Goal: Task Accomplishment & Management: Manage account settings

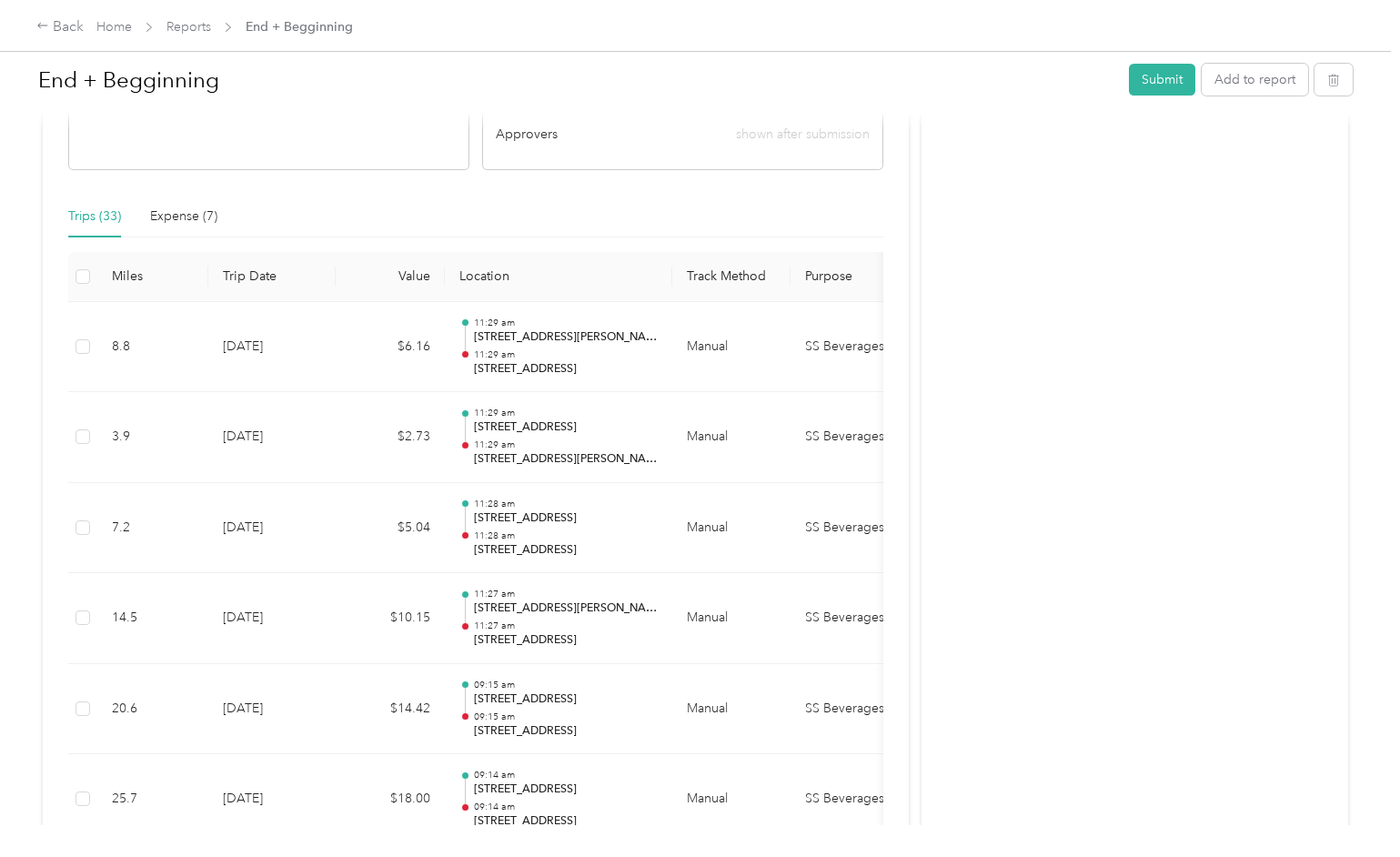
scroll to position [328, 0]
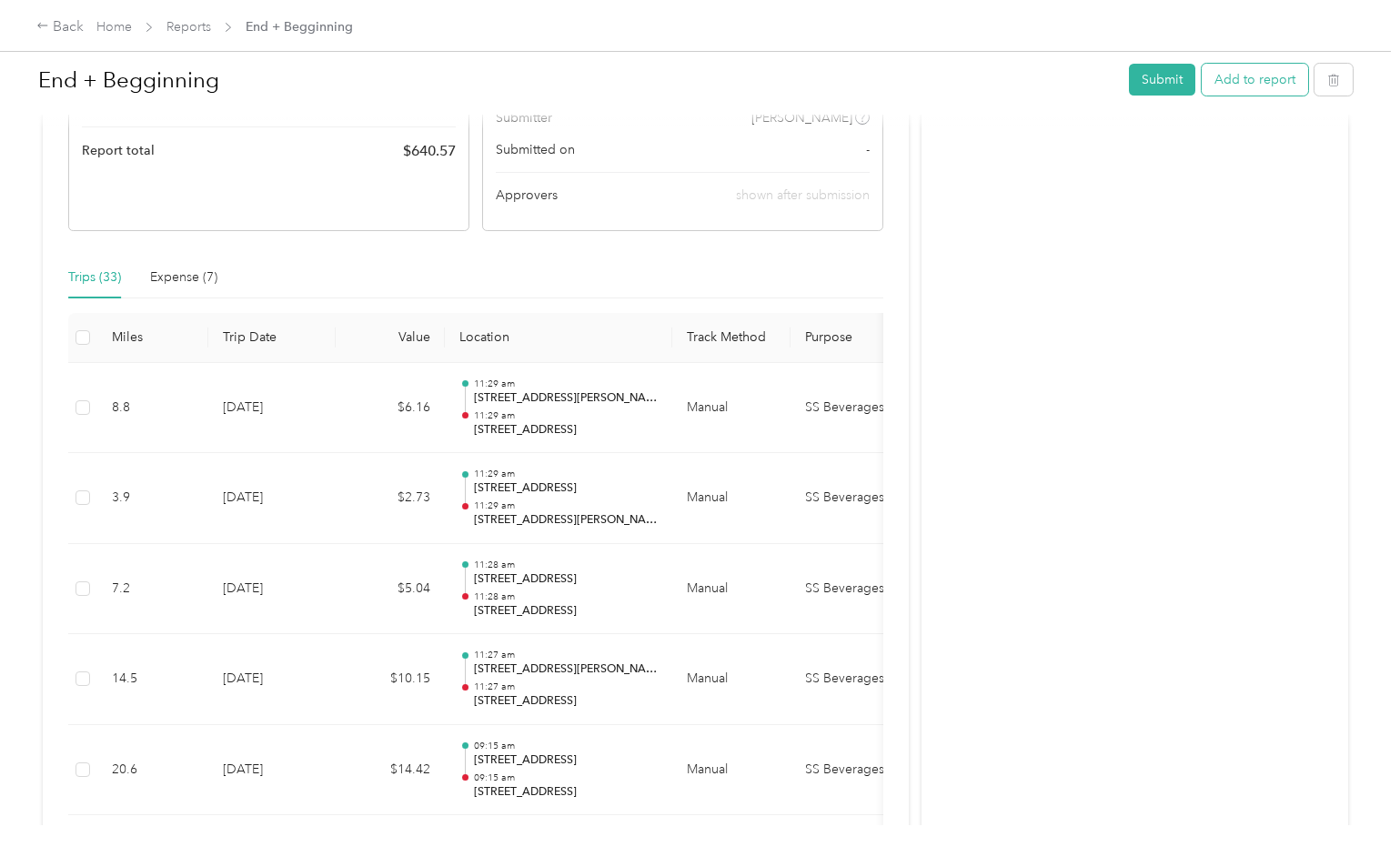
click at [1257, 75] on button "Add to report" at bounding box center [1255, 79] width 106 height 32
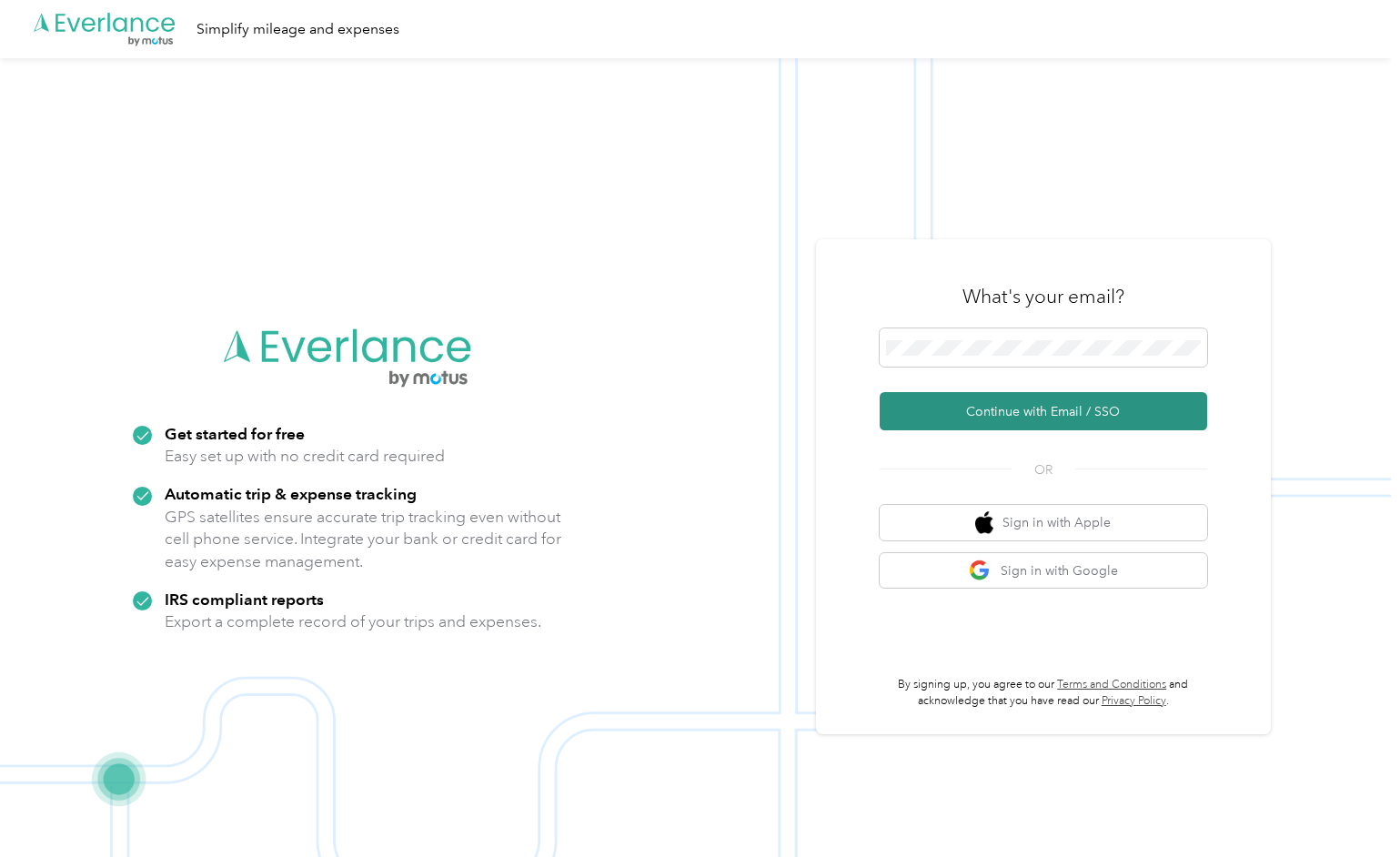
click at [1055, 408] on button "Continue with Email / SSO" at bounding box center [1043, 410] width 328 height 38
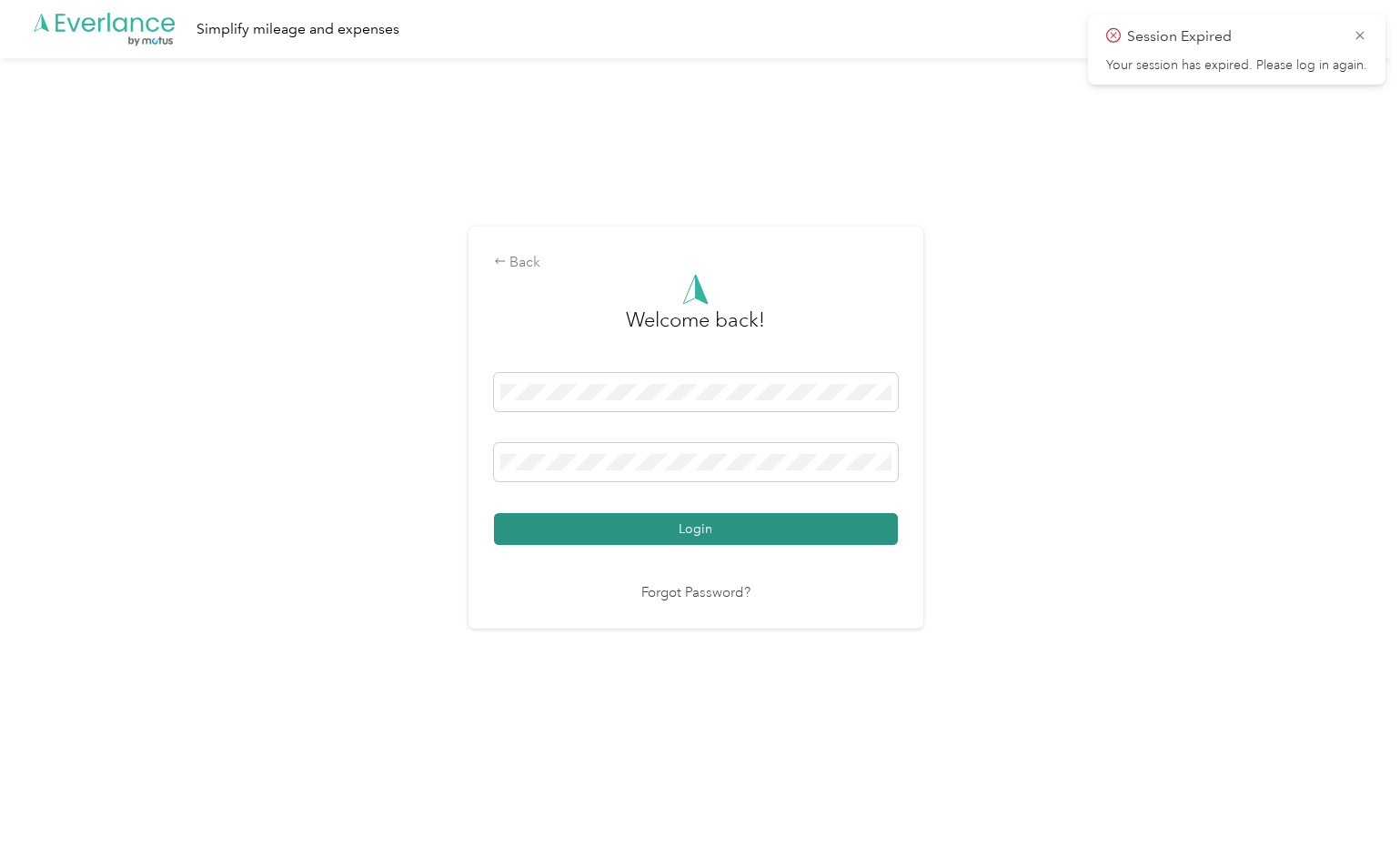
click at [736, 538] on button "Login" at bounding box center [696, 529] width 404 height 32
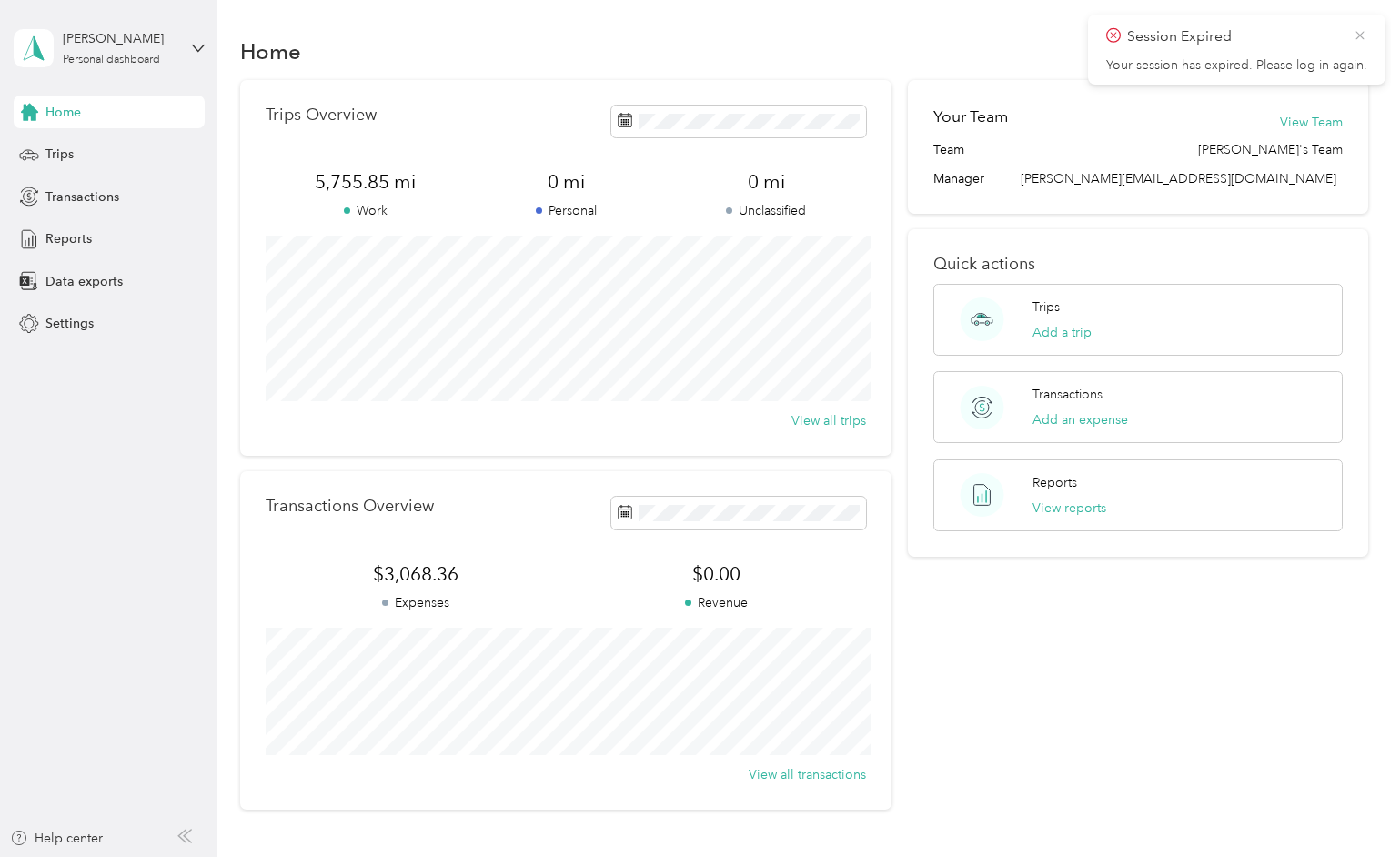
click at [1355, 36] on icon at bounding box center [1360, 35] width 15 height 17
click at [66, 233] on span "Reports" at bounding box center [69, 238] width 47 height 20
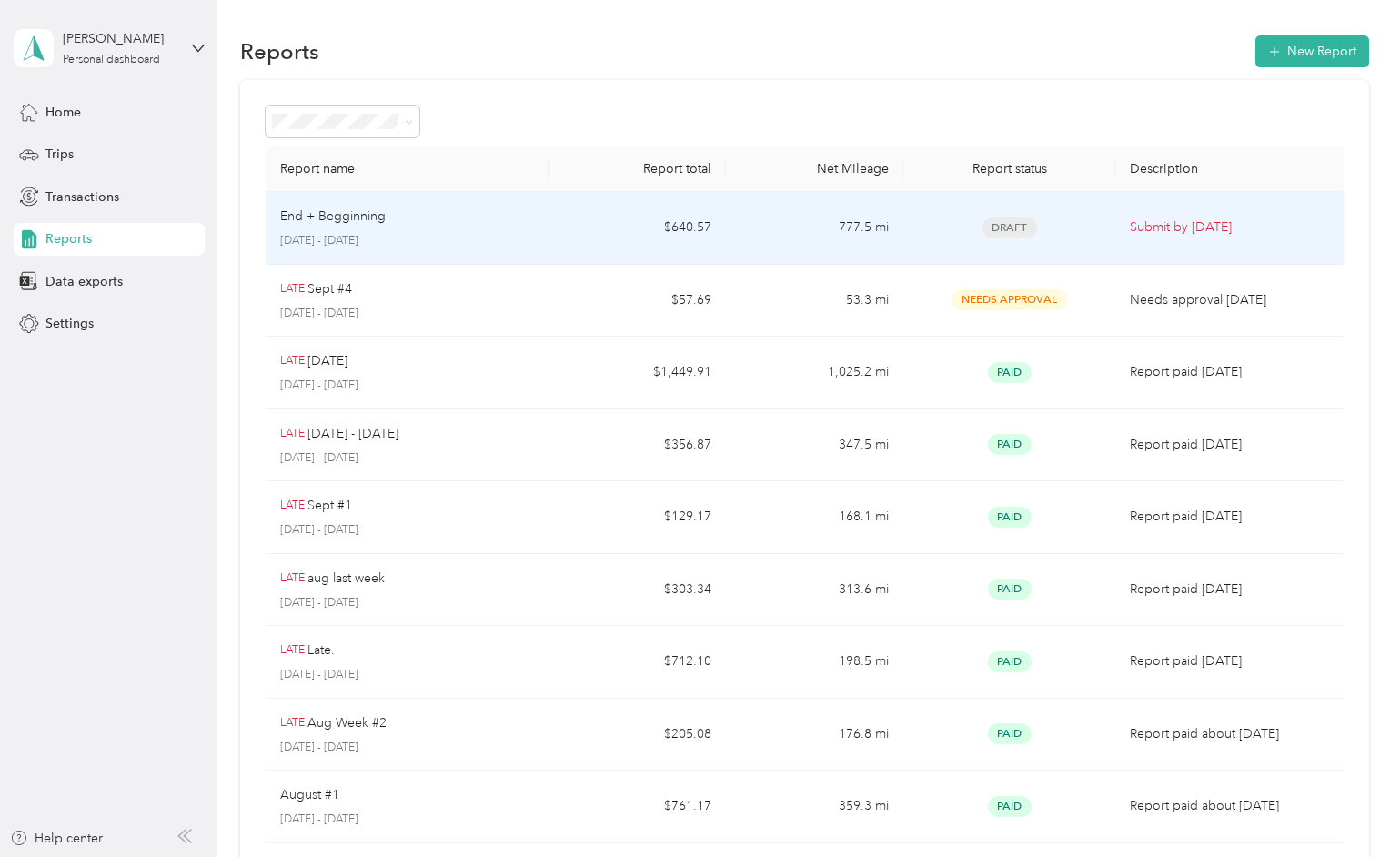
click at [616, 236] on td "$640.57" at bounding box center [637, 228] width 178 height 73
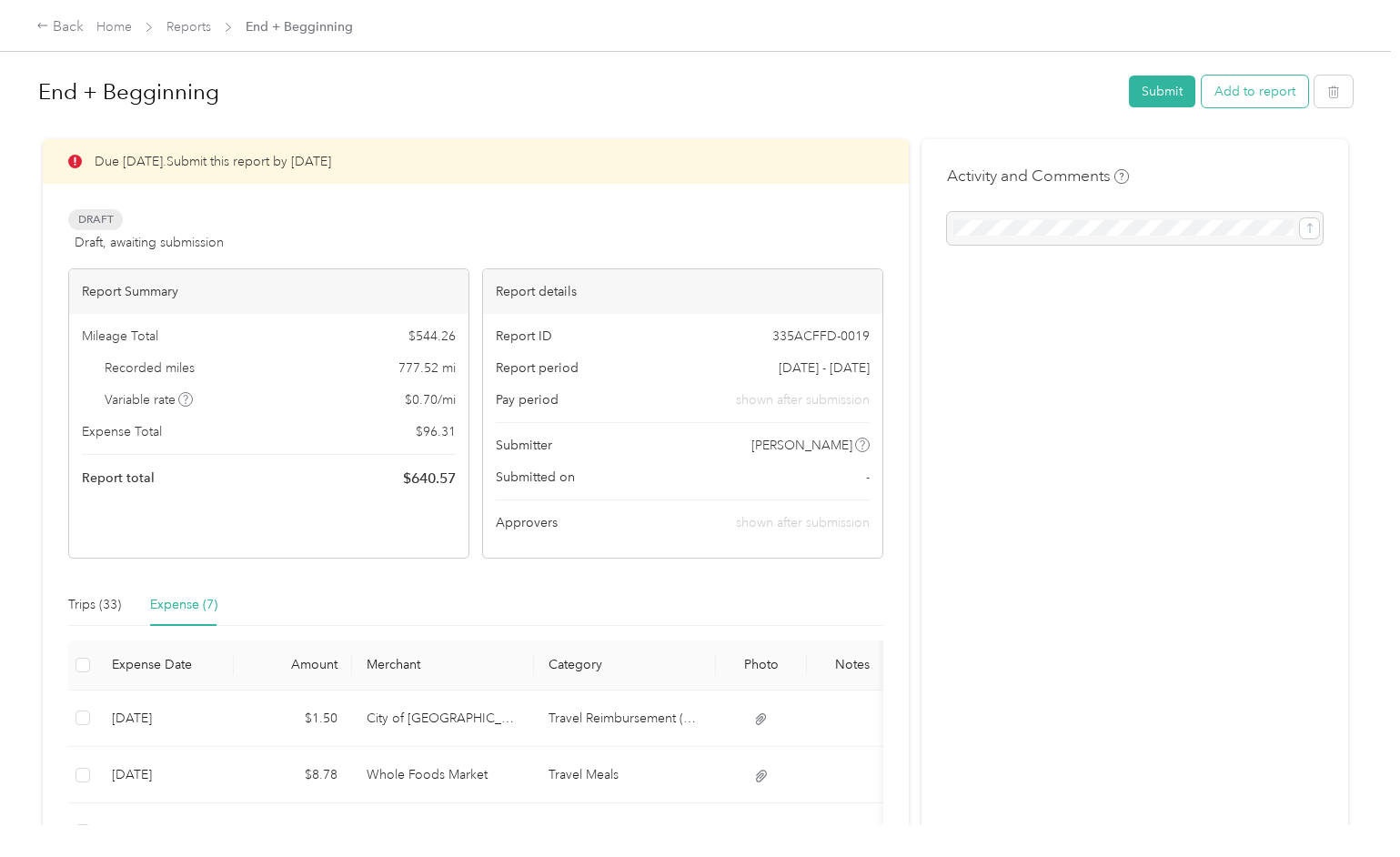
click at [1267, 88] on button "Add to report" at bounding box center [1255, 91] width 106 height 32
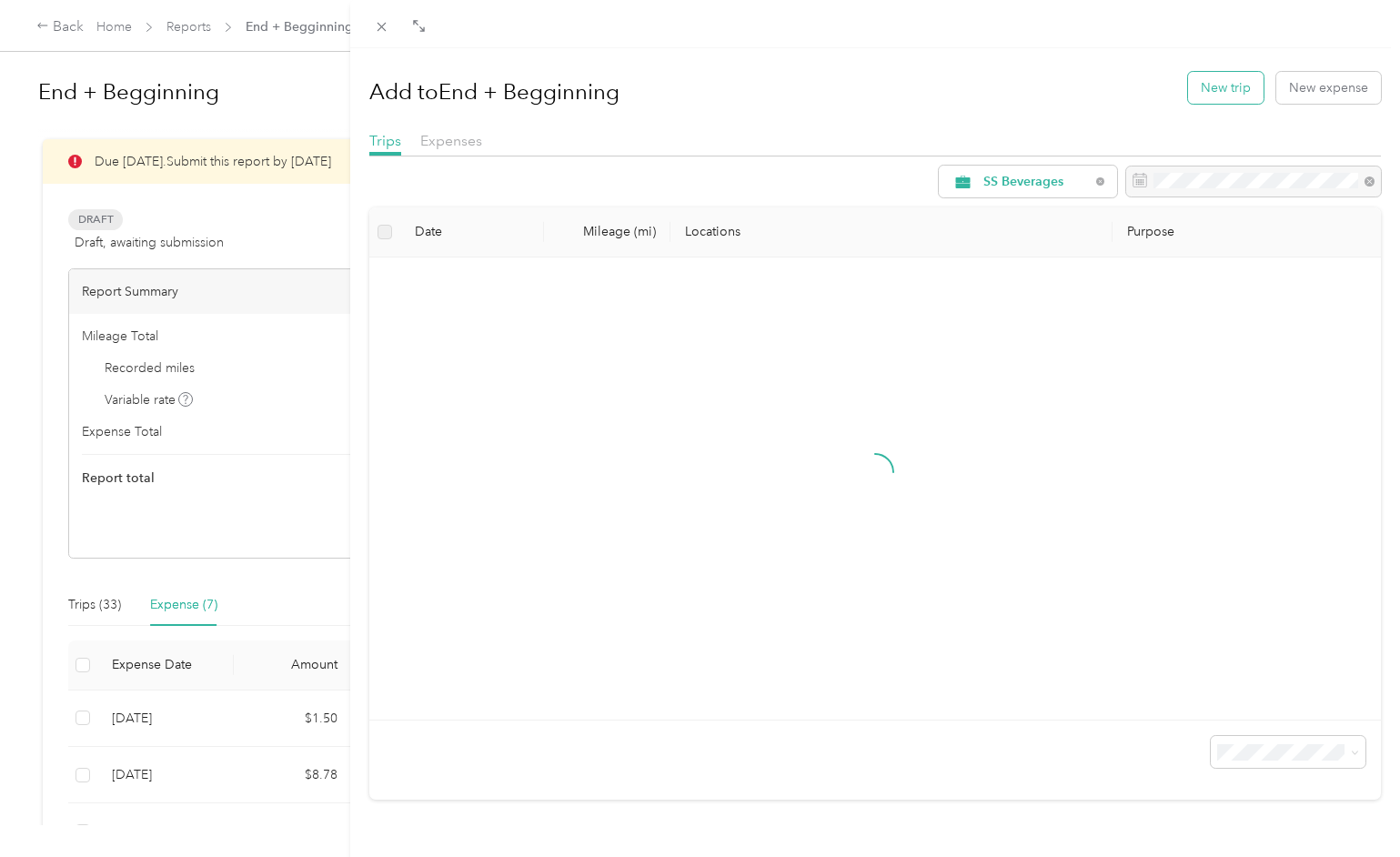
click at [1230, 94] on button "New trip" at bounding box center [1225, 87] width 75 height 32
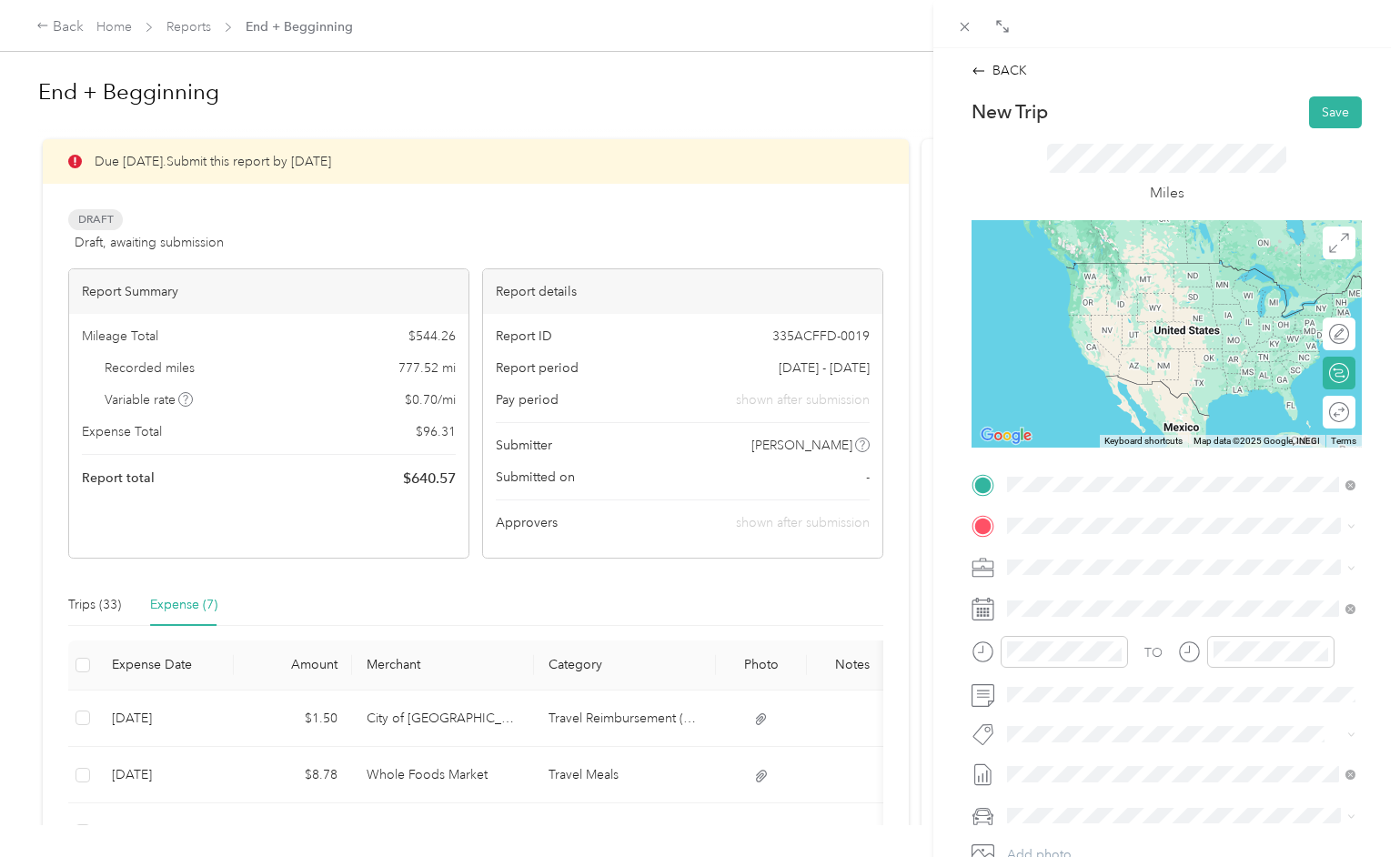
click at [1081, 552] on span "[STREET_ADDRESS][US_STATE]" at bounding box center [1132, 551] width 182 height 17
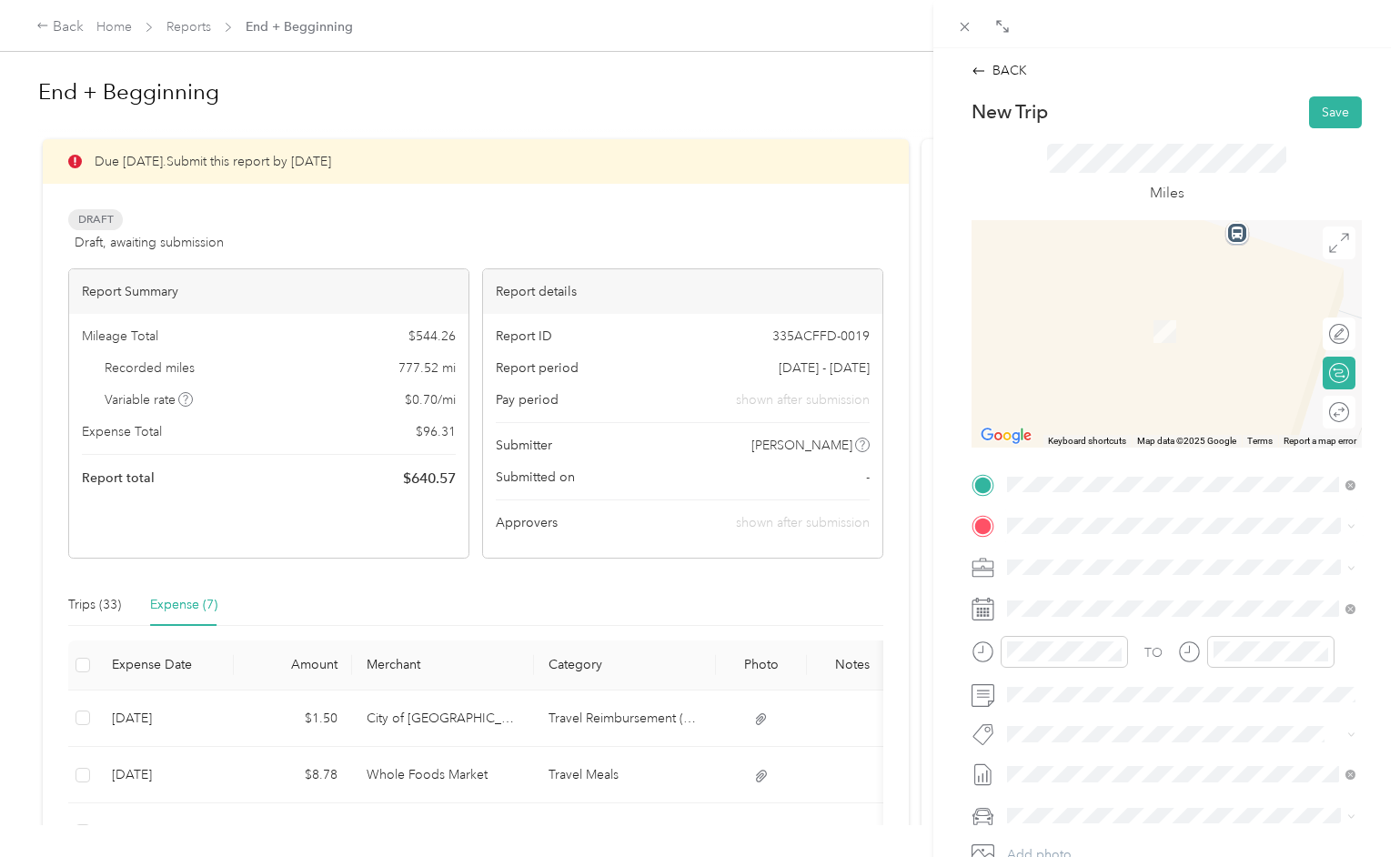
click at [1087, 628] on span "[STREET_ADDRESS][US_STATE]" at bounding box center [1132, 621] width 182 height 17
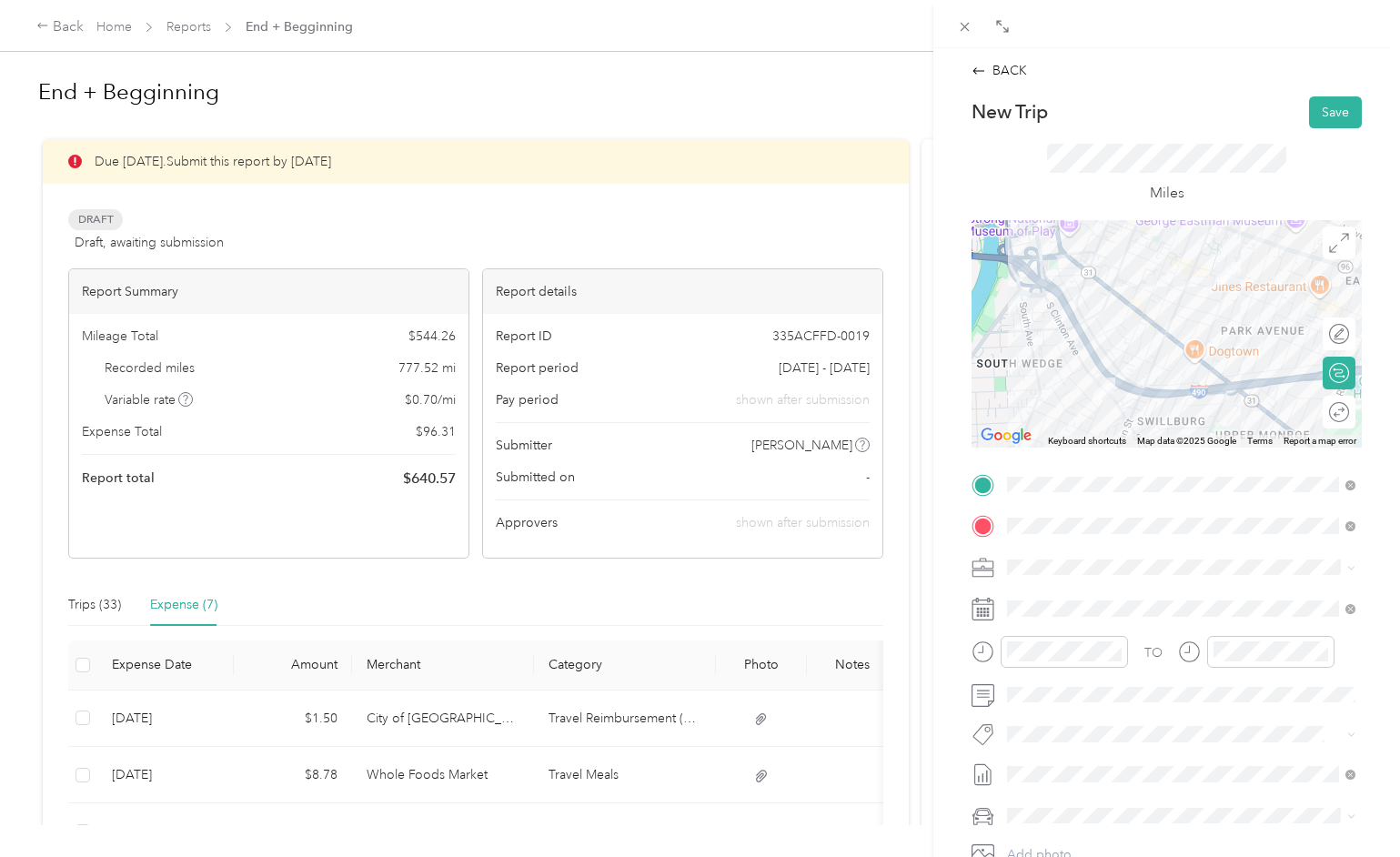
click at [979, 609] on icon at bounding box center [983, 609] width 22 height 22
click at [985, 612] on rect at bounding box center [985, 612] width 3 height 3
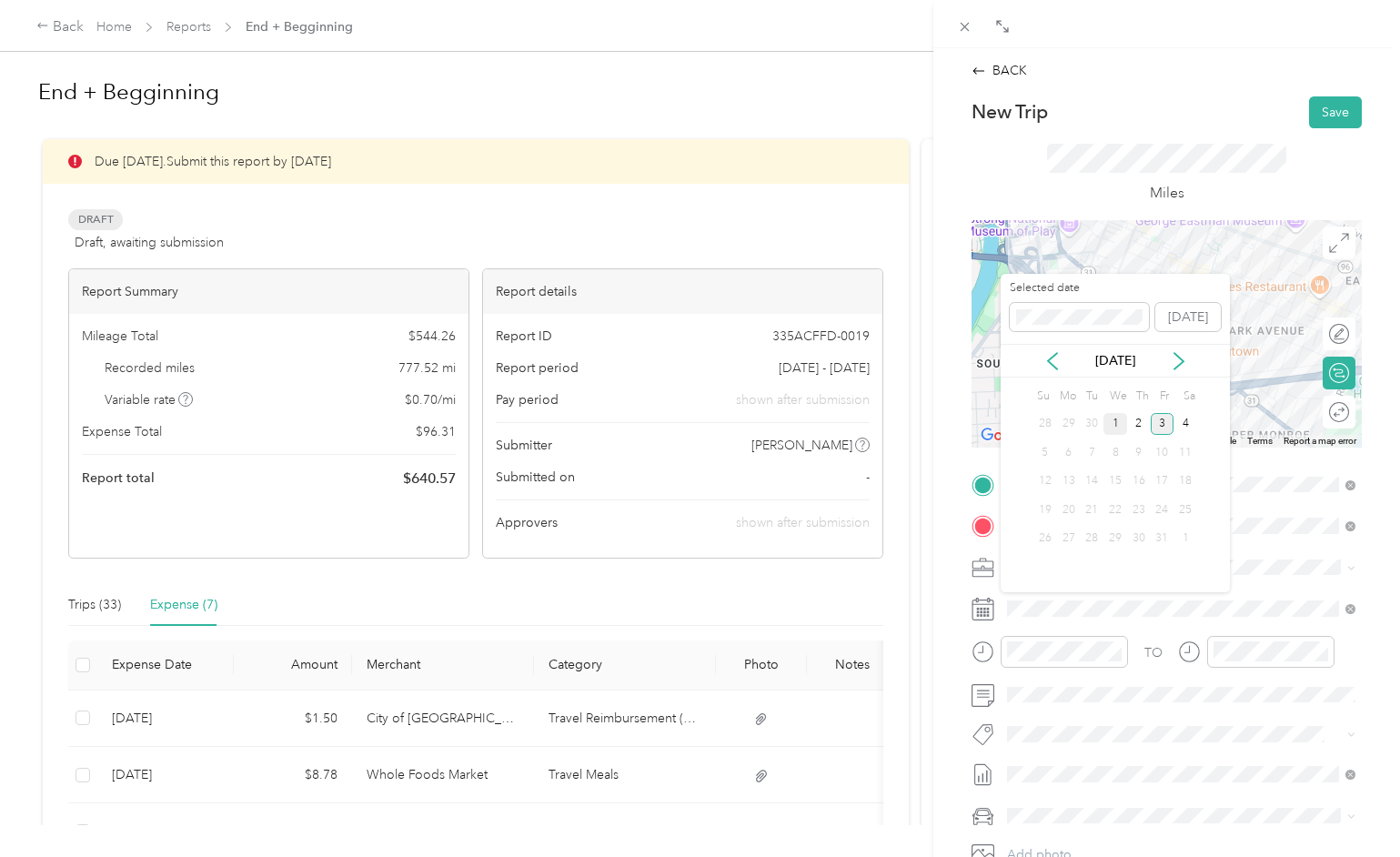
click at [1115, 424] on div "1" at bounding box center [1115, 424] width 23 height 22
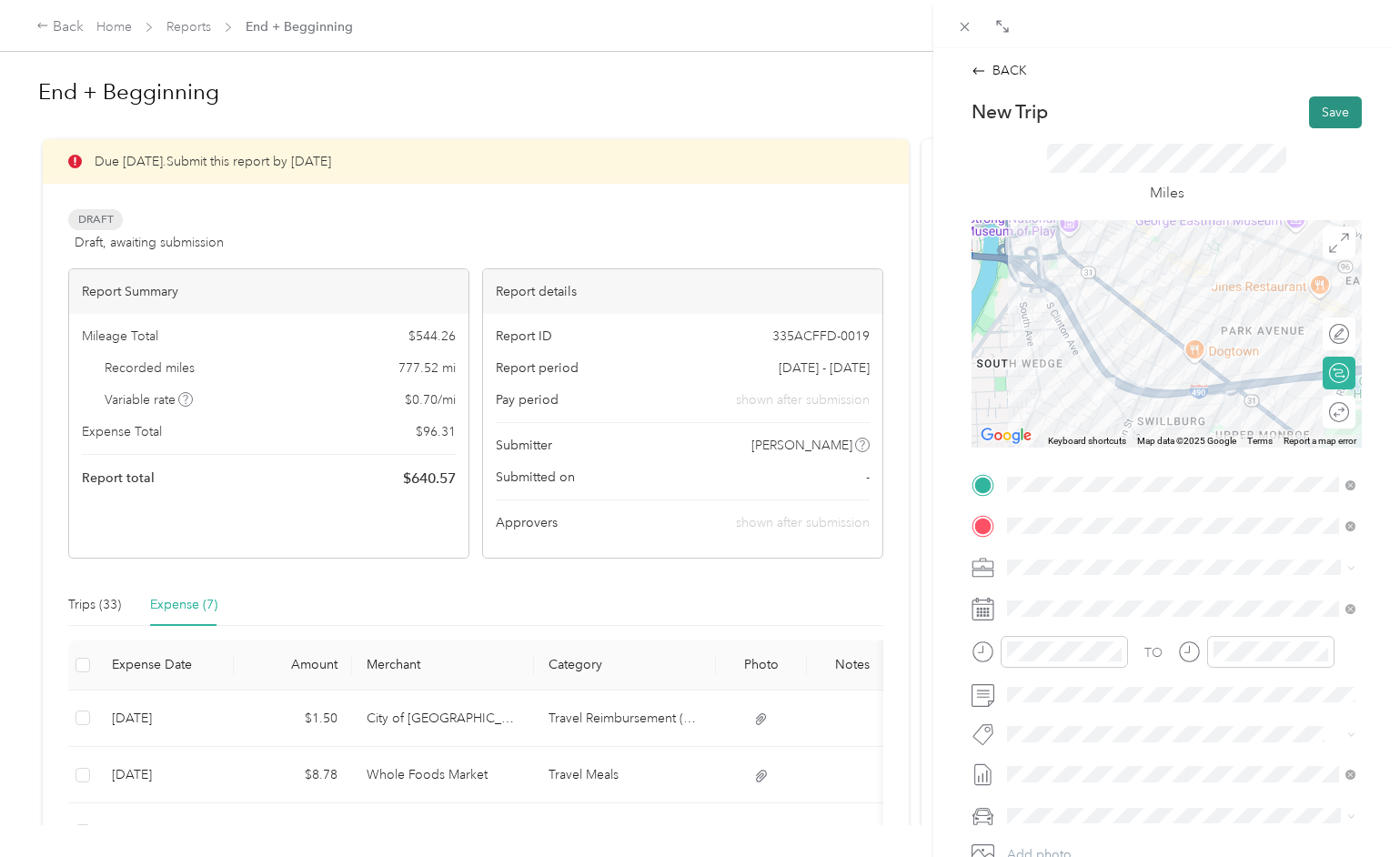
click at [1333, 116] on button "Save" at bounding box center [1335, 113] width 53 height 32
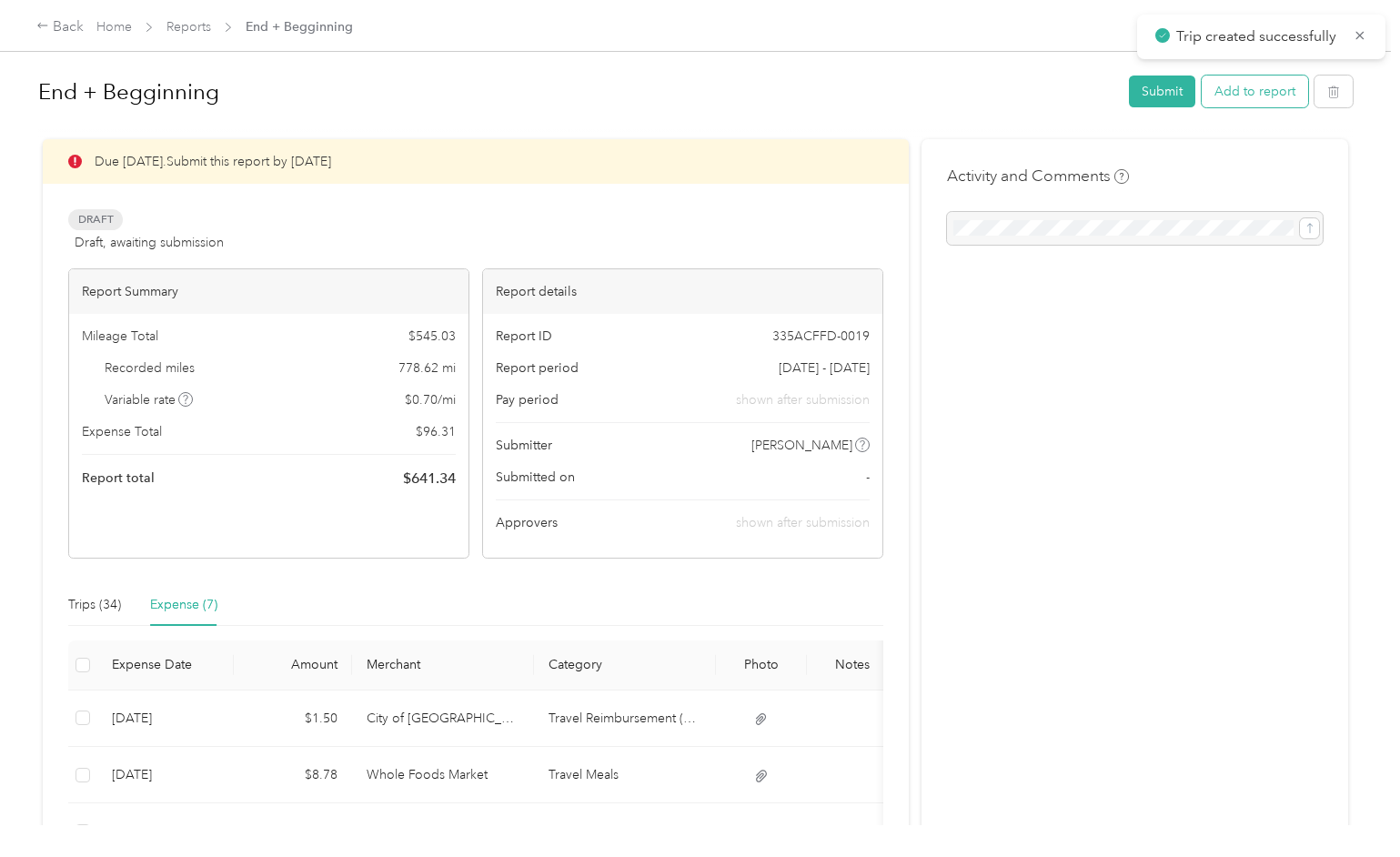
click at [1273, 98] on button "Add to report" at bounding box center [1255, 91] width 106 height 32
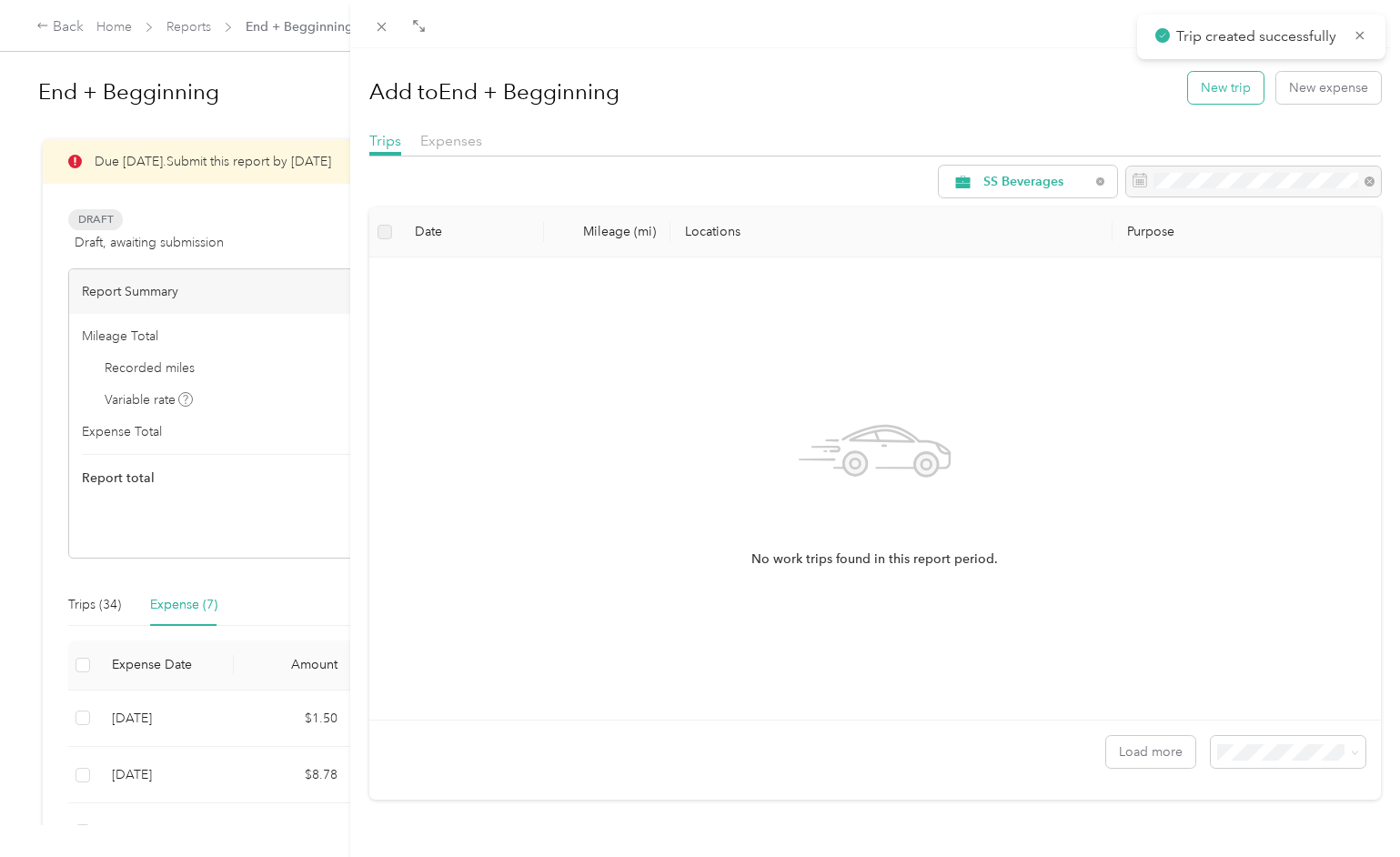
click at [1217, 91] on button "New trip" at bounding box center [1225, 87] width 75 height 32
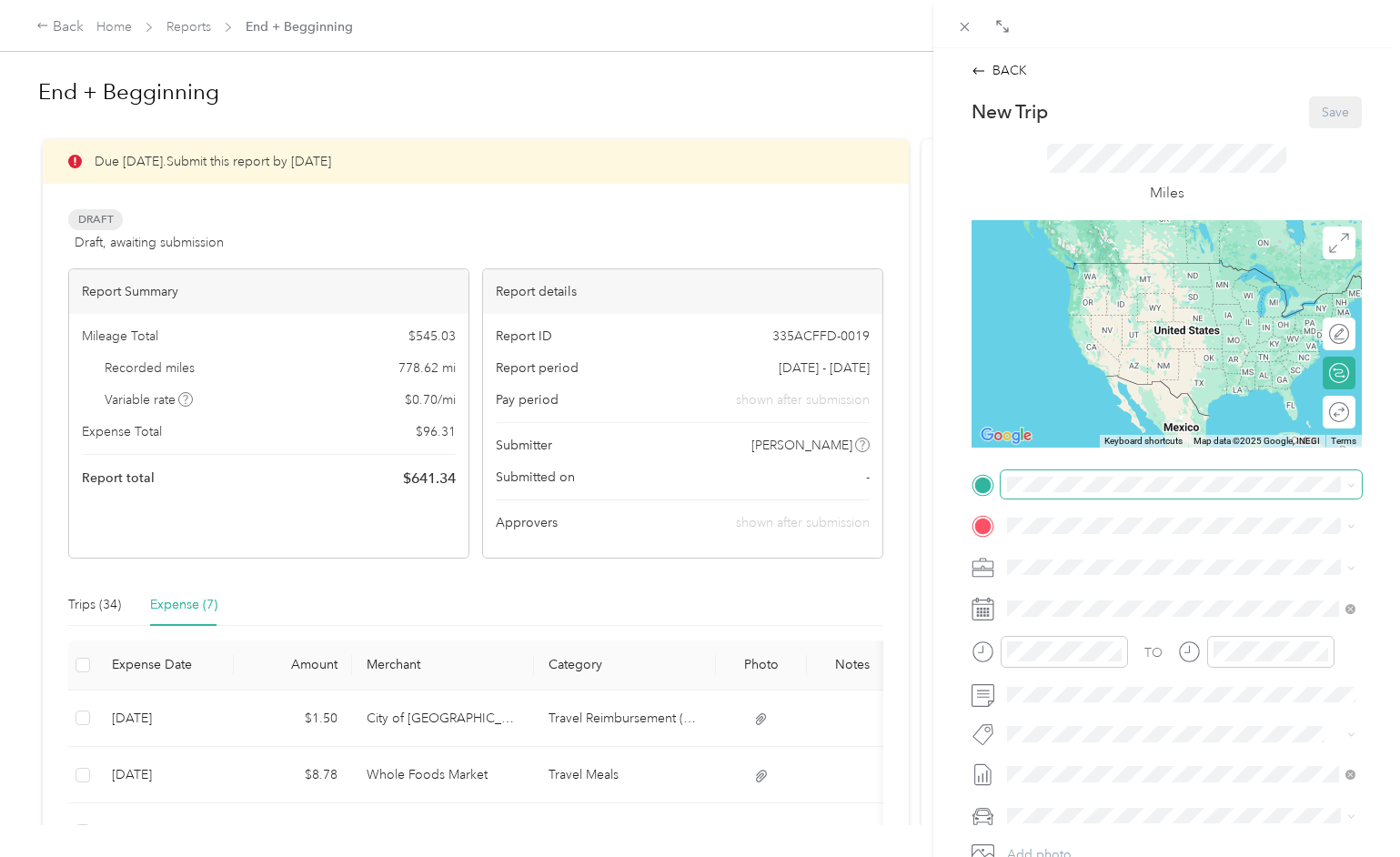
click at [1092, 494] on span at bounding box center [1181, 484] width 361 height 29
click at [1088, 542] on span "[STREET_ADDRESS][US_STATE]" at bounding box center [1132, 551] width 182 height 17
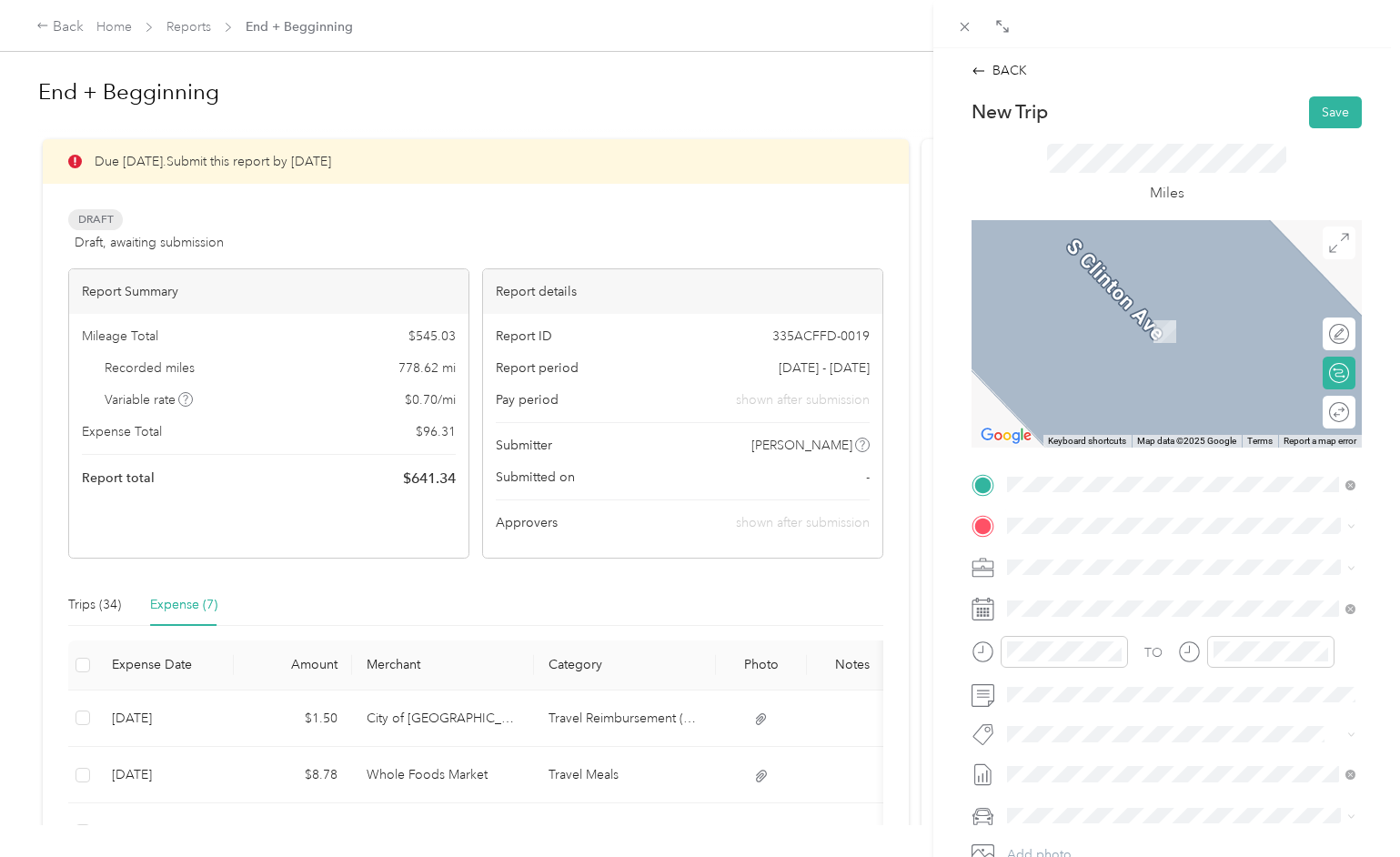
click at [1101, 626] on span "[STREET_ADDRESS][PERSON_NAME][US_STATE]" at bounding box center [1183, 619] width 283 height 17
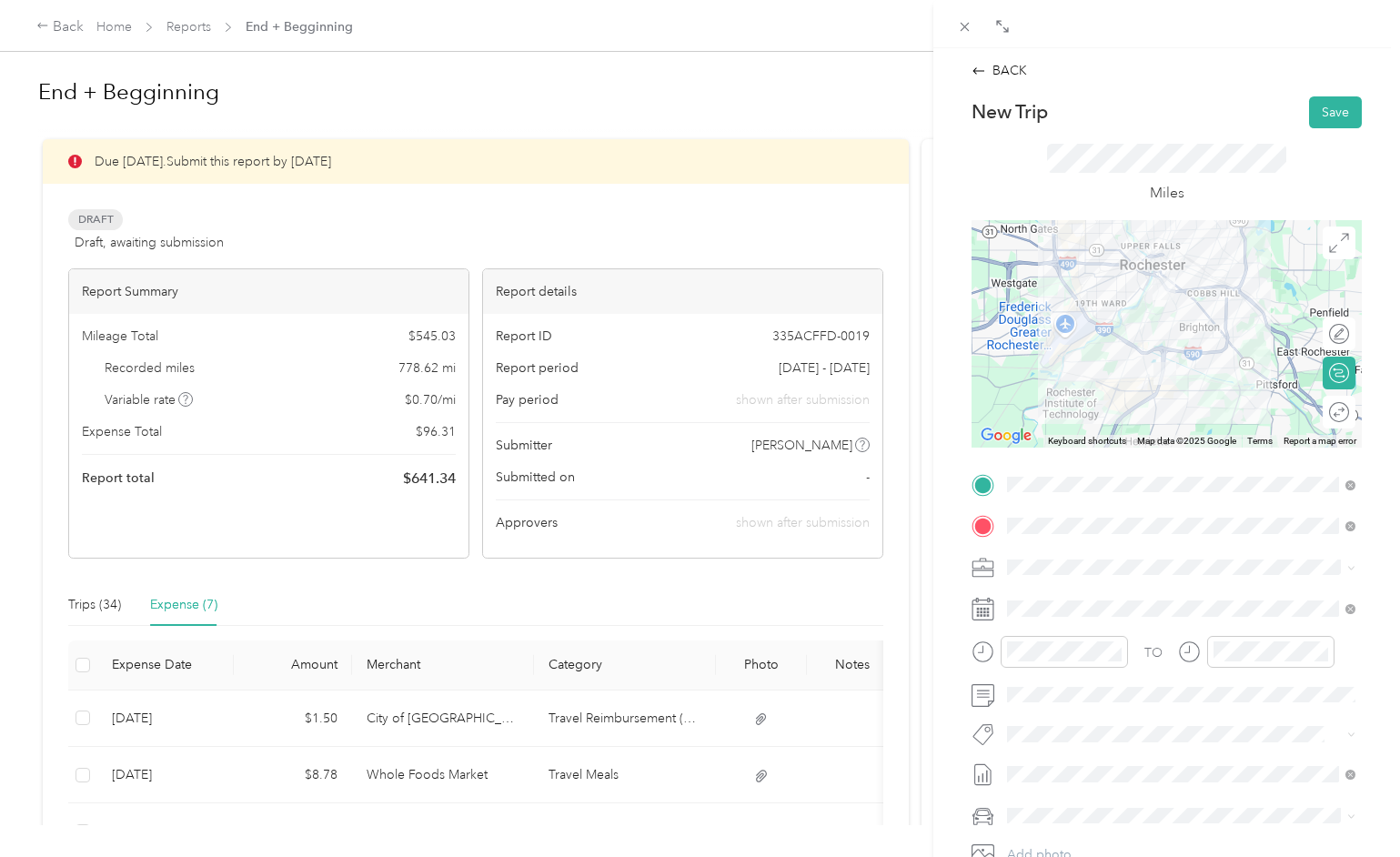
click at [1261, 182] on div "Miles" at bounding box center [1166, 173] width 239 height 60
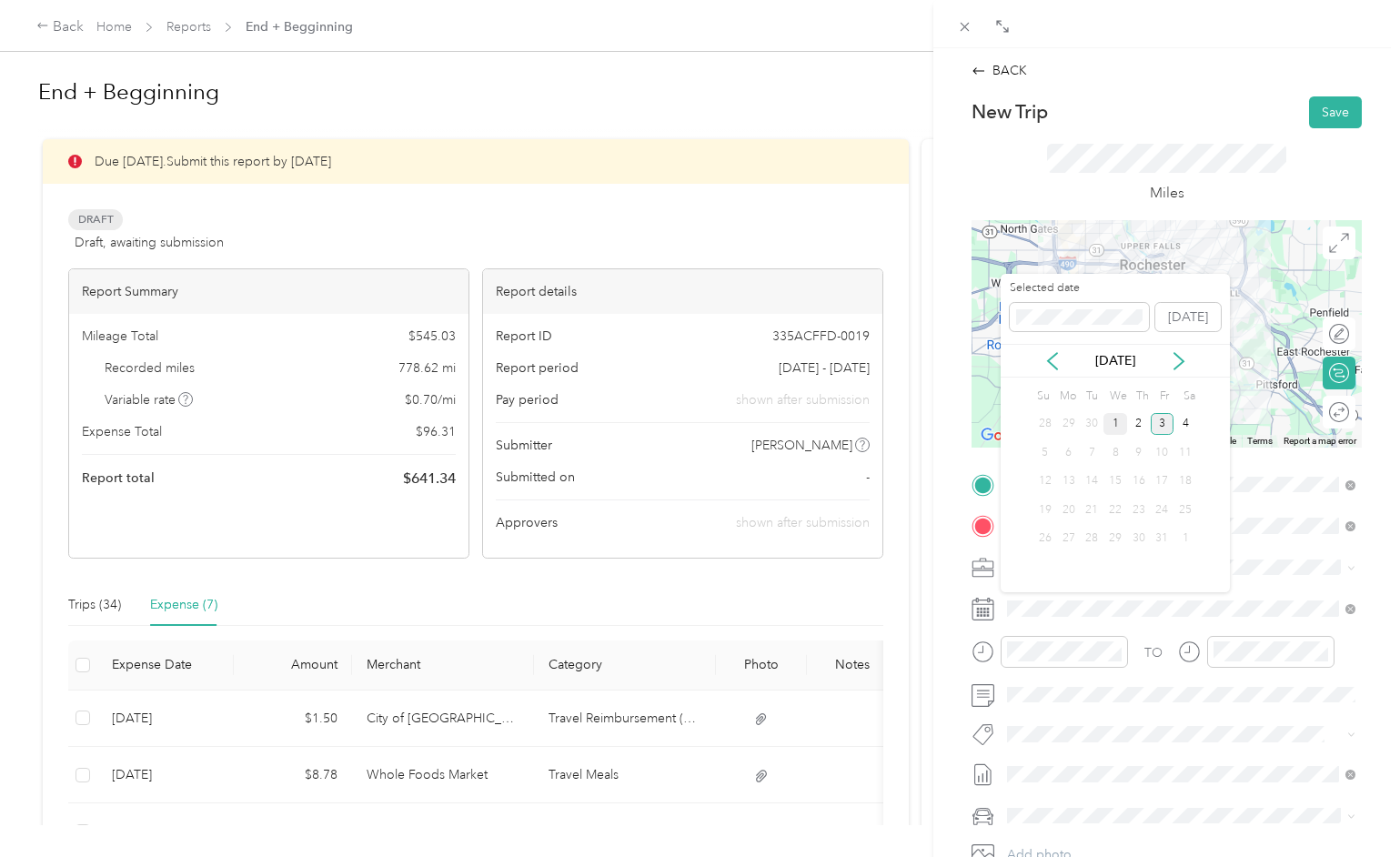
click at [1119, 417] on div "1" at bounding box center [1115, 424] width 23 height 22
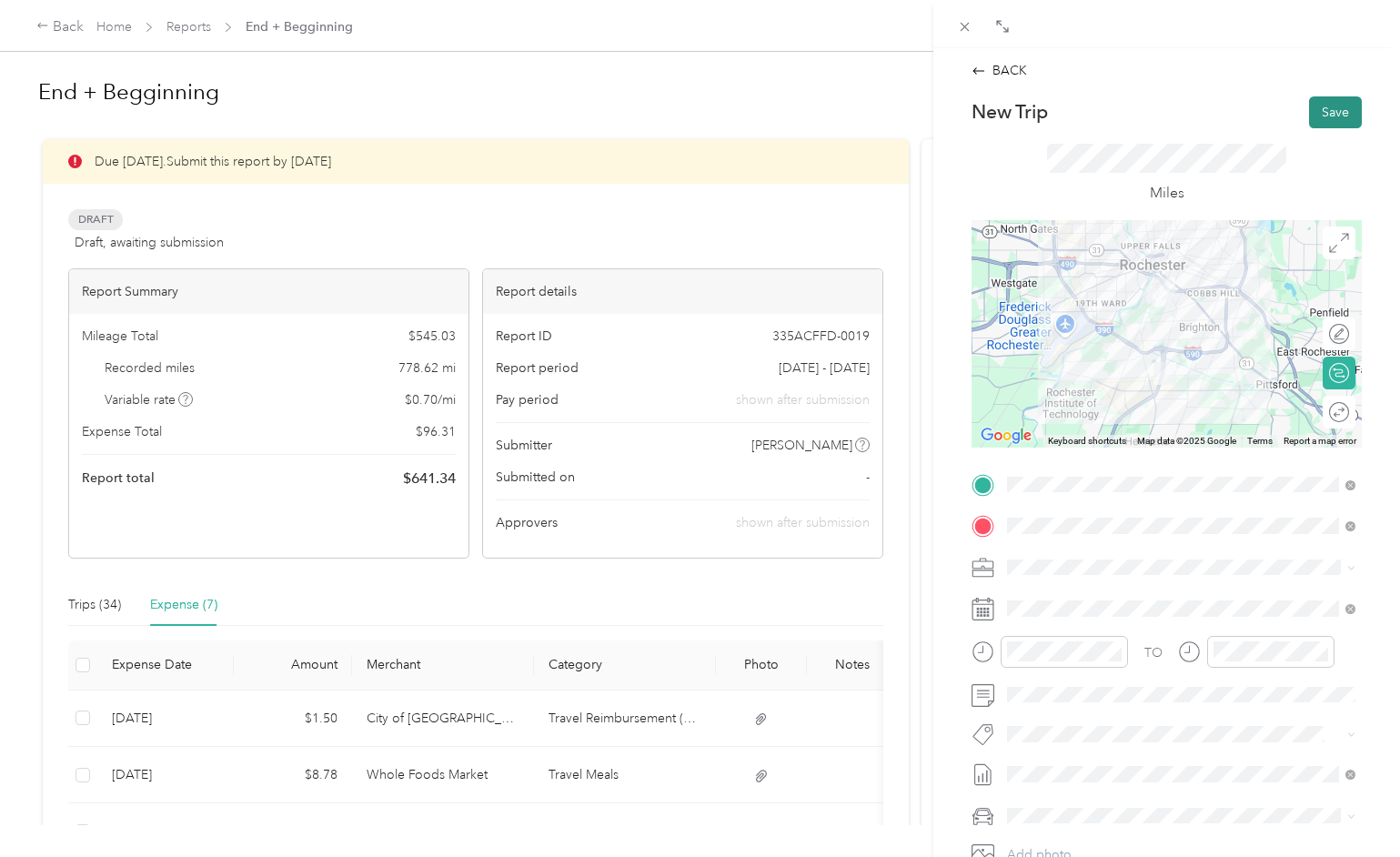
click at [1327, 113] on button "Save" at bounding box center [1335, 113] width 53 height 32
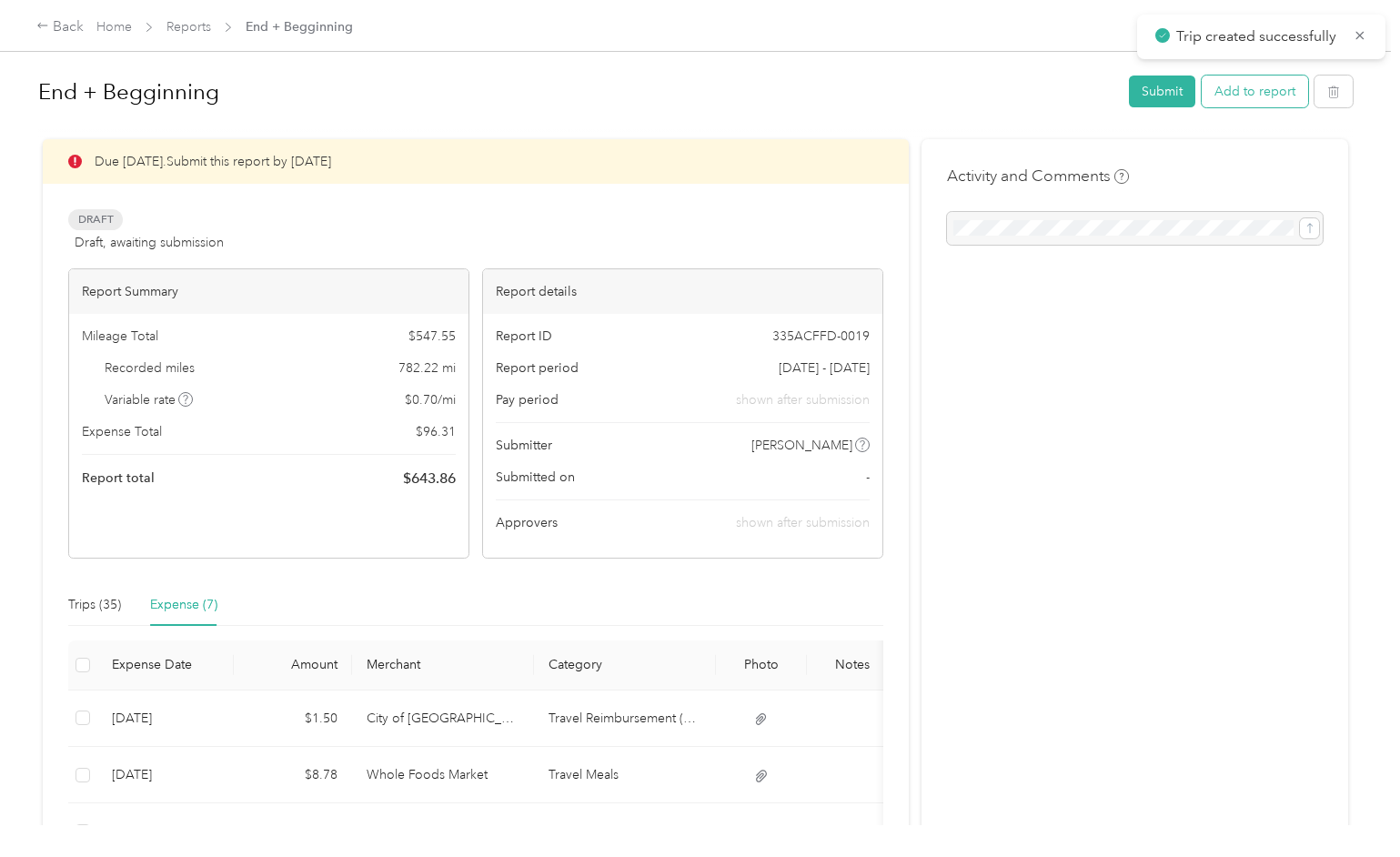
click at [1259, 91] on button "Add to report" at bounding box center [1255, 91] width 106 height 32
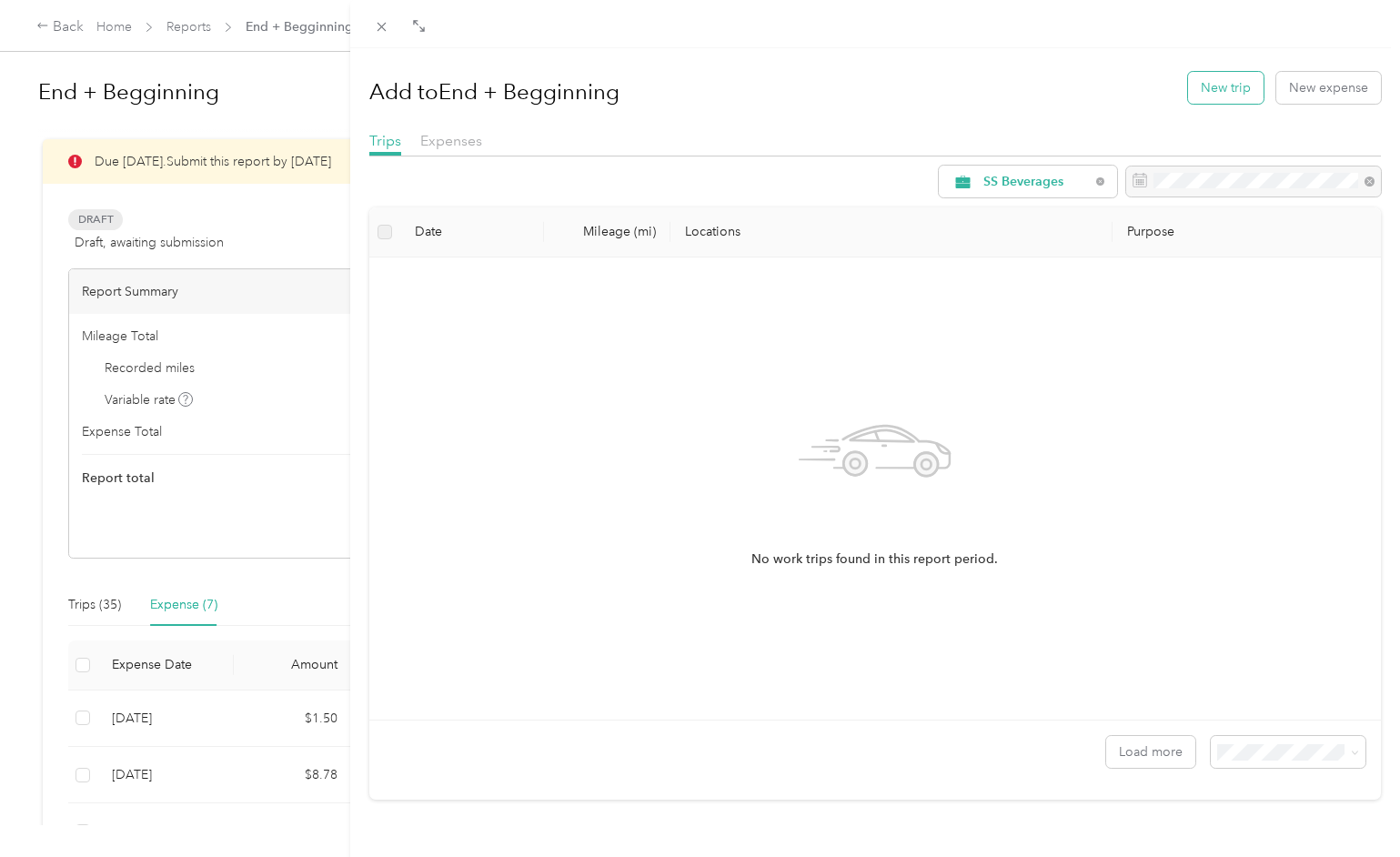
click at [1230, 92] on button "New trip" at bounding box center [1225, 87] width 75 height 32
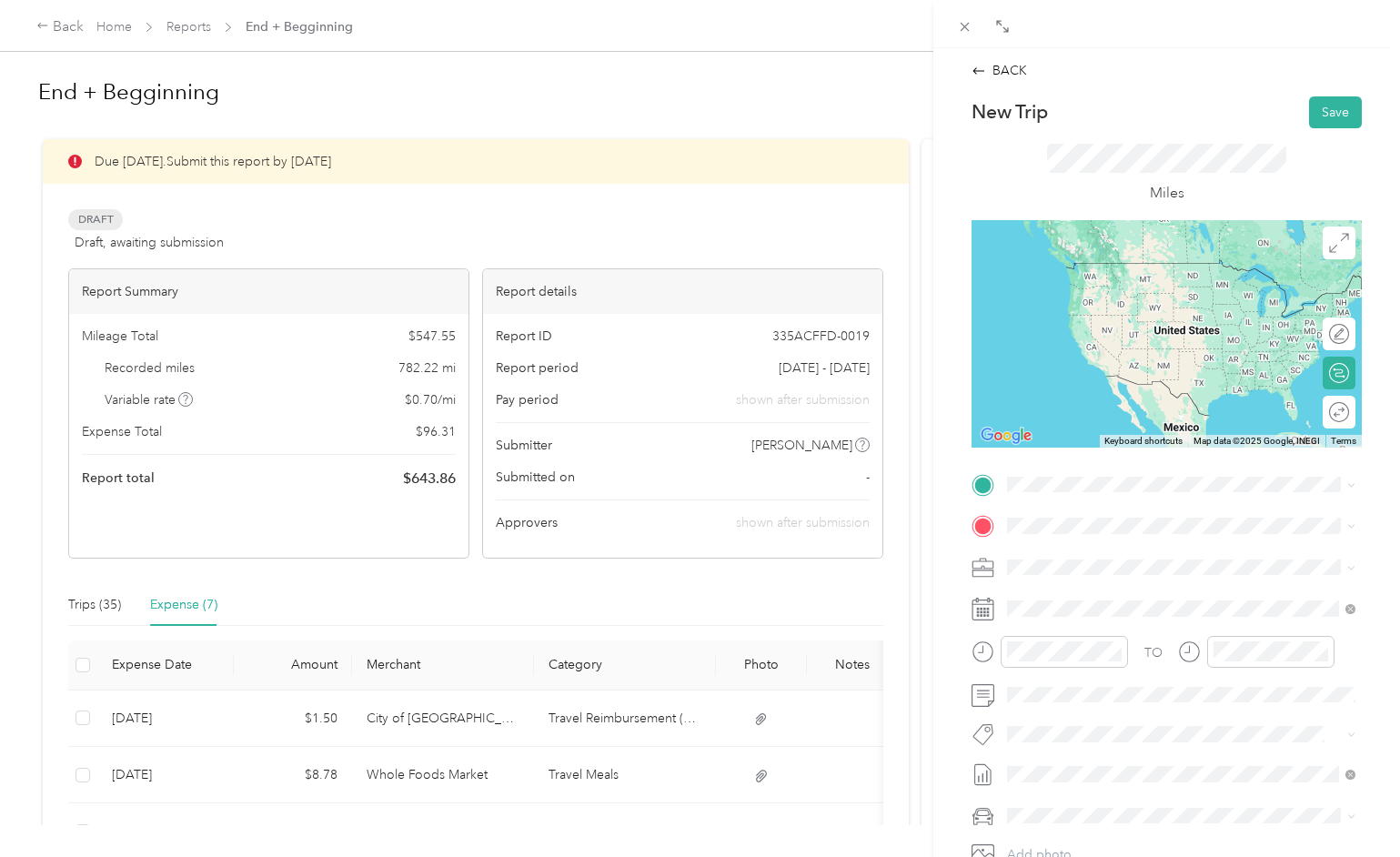
click at [1055, 547] on span "[STREET_ADDRESS][PERSON_NAME][US_STATE]" at bounding box center [1183, 542] width 283 height 17
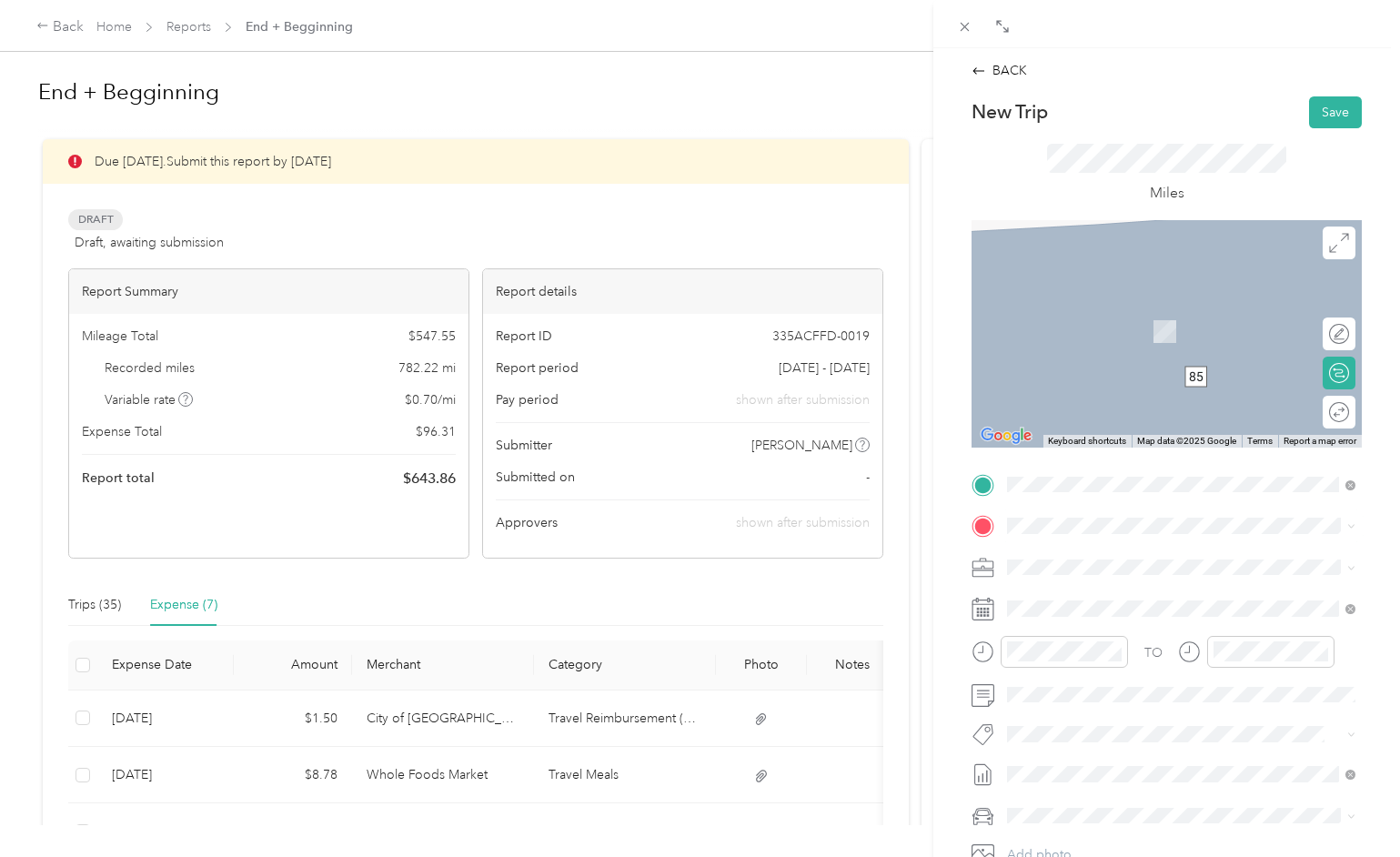
click at [1097, 589] on span "[STREET_ADDRESS][PERSON_NAME][US_STATE]" at bounding box center [1183, 582] width 283 height 17
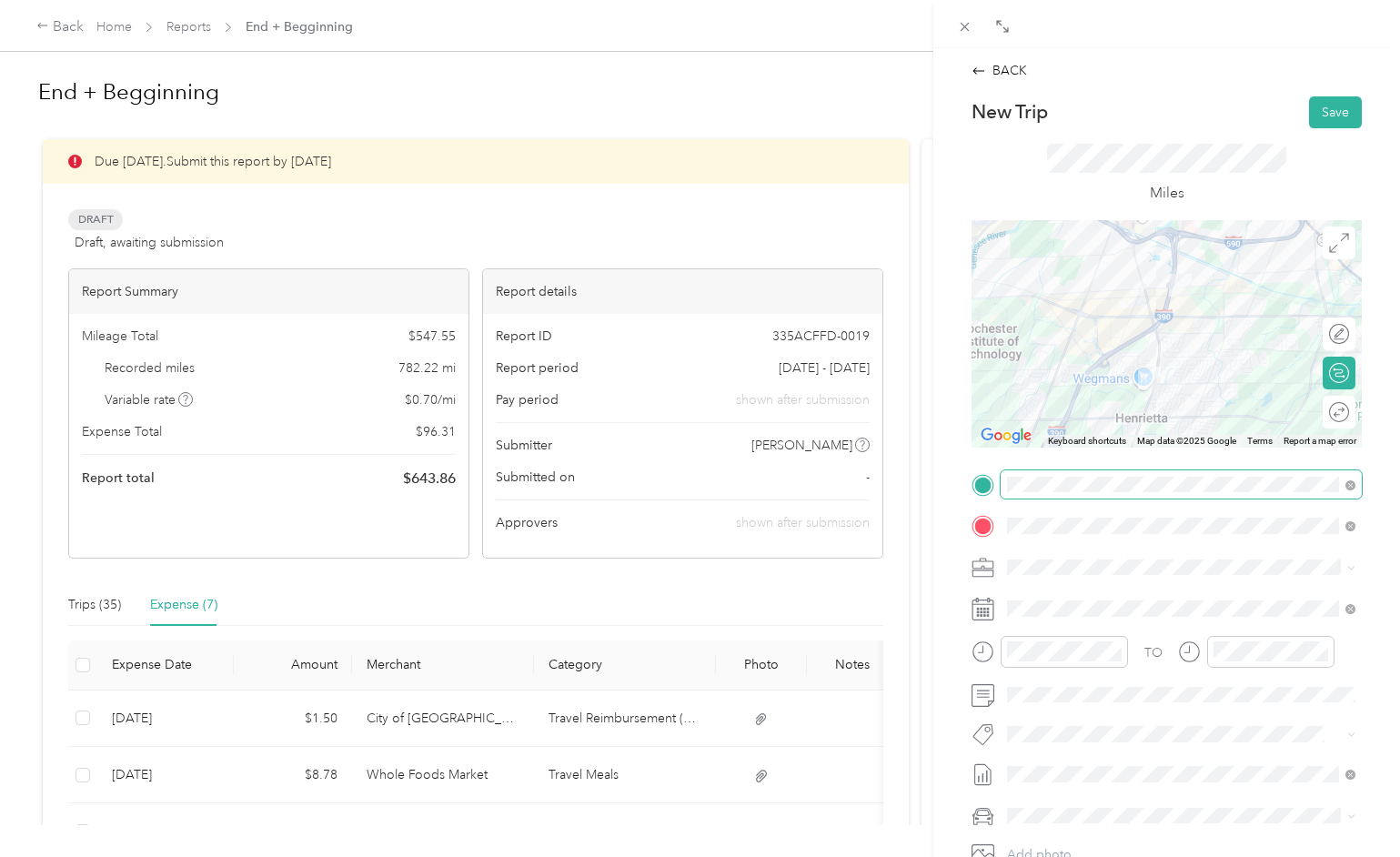
click at [1259, 471] on span at bounding box center [1181, 484] width 361 height 29
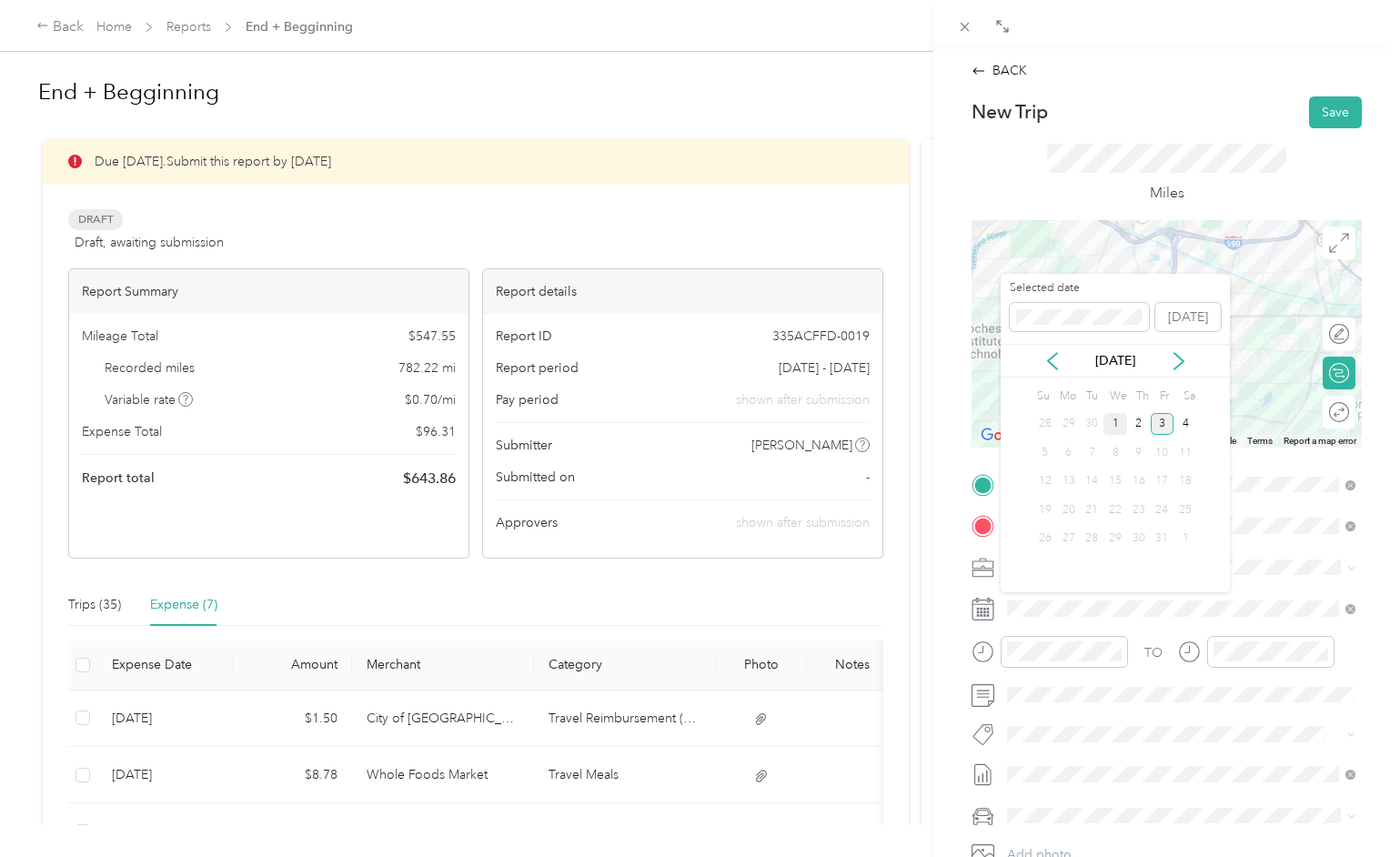
click at [1119, 427] on div "1" at bounding box center [1115, 424] width 23 height 22
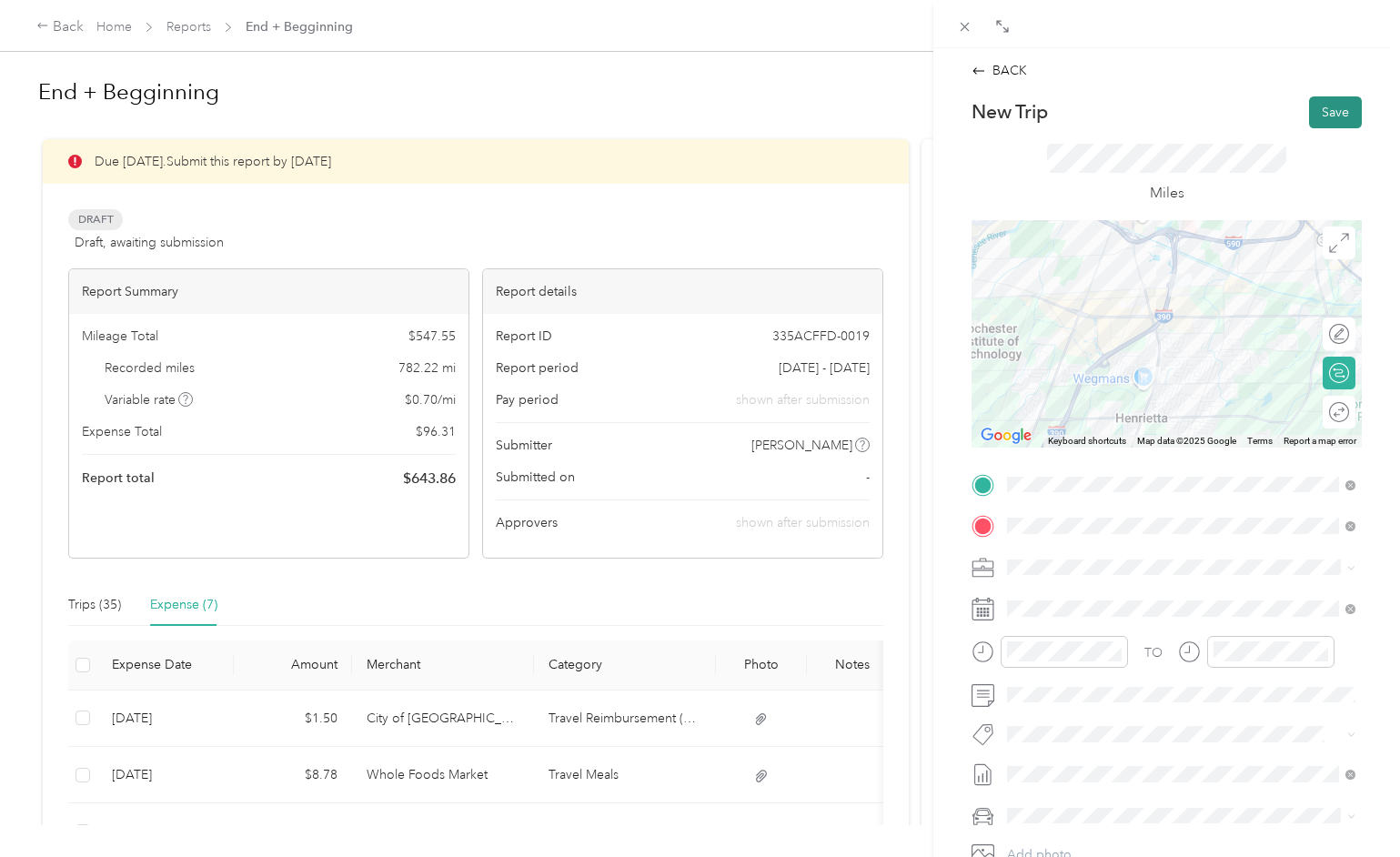
click at [1339, 111] on button "Save" at bounding box center [1335, 113] width 53 height 32
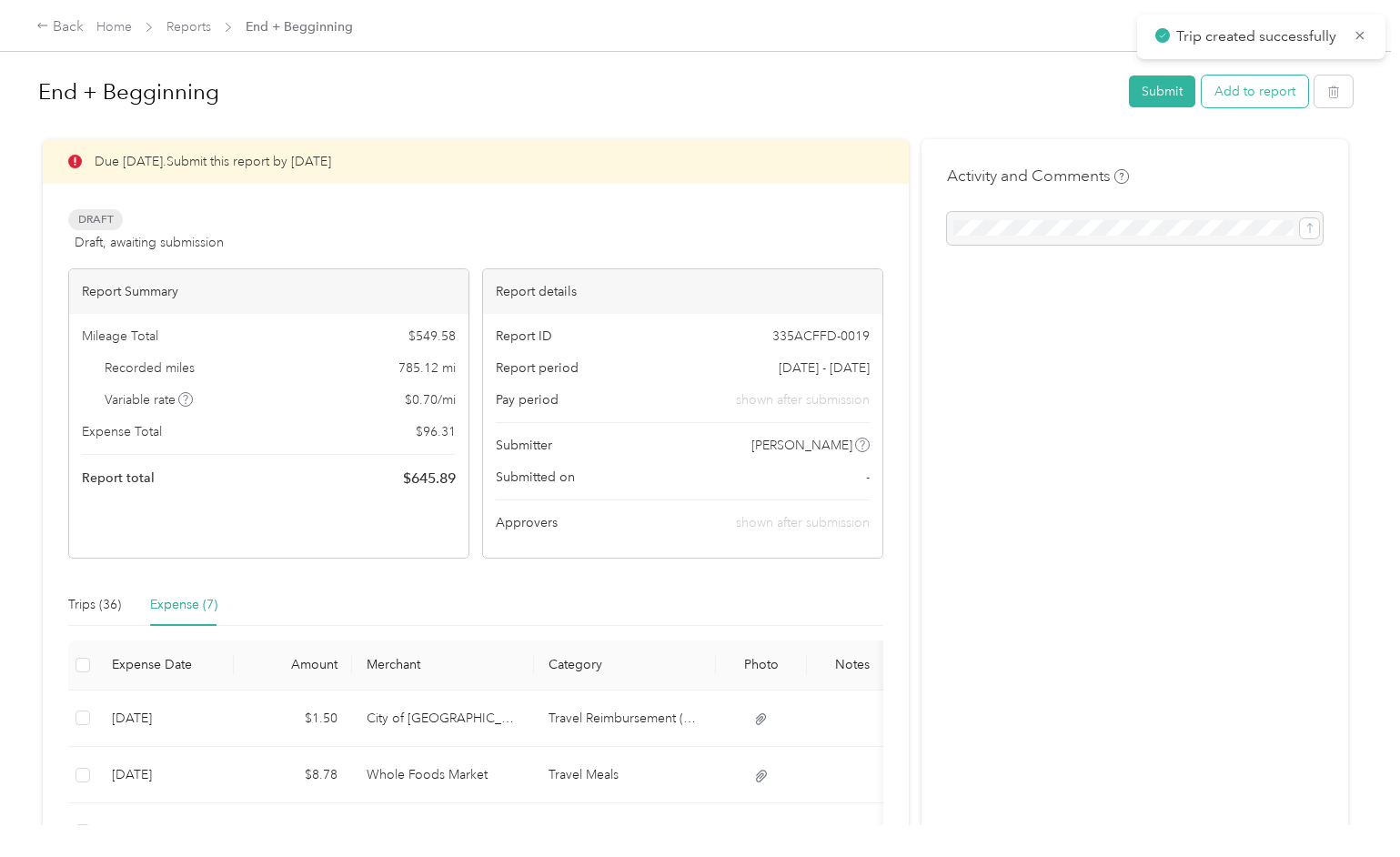
click at [1274, 100] on button "Add to report" at bounding box center [1255, 91] width 106 height 32
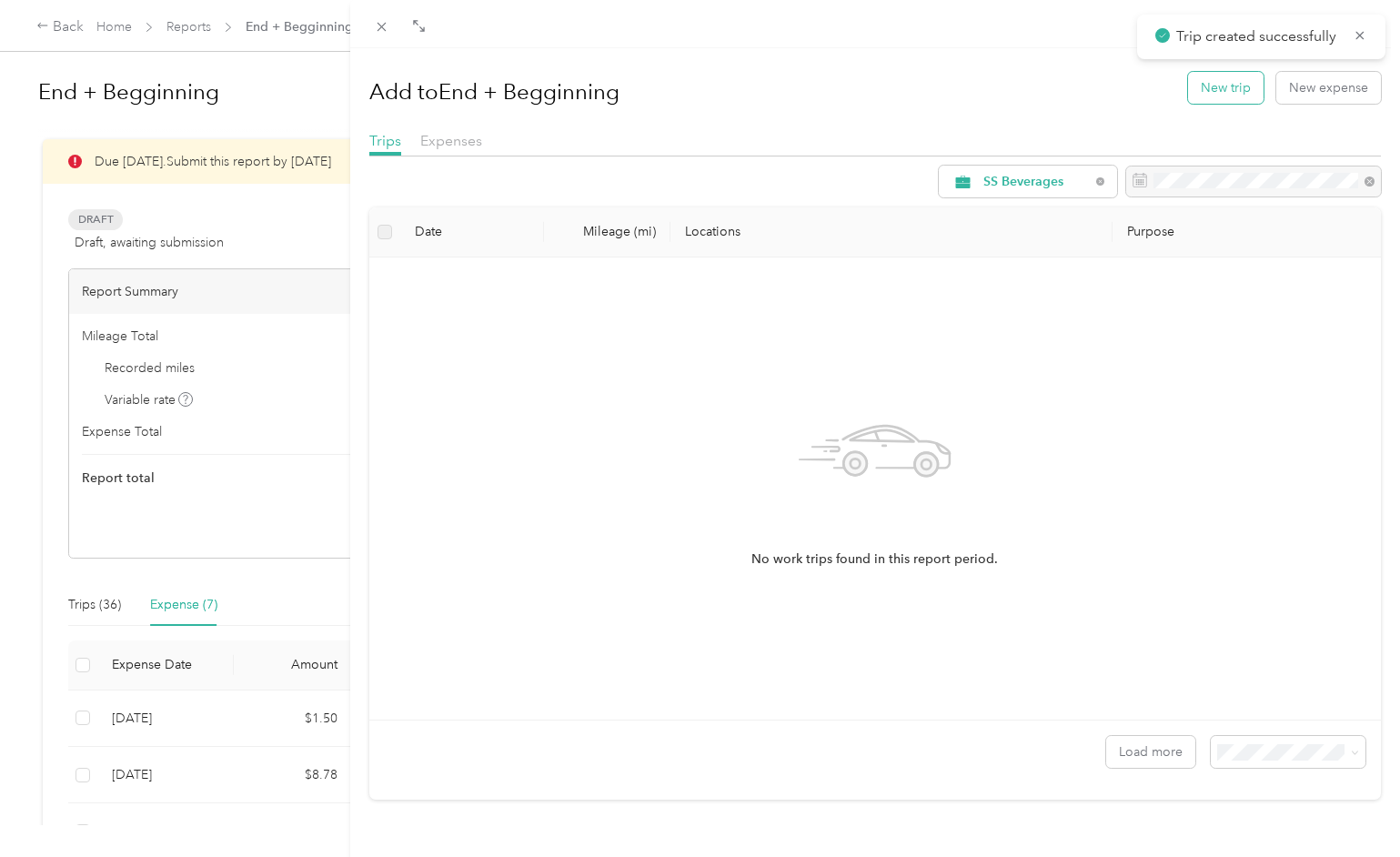
click at [1238, 87] on button "New trip" at bounding box center [1225, 87] width 75 height 32
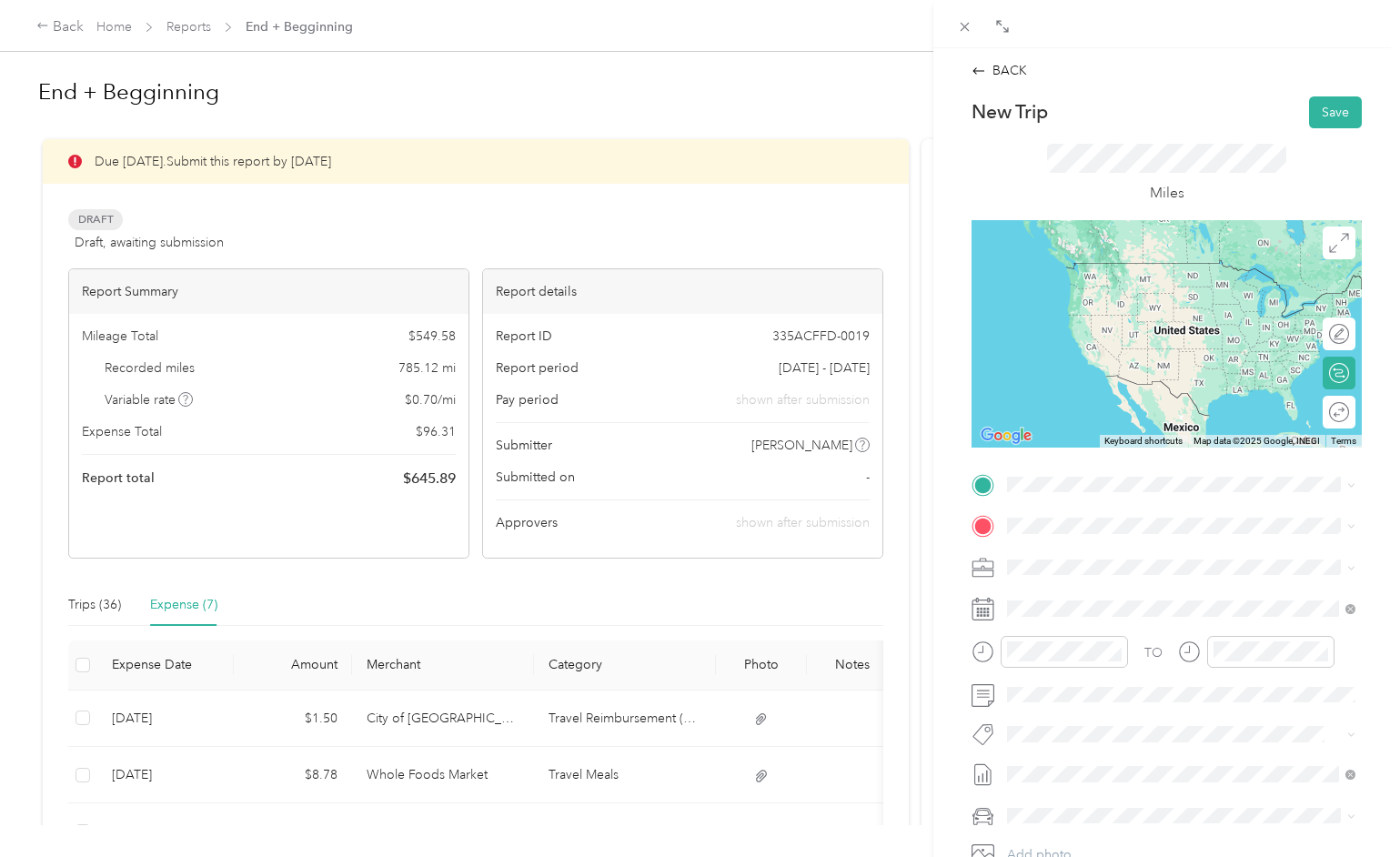
click at [1075, 551] on span "[STREET_ADDRESS][PERSON_NAME][US_STATE]" at bounding box center [1183, 543] width 283 height 17
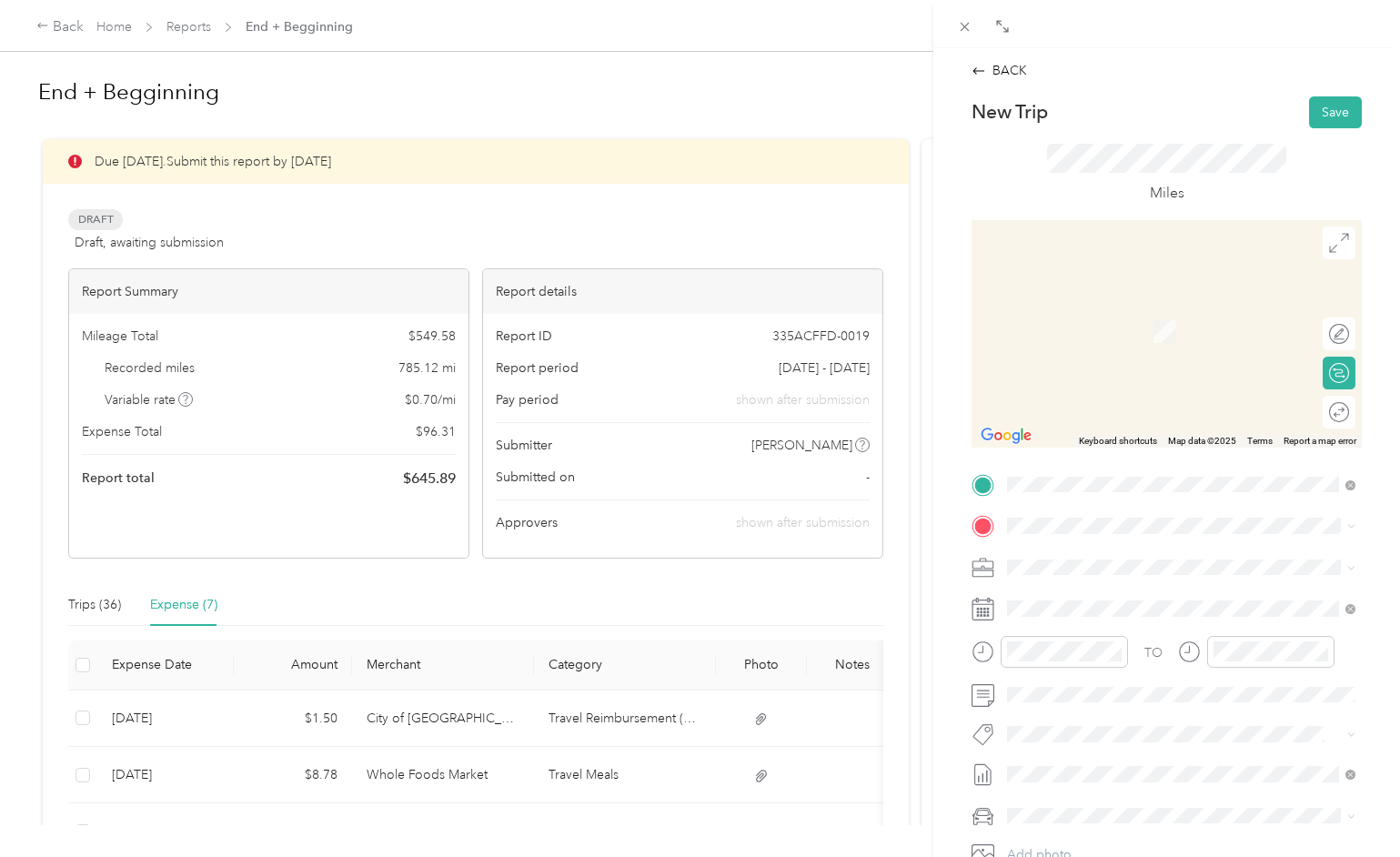
click at [1148, 594] on span "[STREET_ADDRESS][PERSON_NAME][US_STATE]" at bounding box center [1183, 591] width 283 height 17
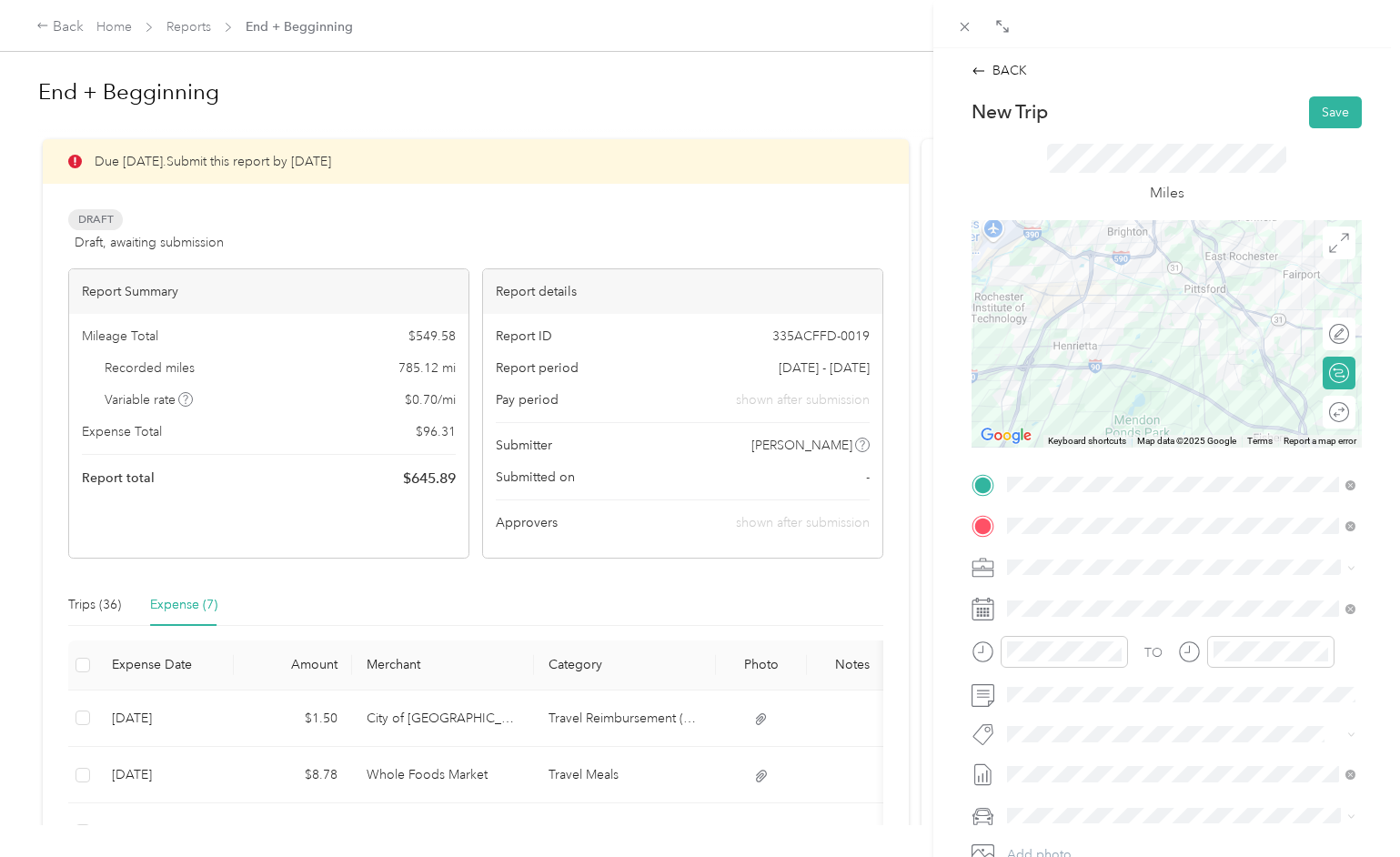
click at [1263, 196] on div "Miles" at bounding box center [1166, 173] width 239 height 60
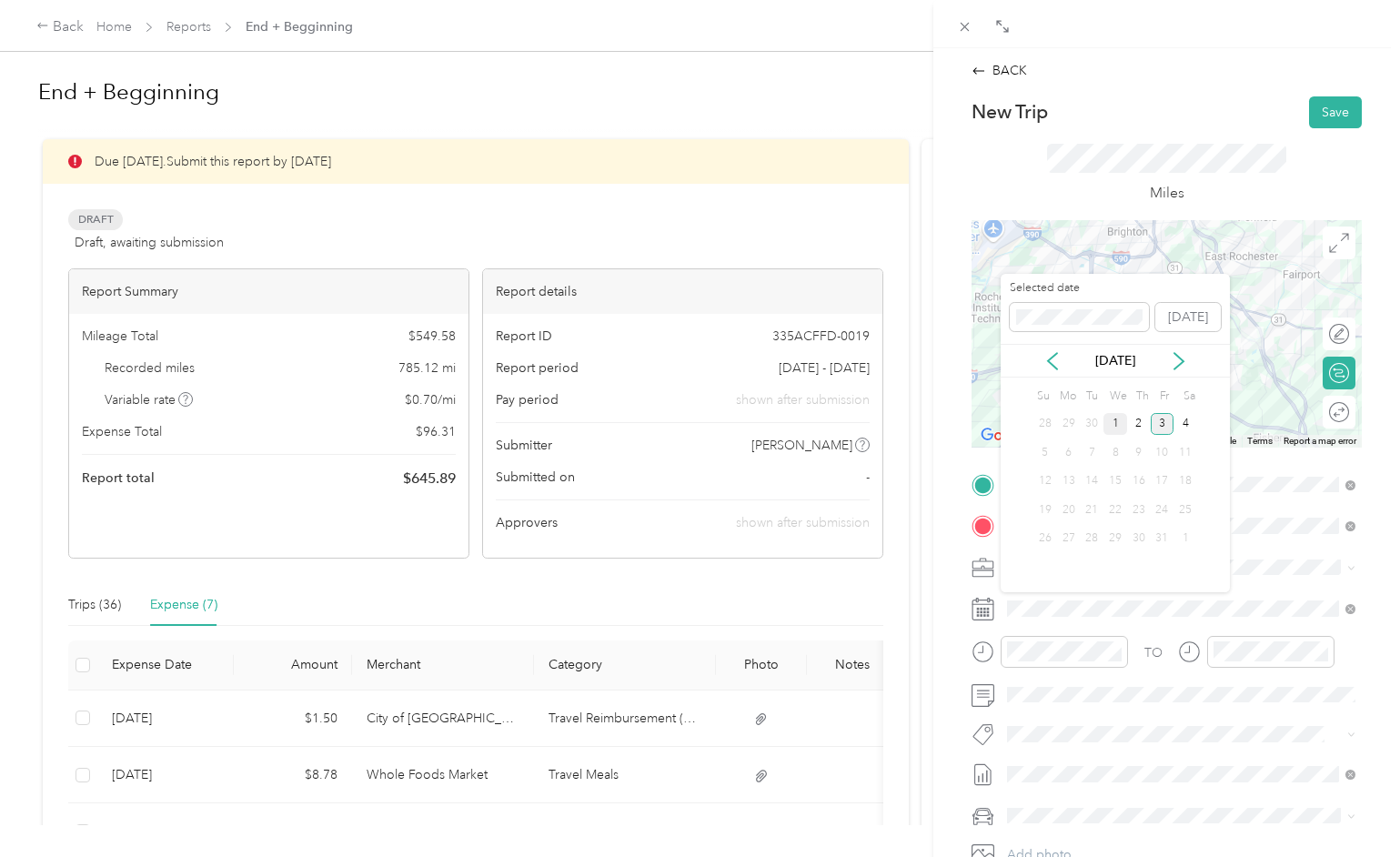
click at [1113, 425] on div "1" at bounding box center [1115, 424] width 23 height 22
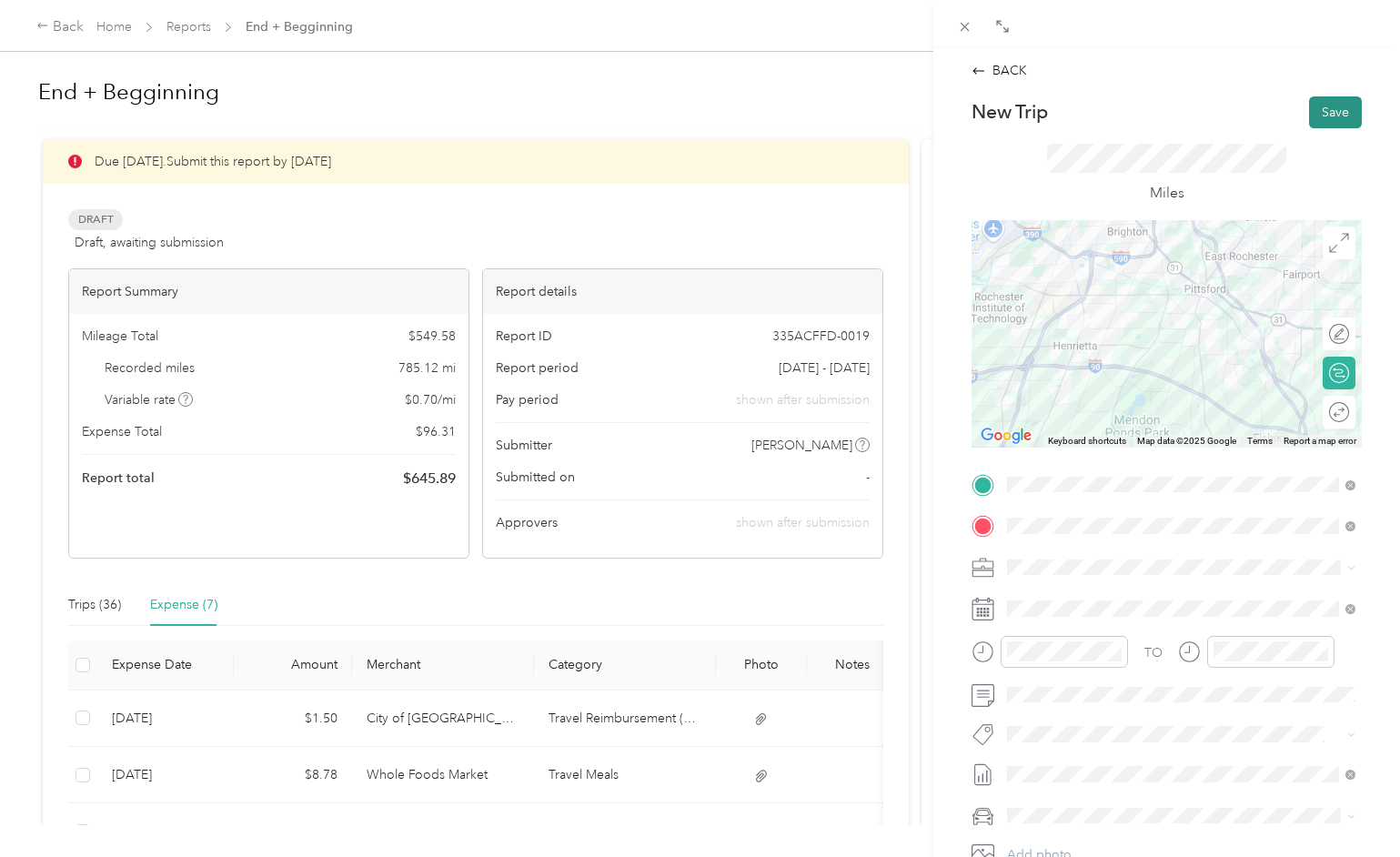
click at [1327, 110] on button "Save" at bounding box center [1335, 113] width 53 height 32
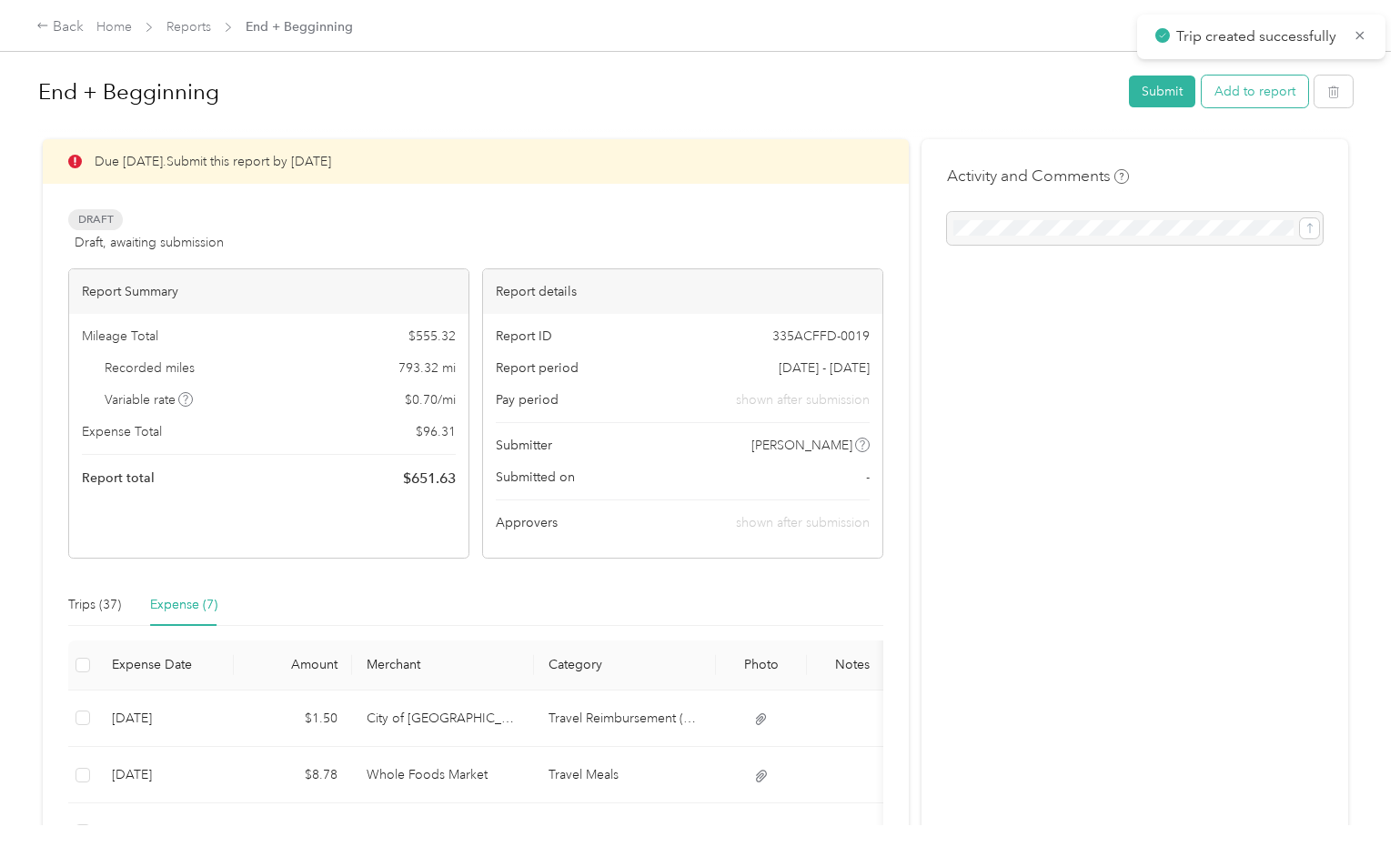
click at [1251, 96] on button "Add to report" at bounding box center [1255, 91] width 106 height 32
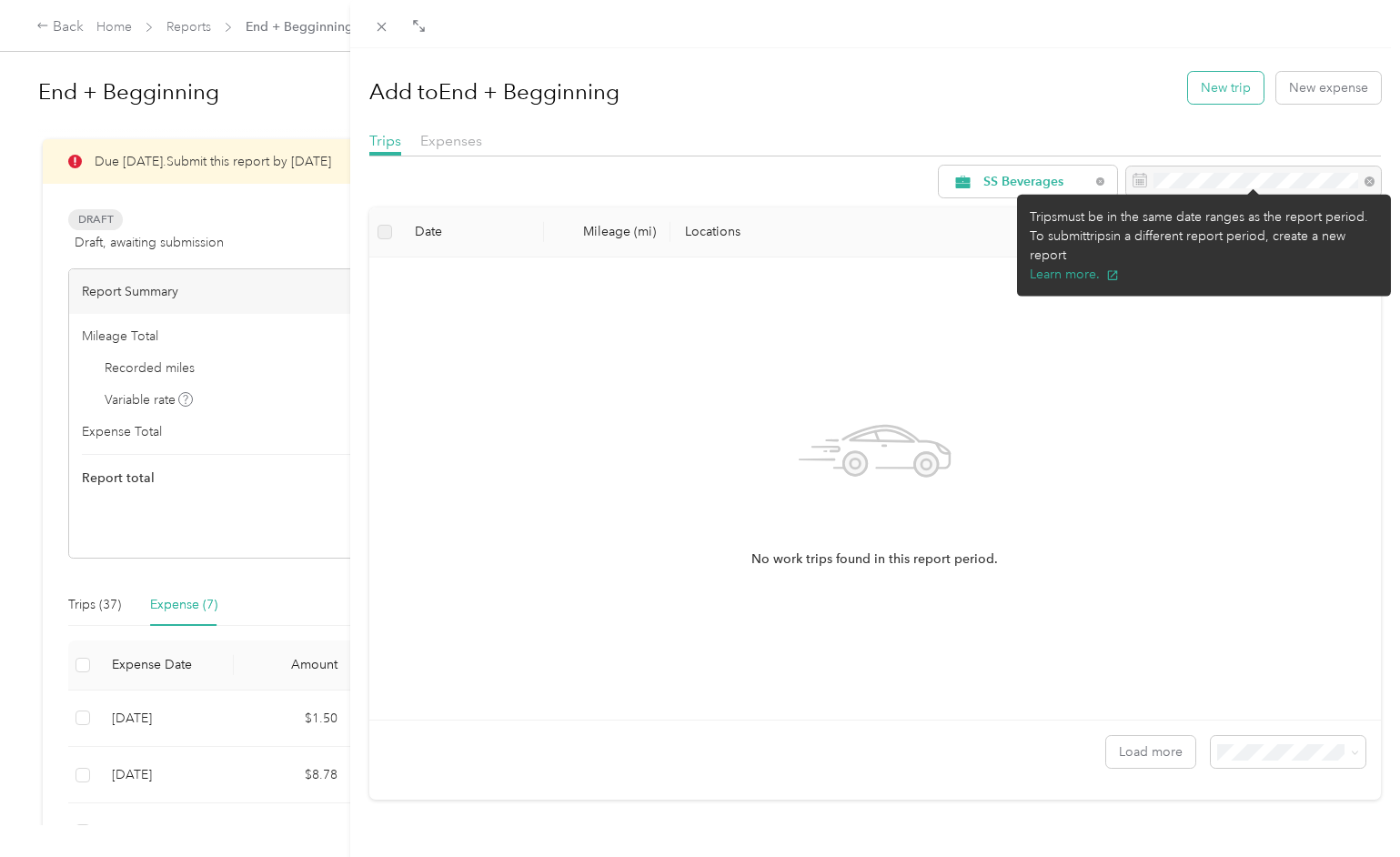
click at [1208, 96] on button "New trip" at bounding box center [1225, 87] width 75 height 32
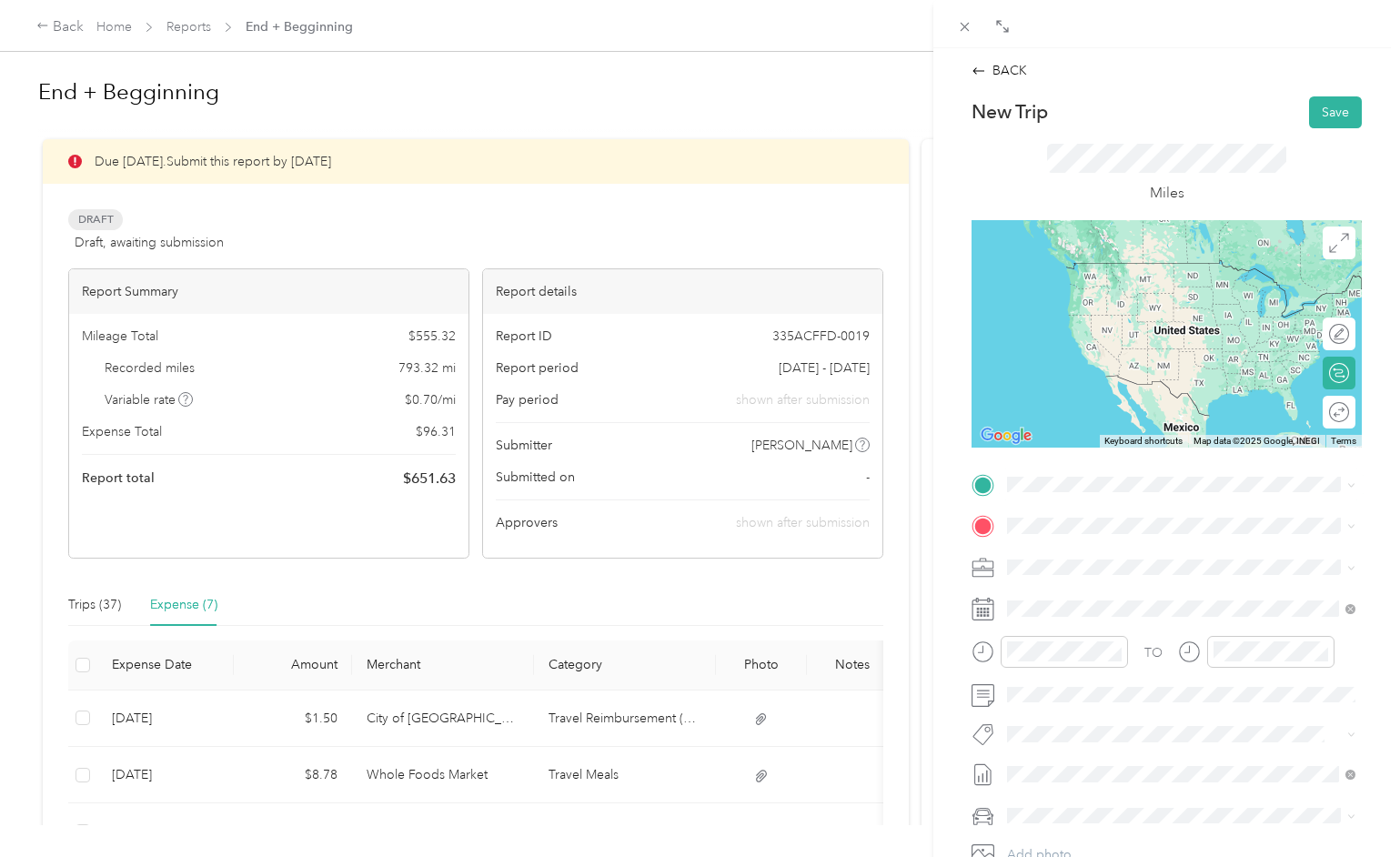
click at [1063, 556] on div "[STREET_ADDRESS][PERSON_NAME][US_STATE]" at bounding box center [1181, 543] width 336 height 24
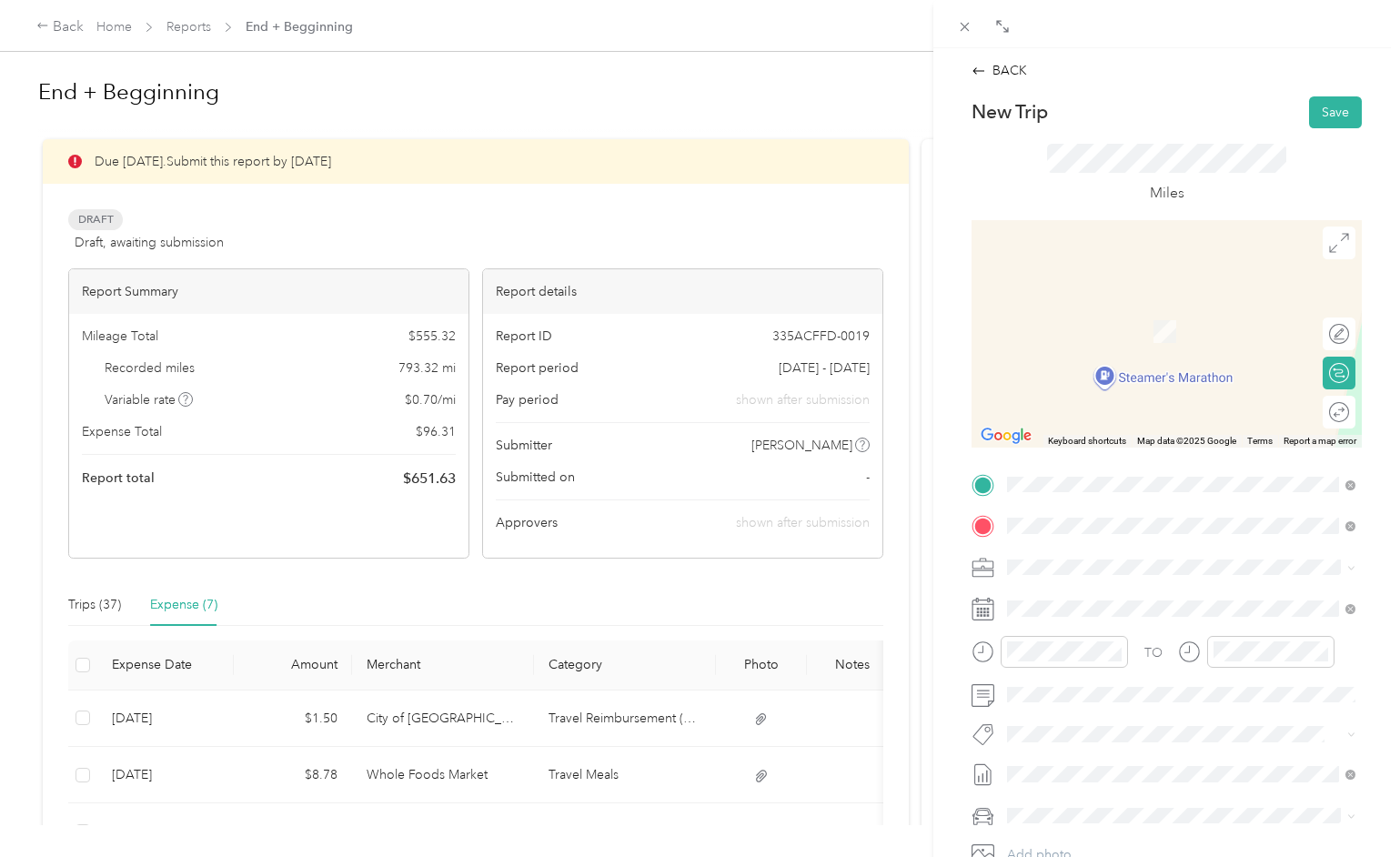
click at [1082, 599] on span "[STREET_ADDRESS][US_STATE]" at bounding box center [1132, 591] width 182 height 17
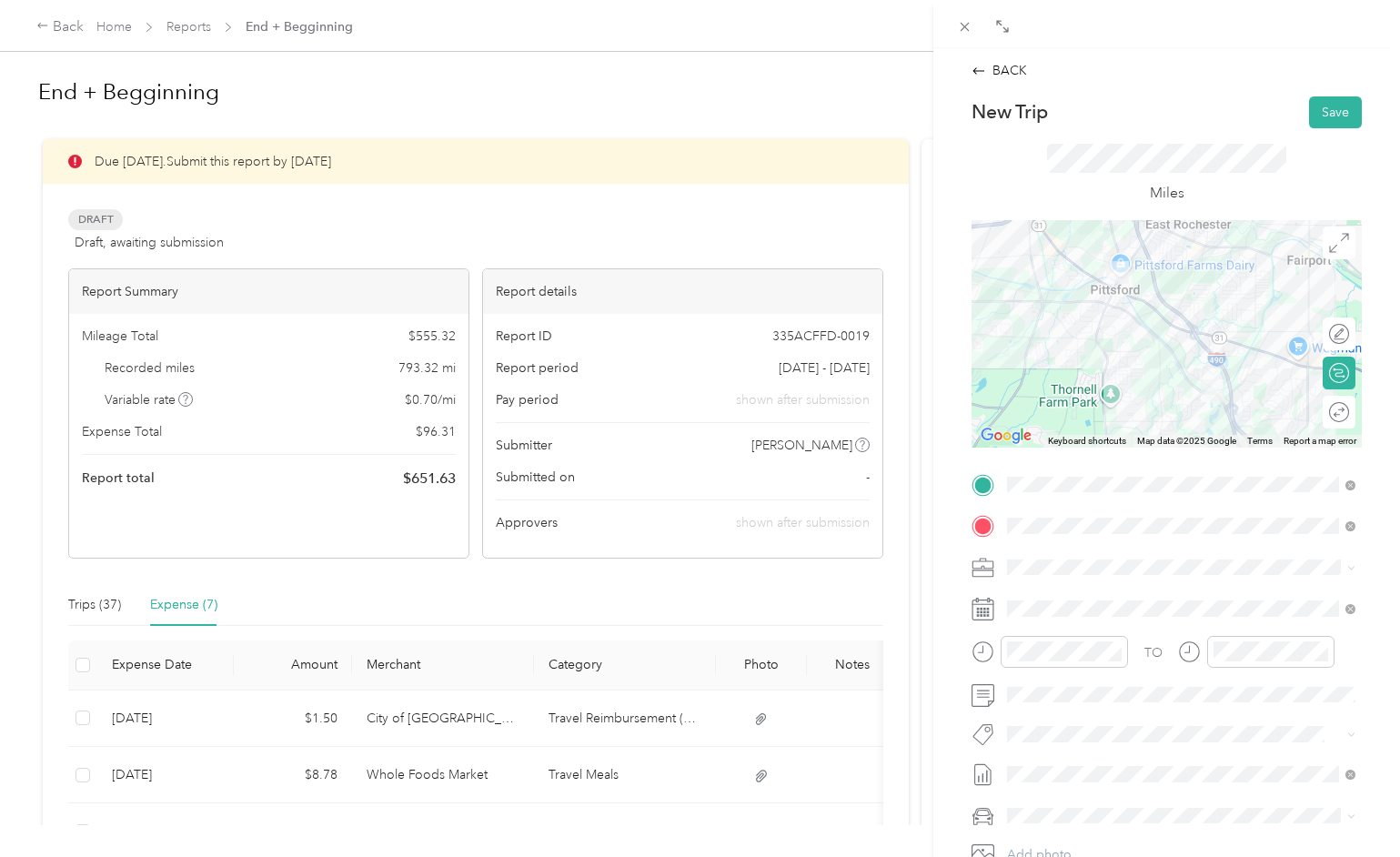
click at [1292, 193] on div "Miles" at bounding box center [1166, 175] width 390 height 93
click at [1074, 596] on span at bounding box center [1181, 608] width 361 height 29
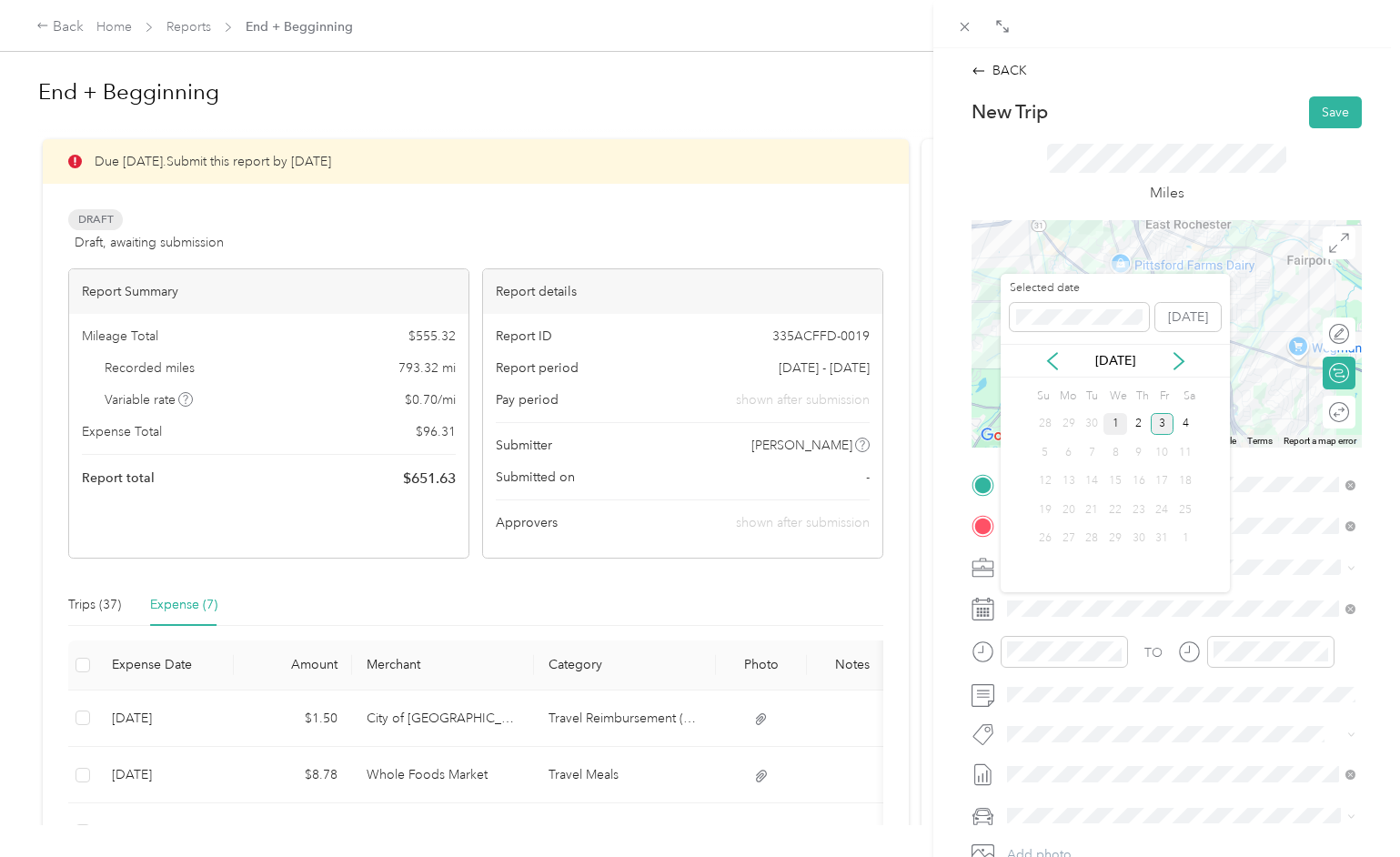
click at [1119, 421] on div "1" at bounding box center [1115, 424] width 23 height 22
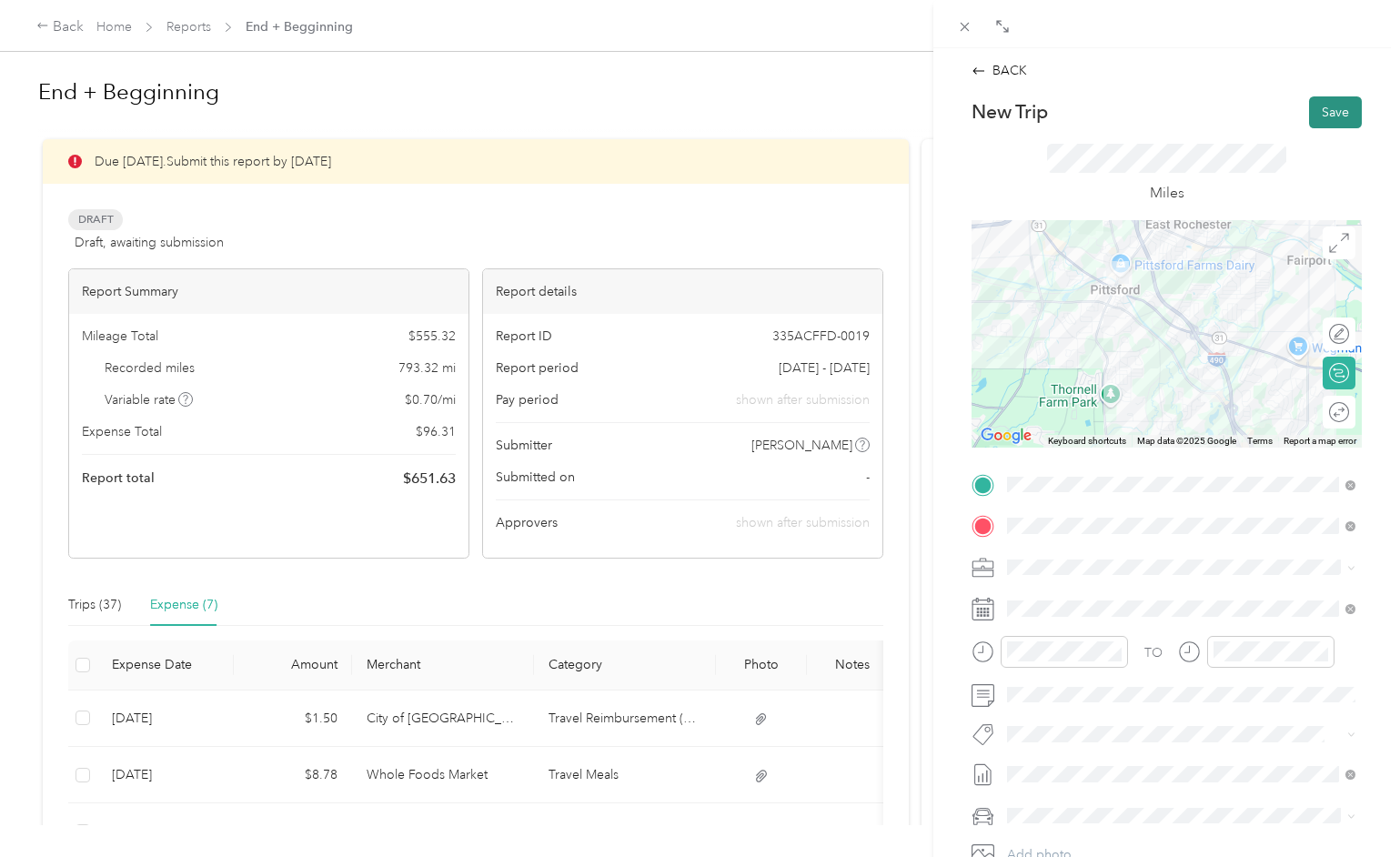
click at [1326, 112] on button "Save" at bounding box center [1335, 113] width 53 height 32
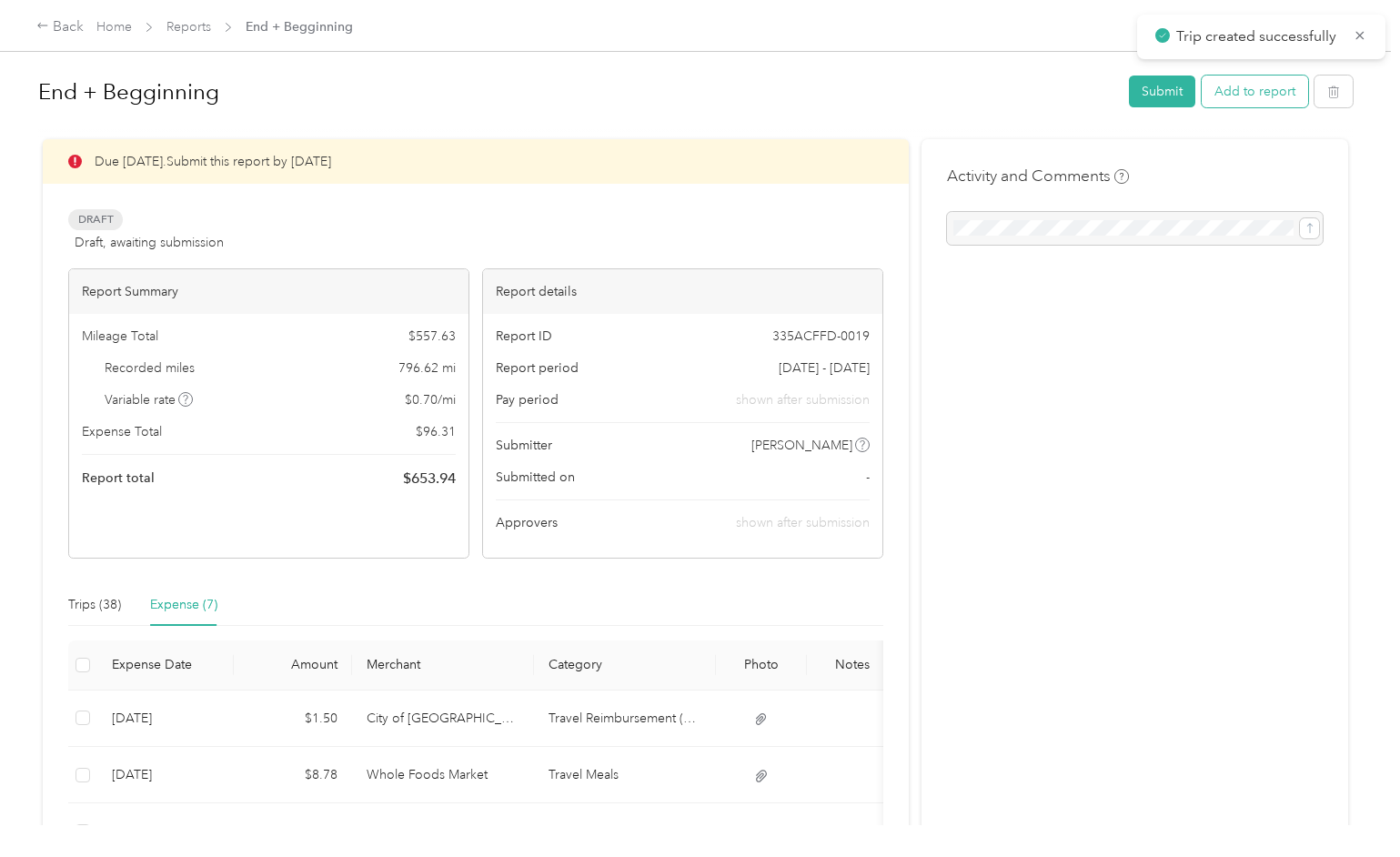
click at [1262, 94] on button "Add to report" at bounding box center [1255, 91] width 106 height 32
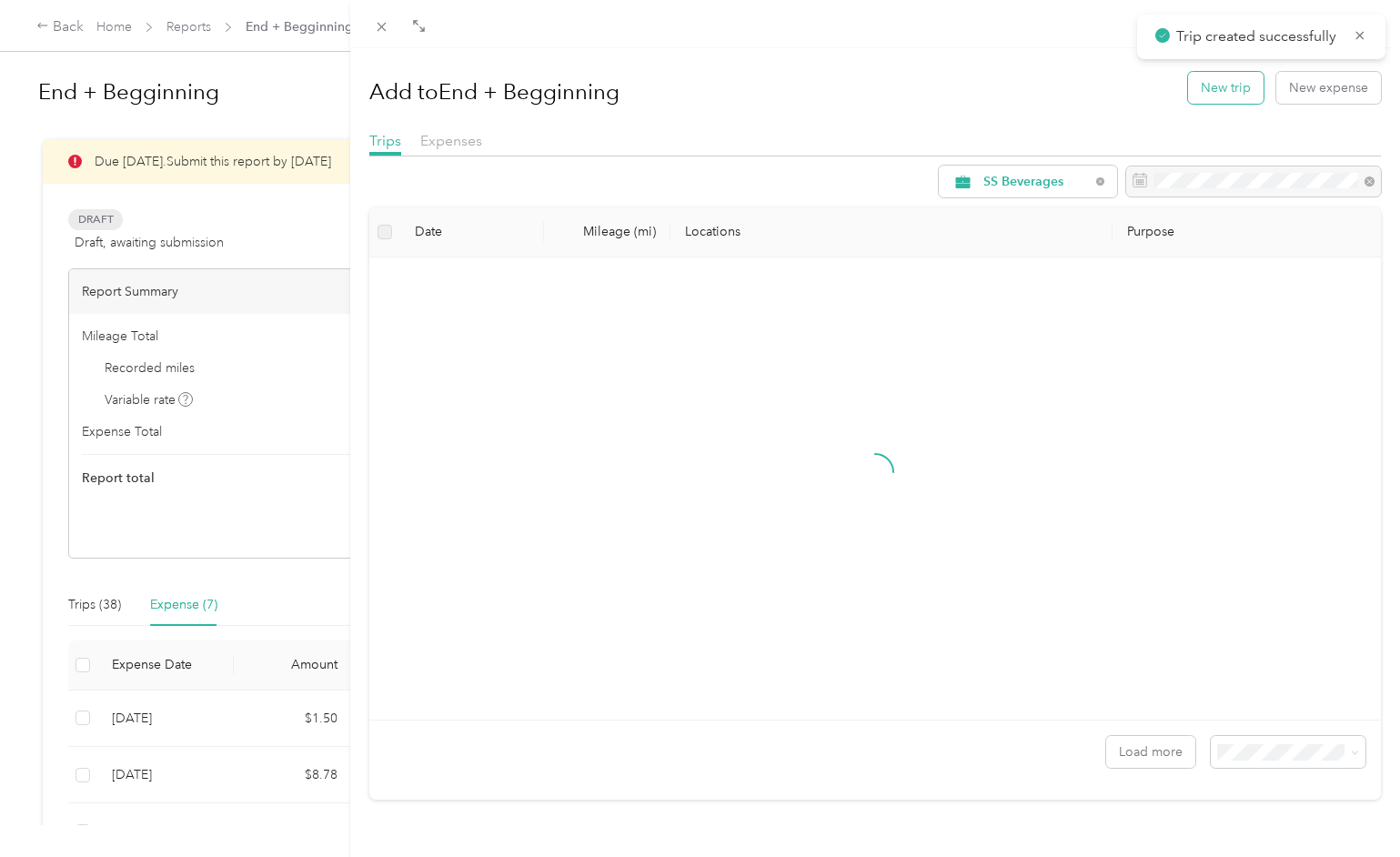
click at [1206, 88] on button "New trip" at bounding box center [1225, 87] width 75 height 32
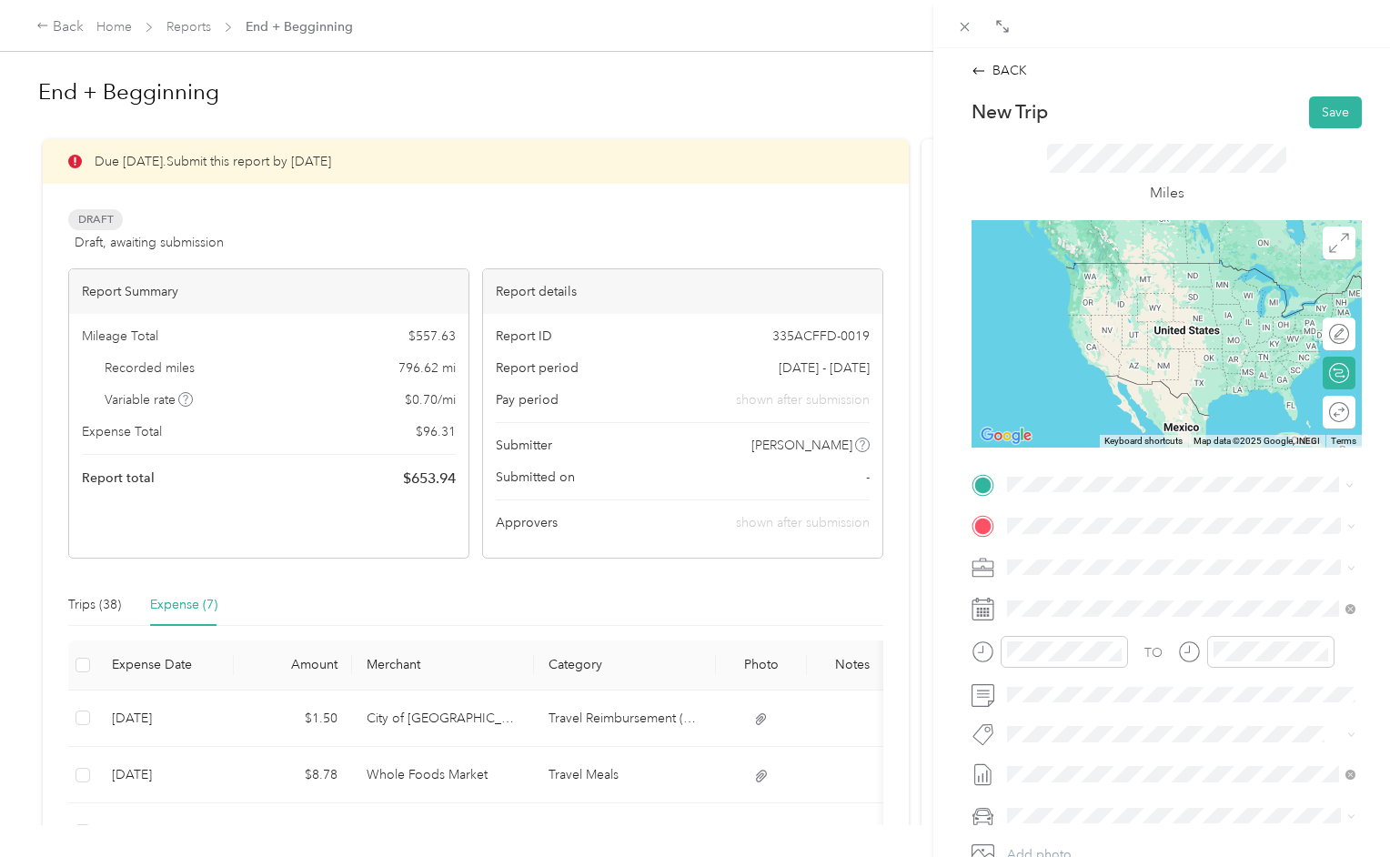
click at [1053, 557] on span "[STREET_ADDRESS][US_STATE]" at bounding box center [1132, 551] width 182 height 17
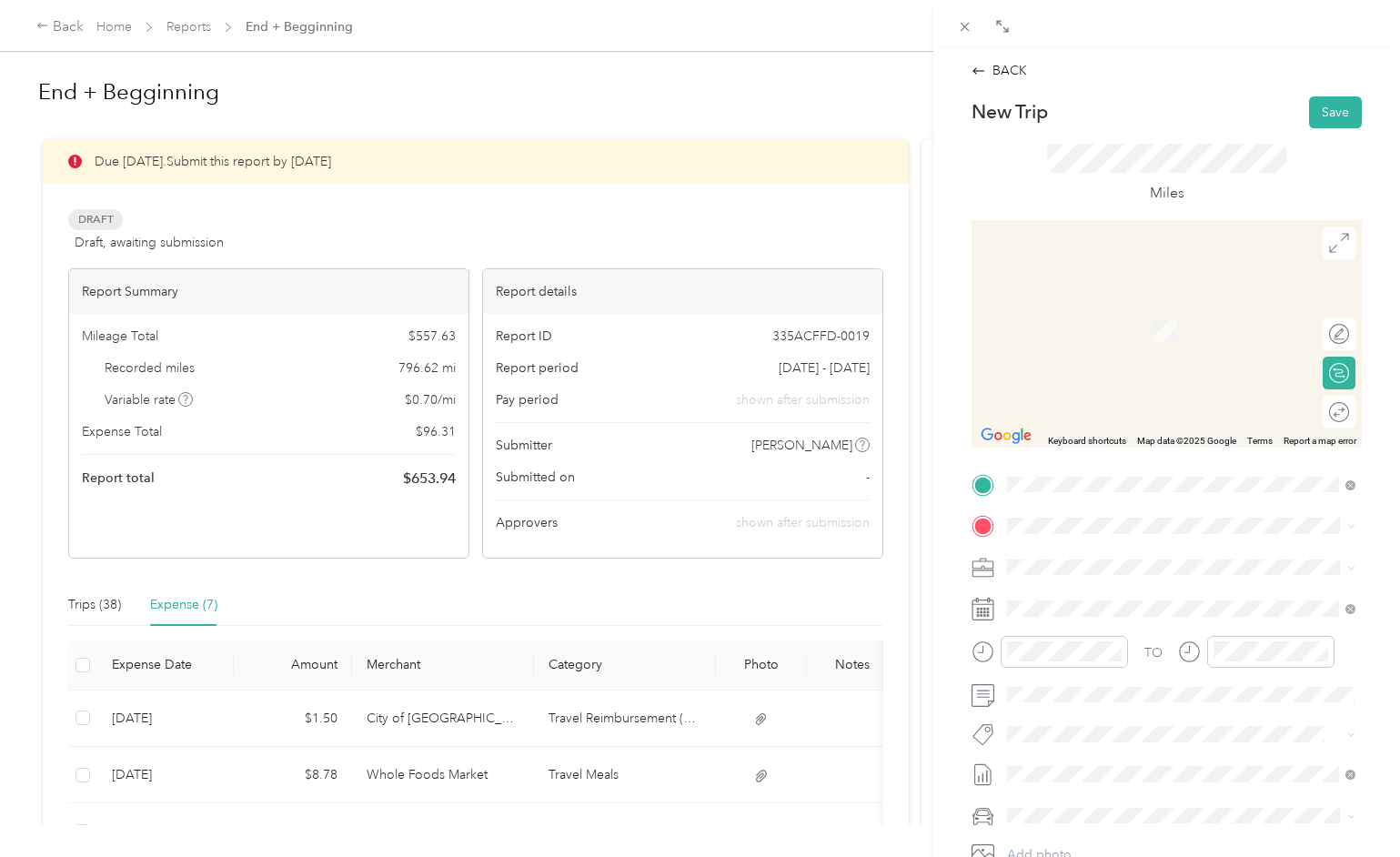
click at [1084, 592] on span "[STREET_ADDRESS][US_STATE]" at bounding box center [1132, 586] width 182 height 17
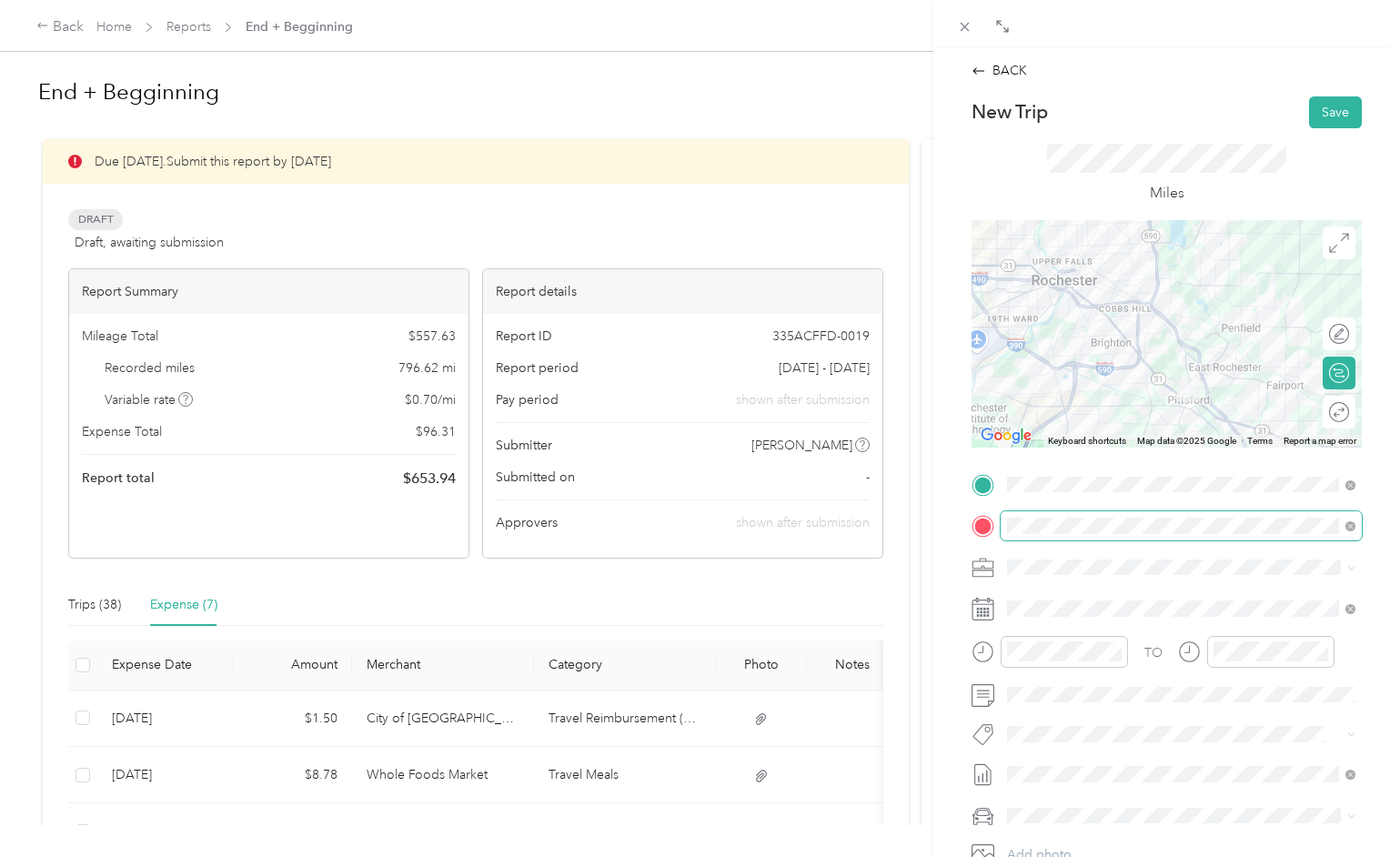
click at [1085, 519] on span at bounding box center [1181, 525] width 361 height 29
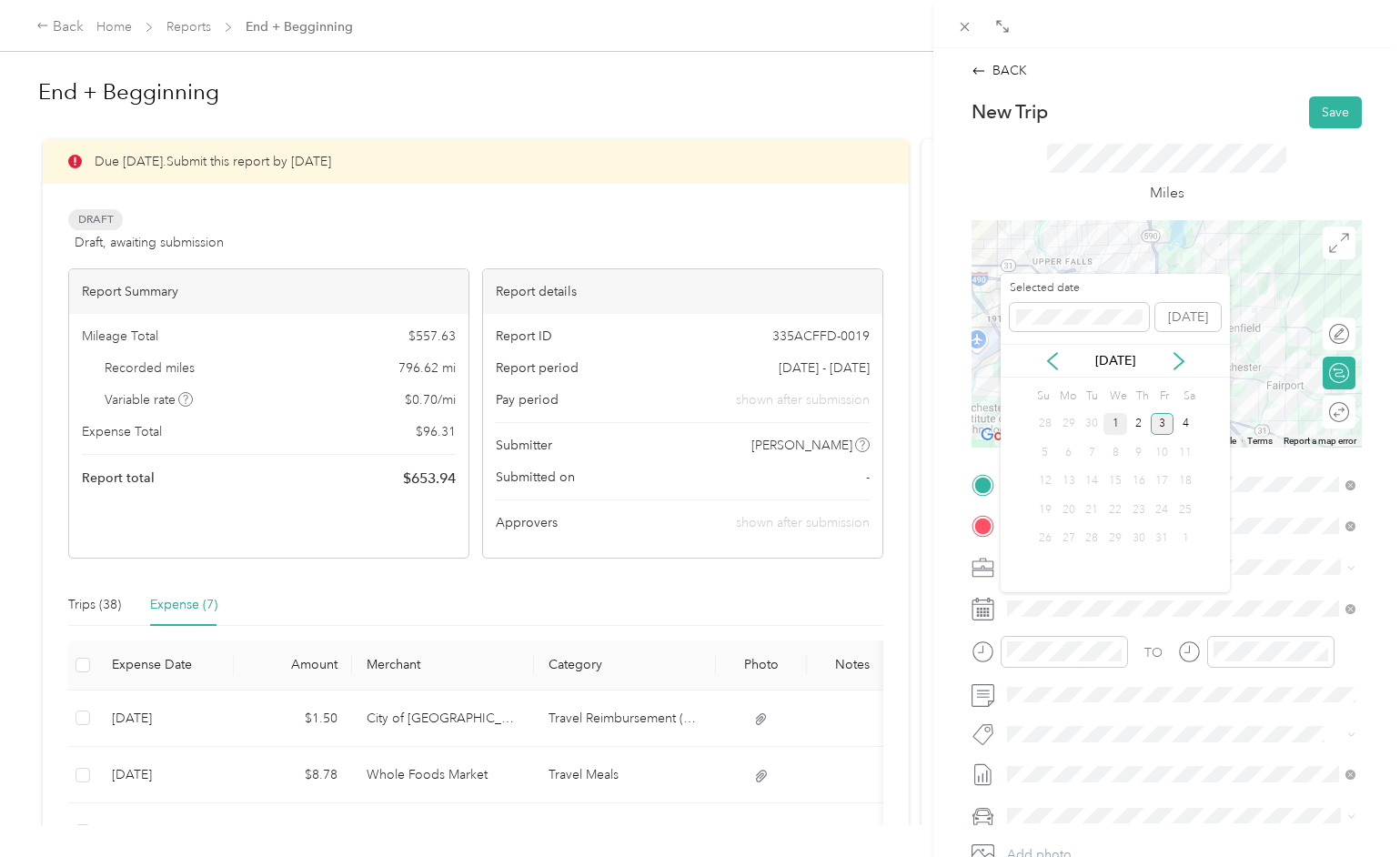
click at [1115, 422] on div "1" at bounding box center [1115, 424] width 23 height 22
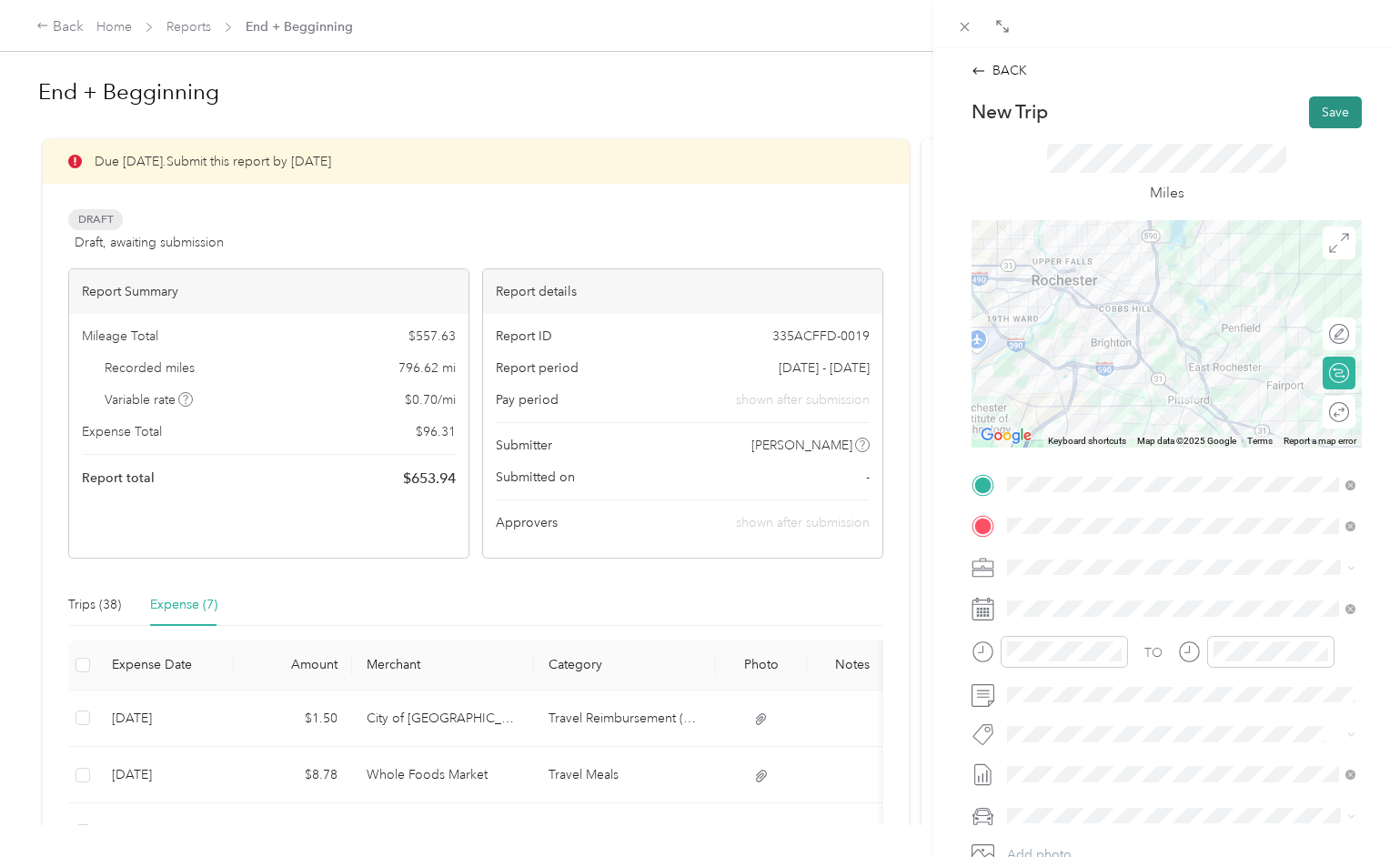
click at [1326, 110] on button "Save" at bounding box center [1335, 113] width 53 height 32
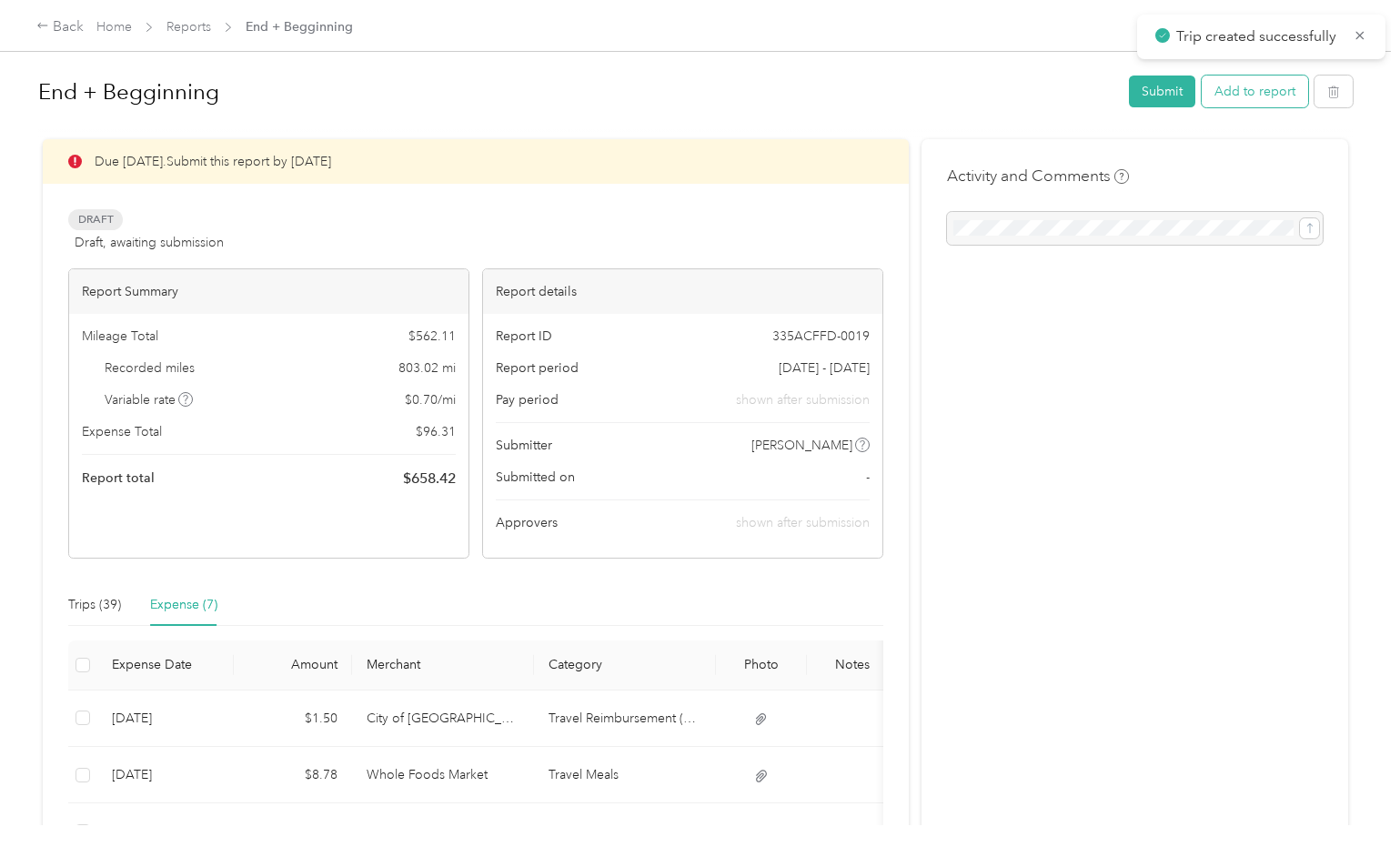
click at [1285, 93] on button "Add to report" at bounding box center [1255, 91] width 106 height 32
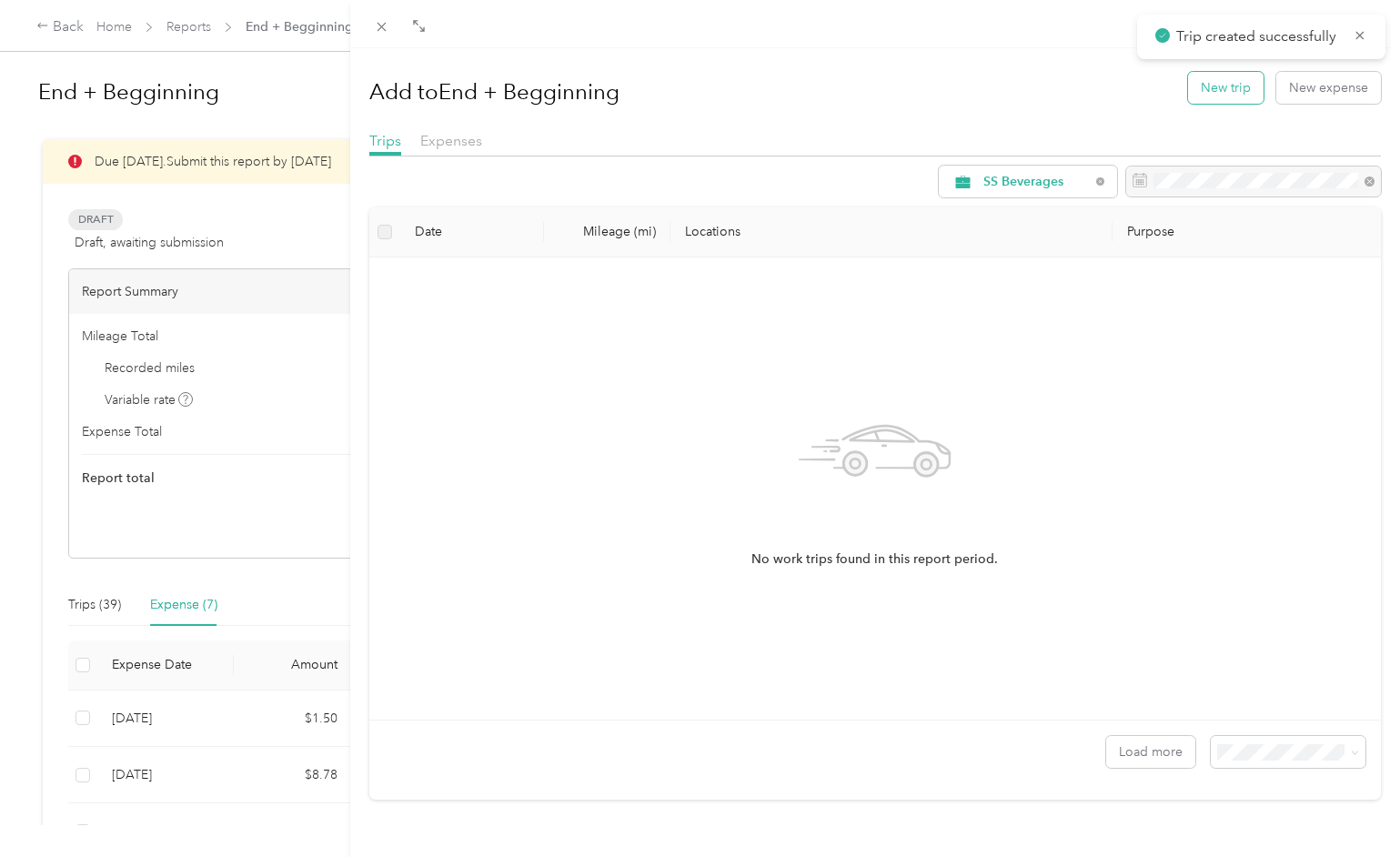
click at [1245, 82] on button "New trip" at bounding box center [1225, 87] width 75 height 32
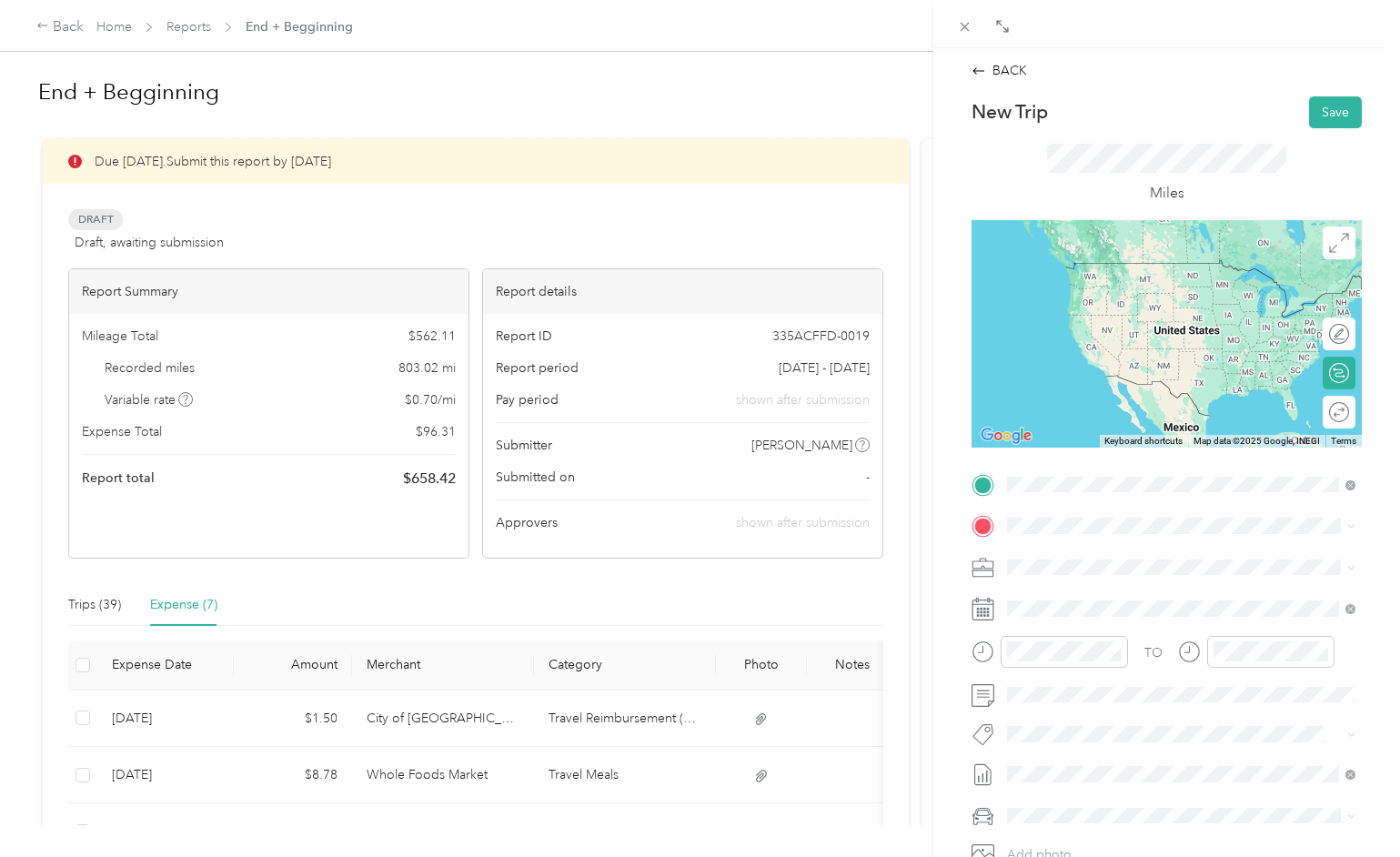
click at [1067, 558] on span "[STREET_ADDRESS][US_STATE]" at bounding box center [1132, 551] width 182 height 17
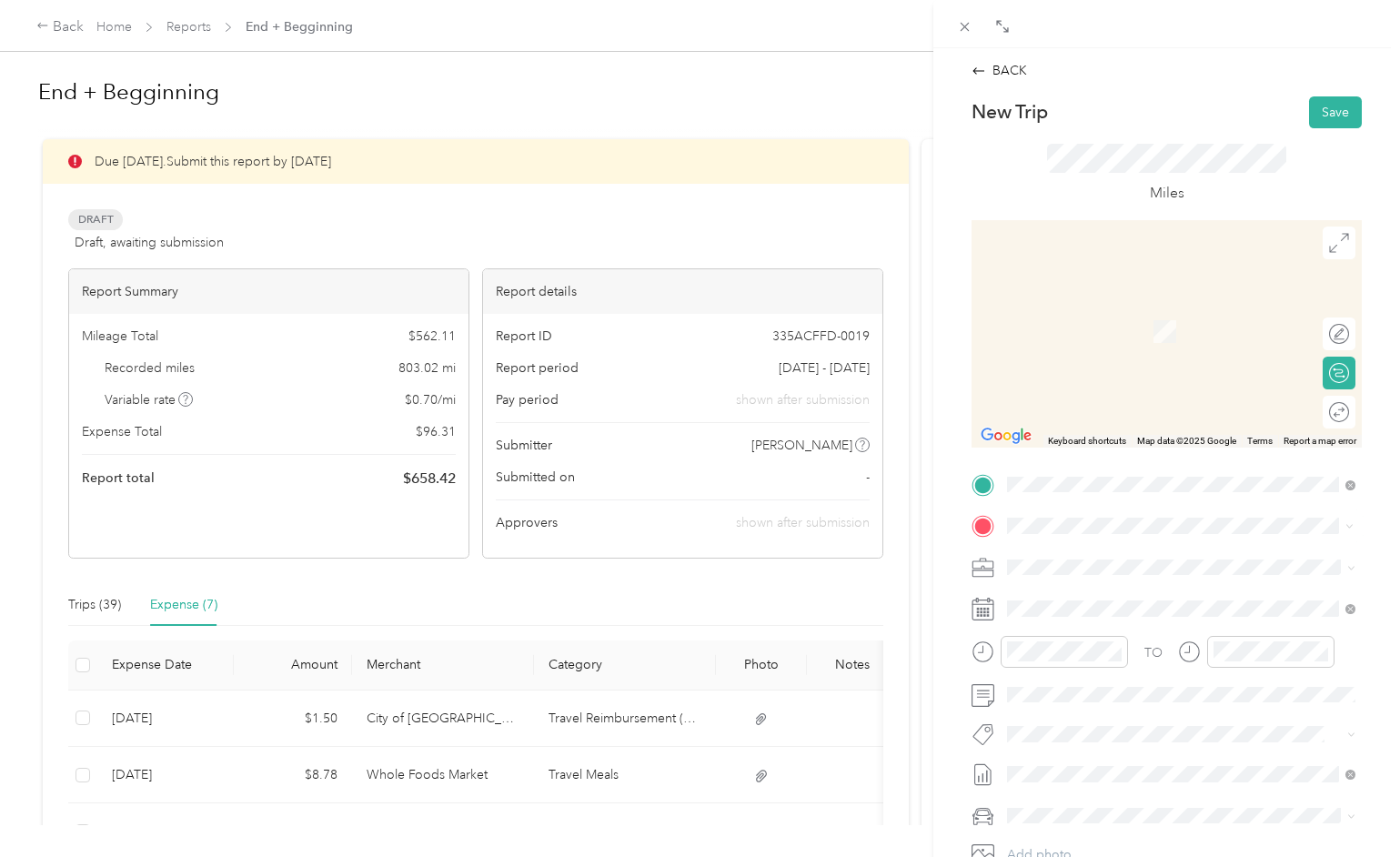
click at [1093, 604] on div "[STREET_ADDRESS][US_STATE]" at bounding box center [1181, 592] width 336 height 24
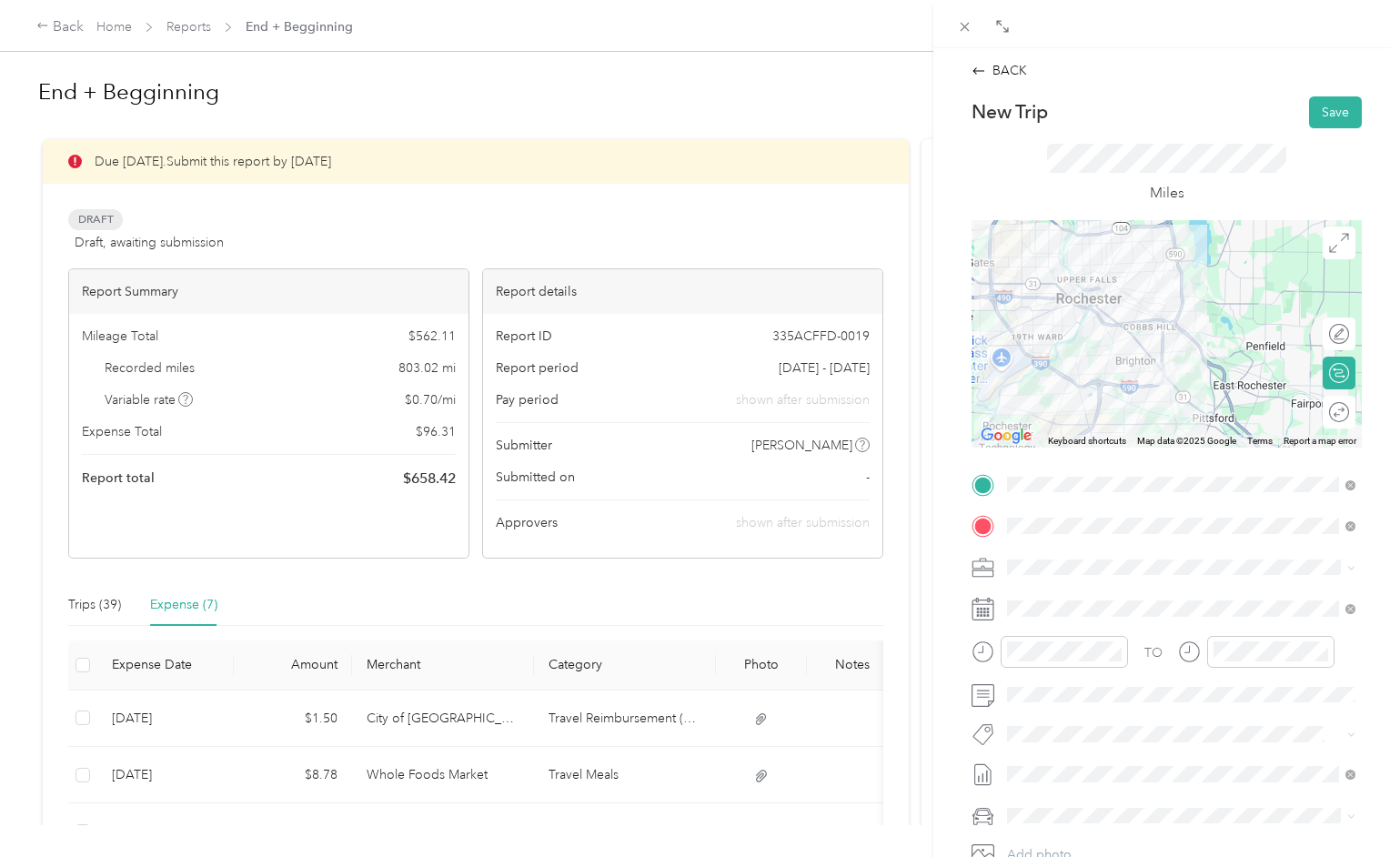
click at [1243, 179] on div "Miles" at bounding box center [1166, 173] width 239 height 60
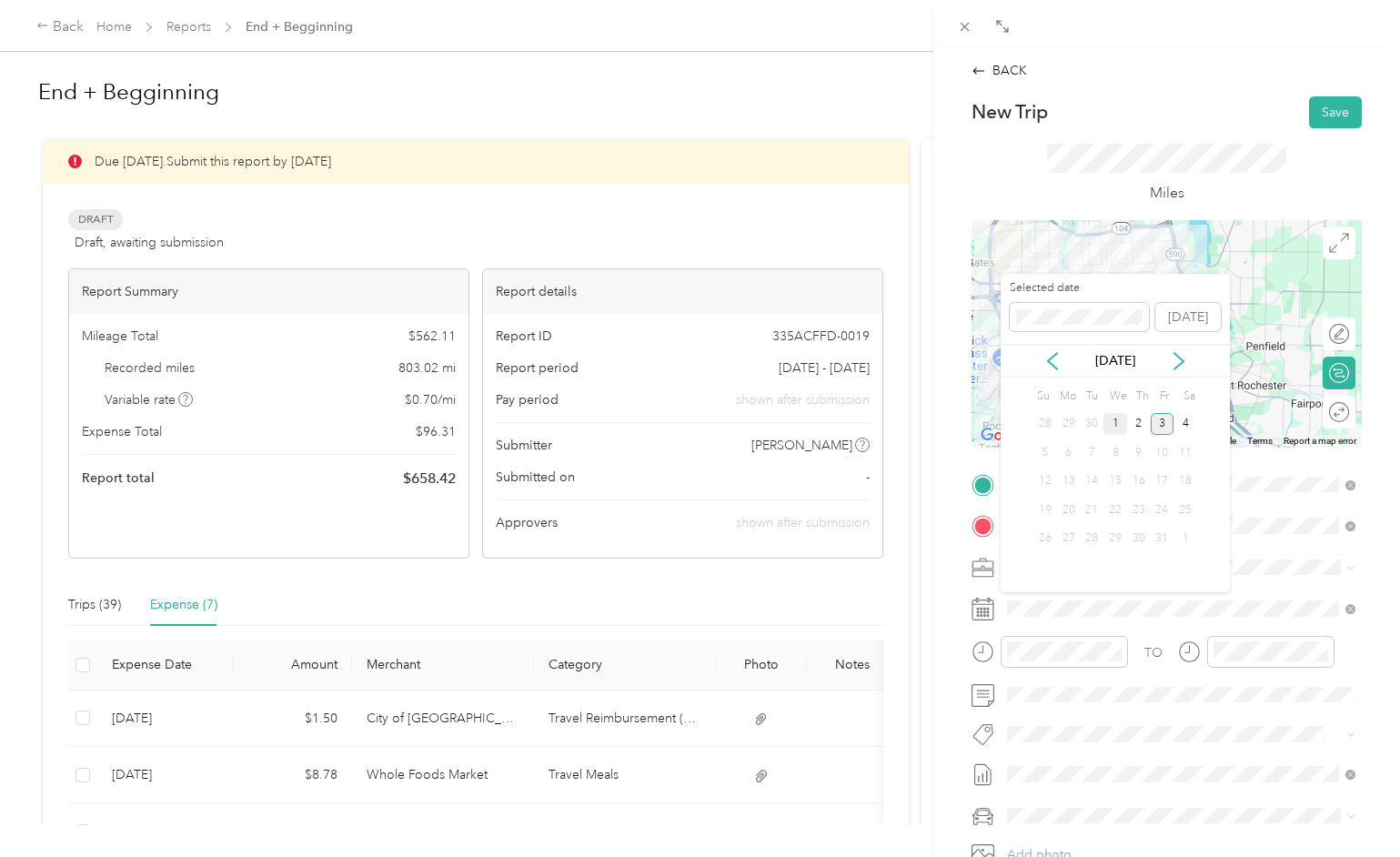
click at [1110, 424] on div "1" at bounding box center [1115, 424] width 23 height 22
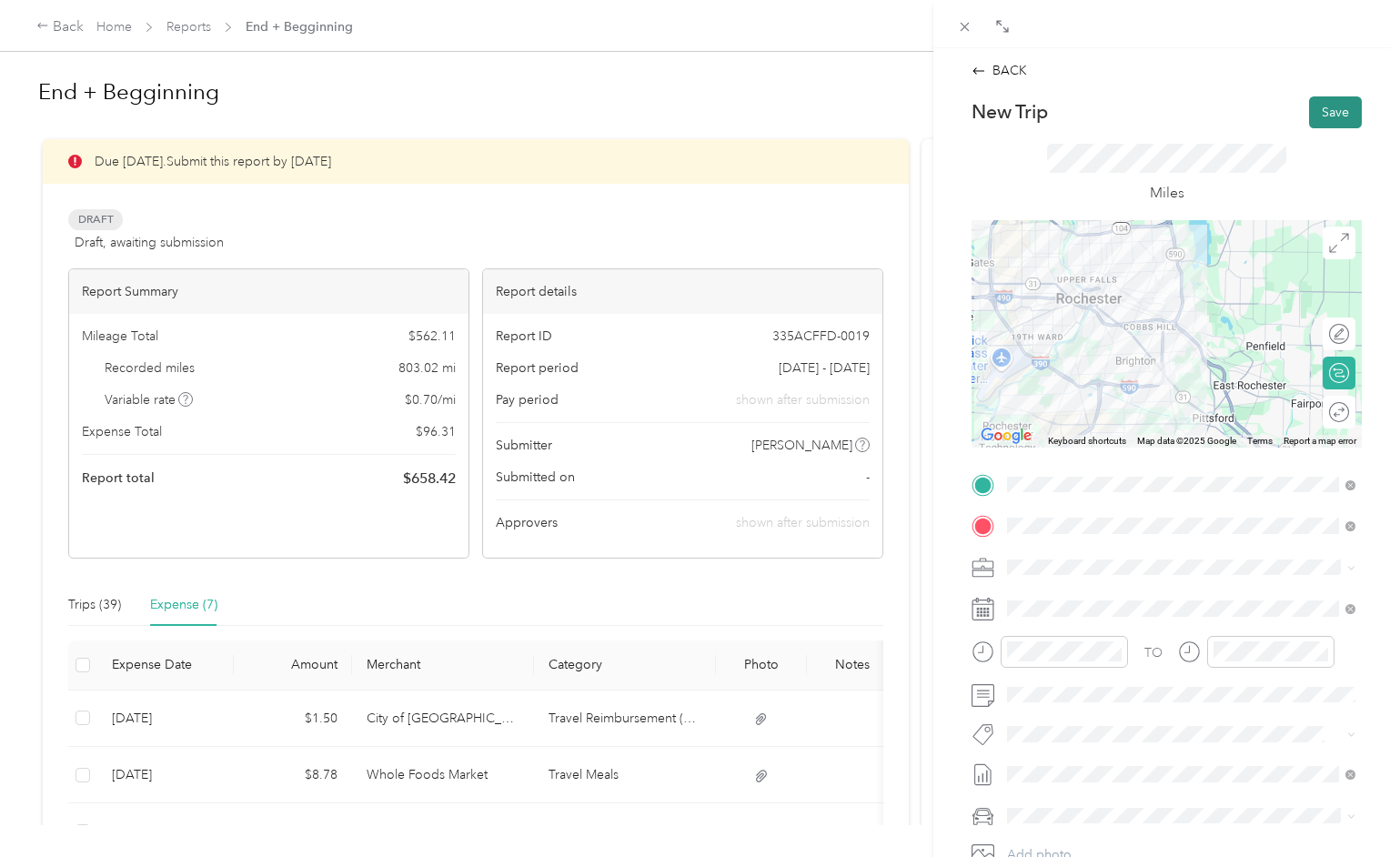
click at [1333, 106] on button "Save" at bounding box center [1335, 113] width 53 height 32
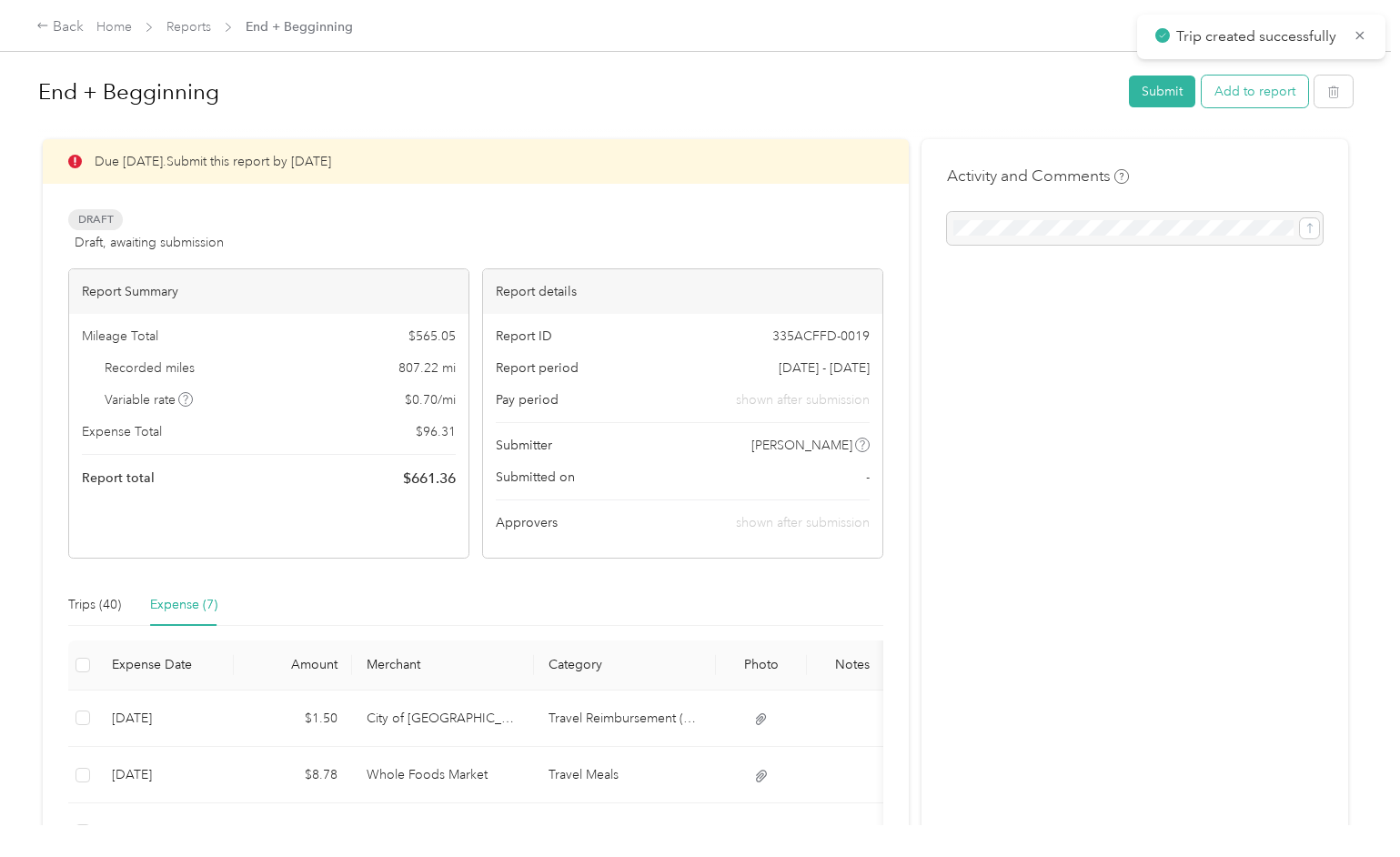
click at [1278, 97] on button "Add to report" at bounding box center [1255, 91] width 106 height 32
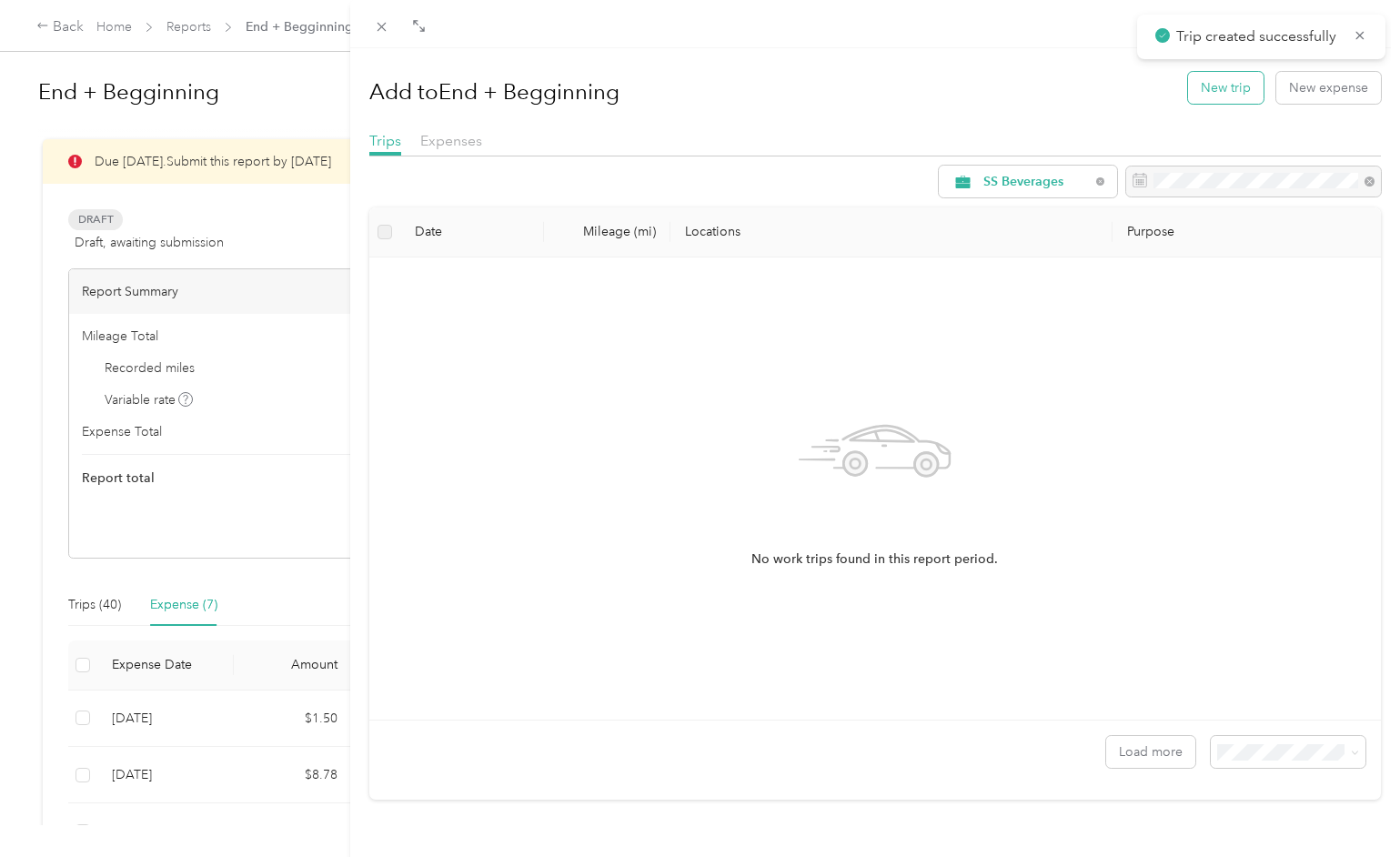
click at [1238, 90] on button "New trip" at bounding box center [1225, 87] width 75 height 32
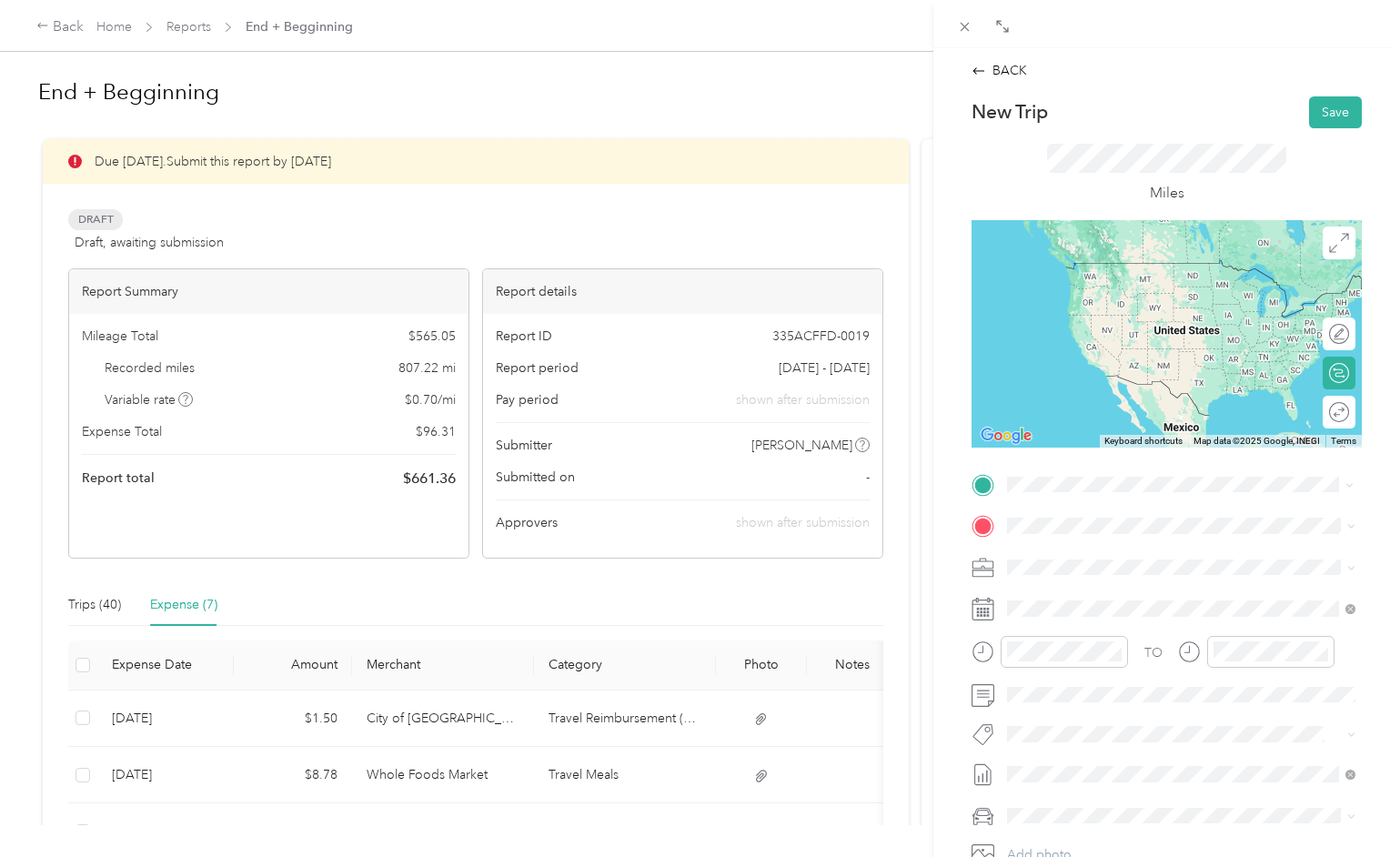
click at [1078, 558] on span "[STREET_ADDRESS][US_STATE]" at bounding box center [1132, 551] width 182 height 17
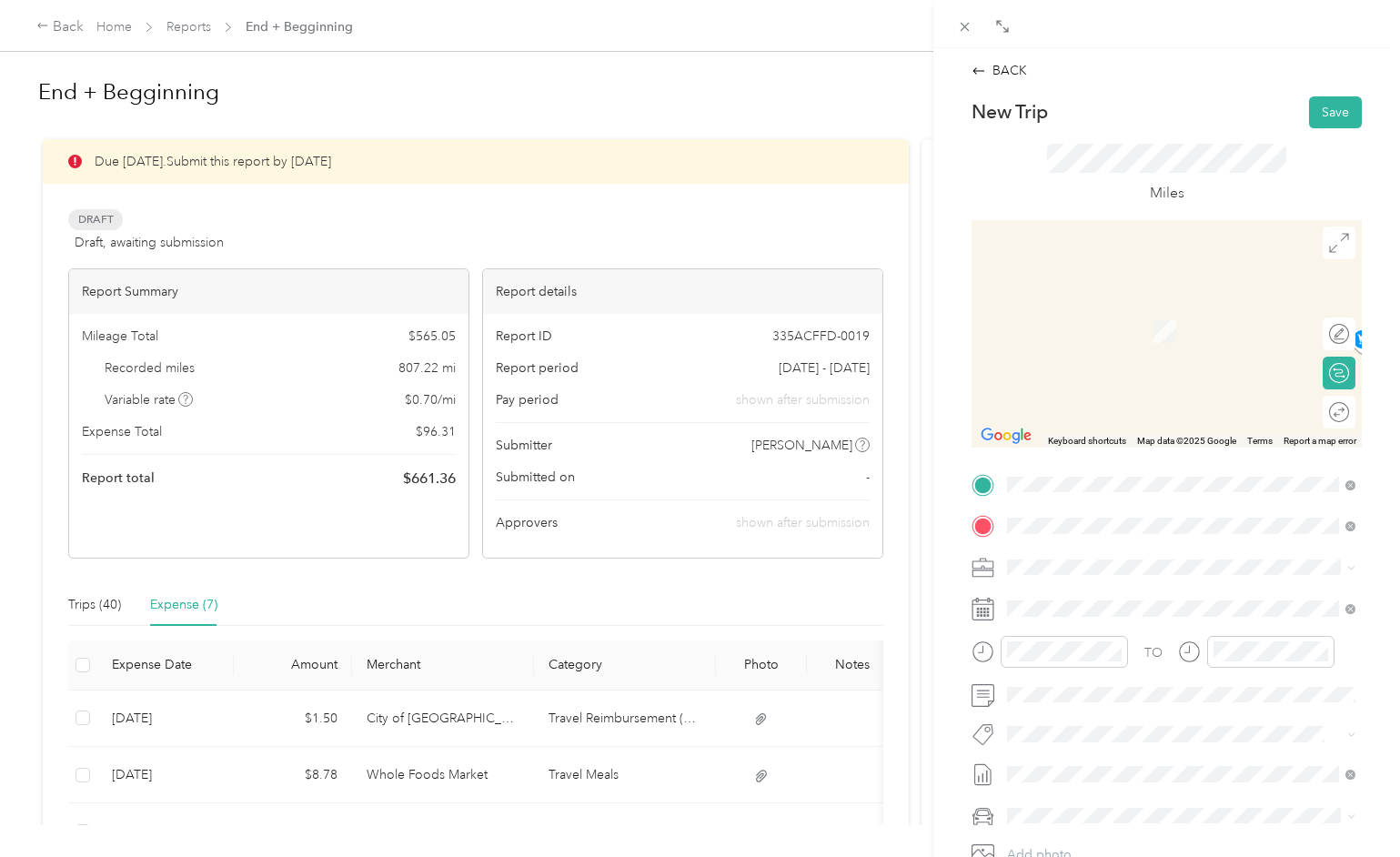
click at [1088, 596] on span "[STREET_ADDRESS][PERSON_NAME][US_STATE]" at bounding box center [1183, 591] width 283 height 17
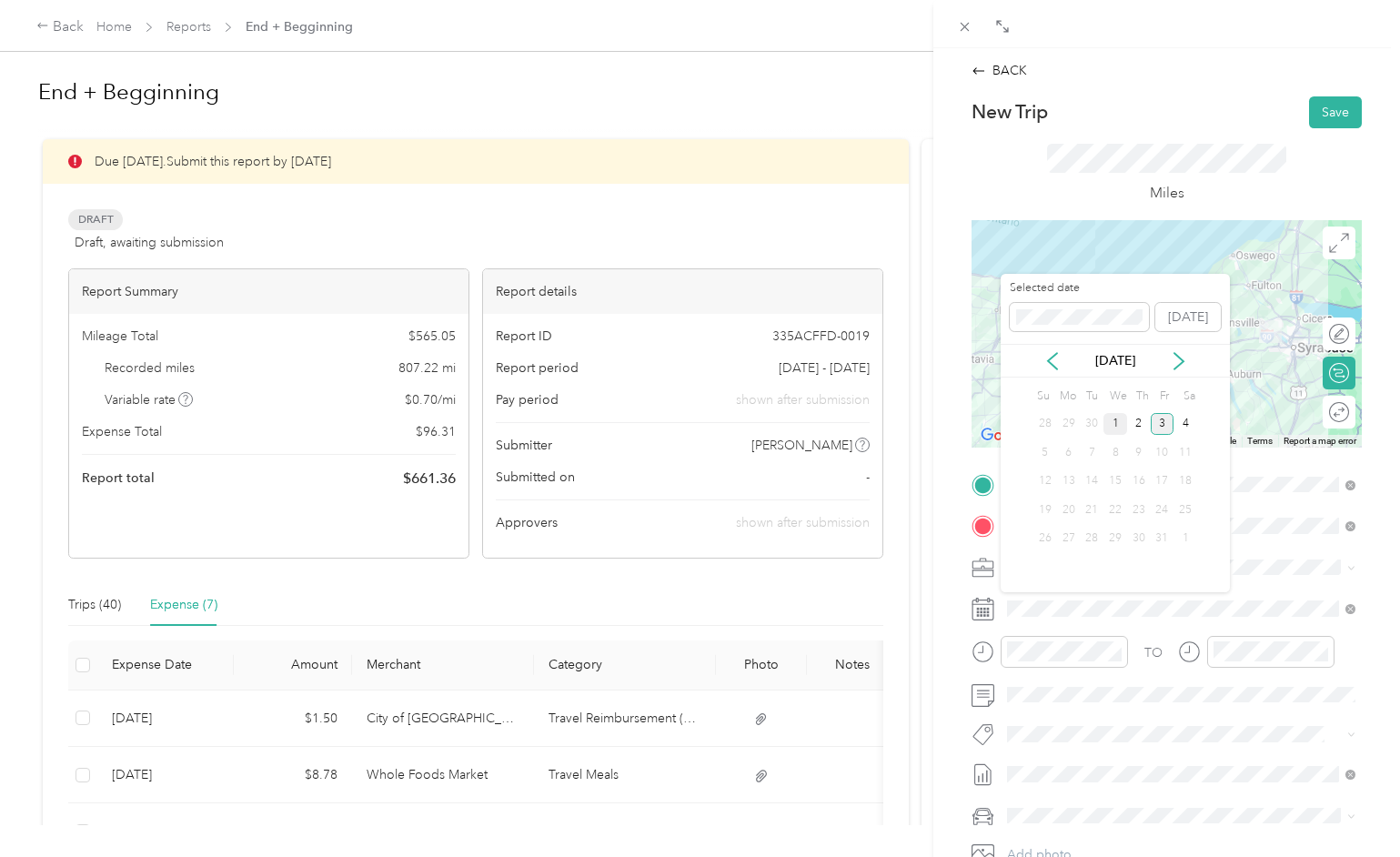
click at [1121, 417] on div "1" at bounding box center [1115, 424] width 23 height 22
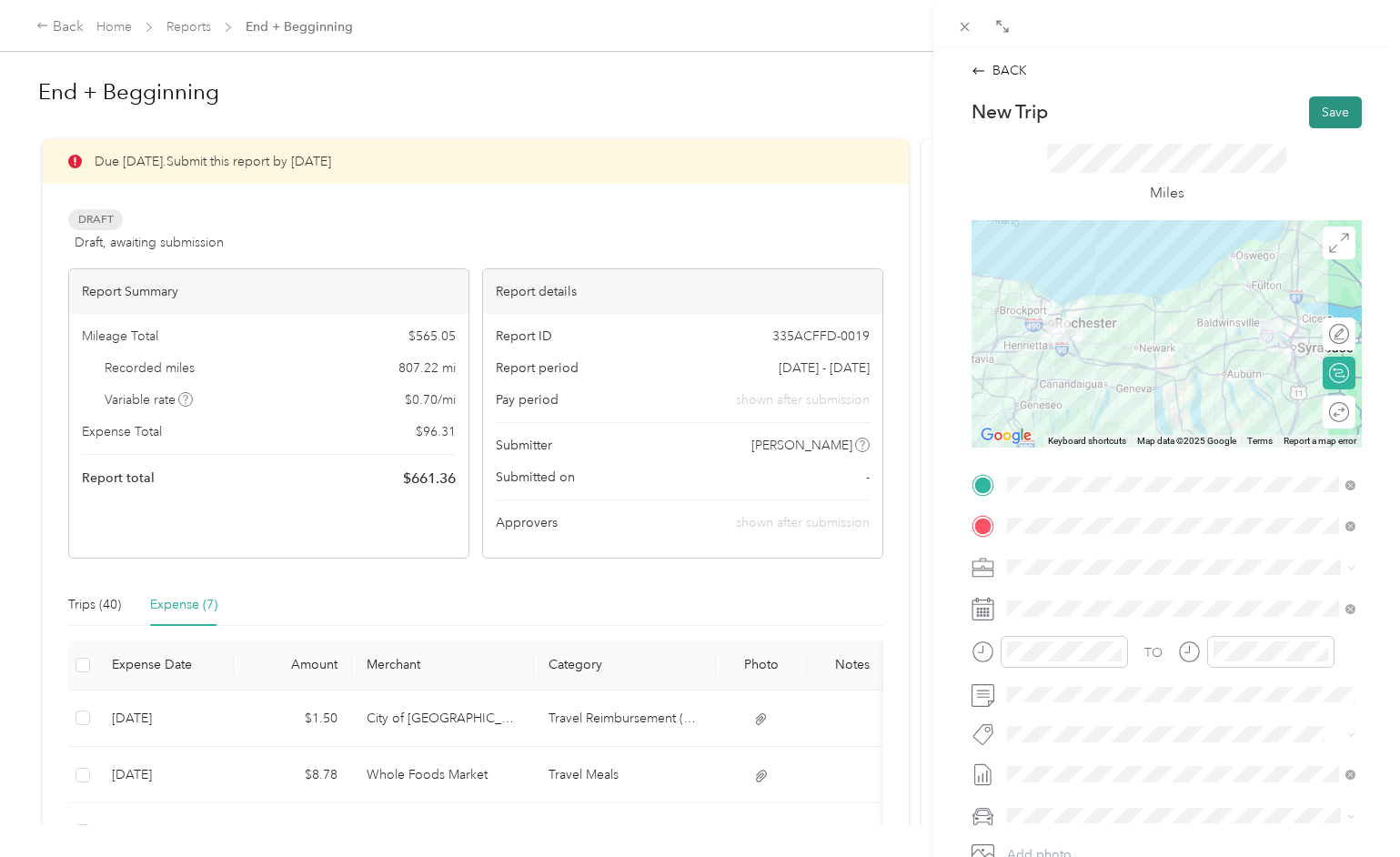
click at [1338, 109] on button "Save" at bounding box center [1335, 113] width 53 height 32
